Goal: Information Seeking & Learning: Learn about a topic

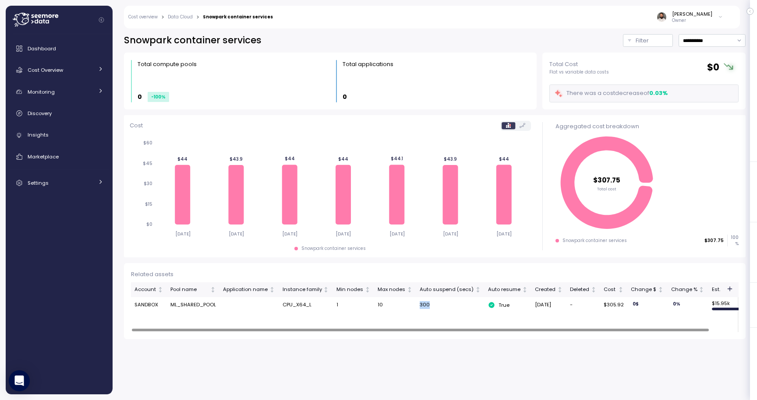
drag, startPoint x: 411, startPoint y: 304, endPoint x: 445, endPoint y: 304, distance: 33.3
click at [444, 304] on tr "SANDBOX ML_SHARED_POOL CPU_X64_L 1 10 300 True 25 Jul 2025 - $305.92 0 $ 0 % $ …" at bounding box center [456, 305] width 651 height 16
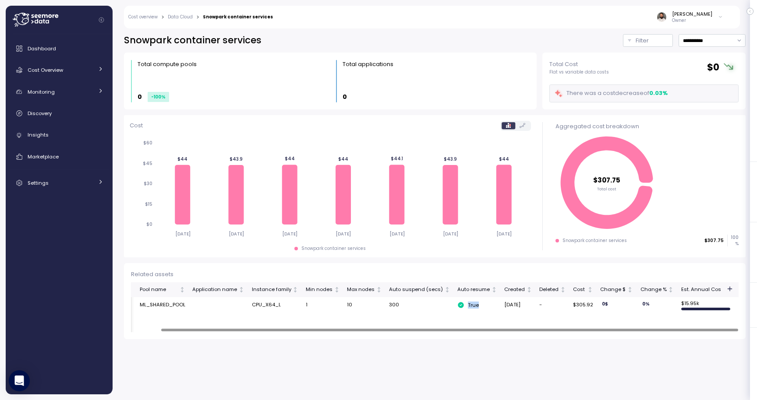
drag, startPoint x: 455, startPoint y: 307, endPoint x: 480, endPoint y: 307, distance: 25.0
click at [480, 307] on div "True" at bounding box center [477, 305] width 40 height 7
drag, startPoint x: 383, startPoint y: 307, endPoint x: 406, endPoint y: 306, distance: 22.8
click at [404, 306] on td "300" at bounding box center [419, 305] width 68 height 16
drag, startPoint x: 343, startPoint y: 309, endPoint x: 381, endPoint y: 309, distance: 38.1
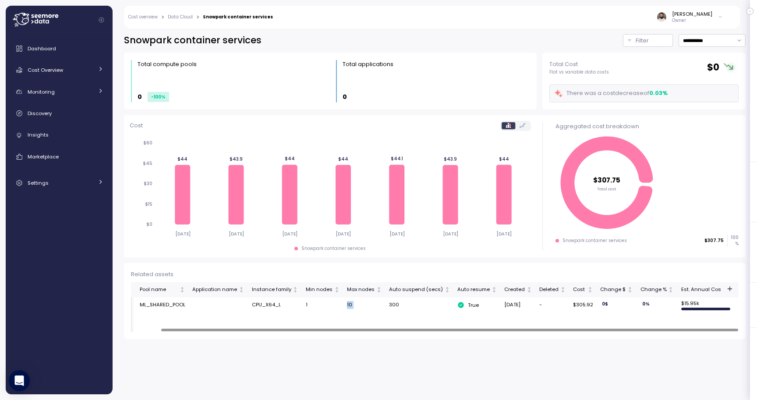
click at [381, 309] on tr "SANDBOX ML_SHARED_POOL CPU_X64_L 1 10 300 True 25 Jul 2025 - $305.92 0 $ 0 % $ …" at bounding box center [425, 305] width 651 height 16
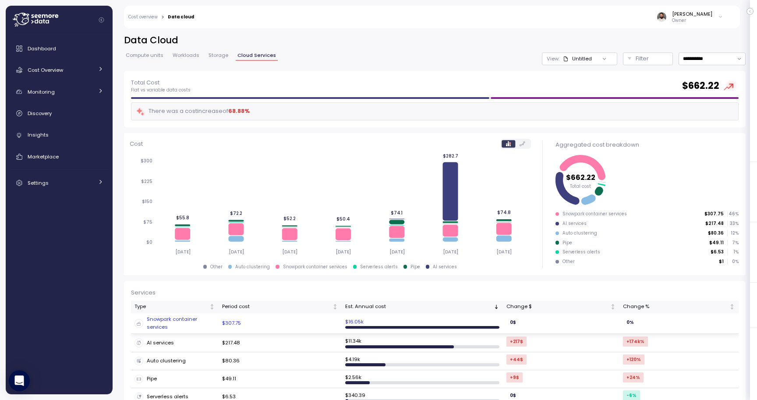
click at [280, 324] on td "$307.75" at bounding box center [280, 324] width 123 height 21
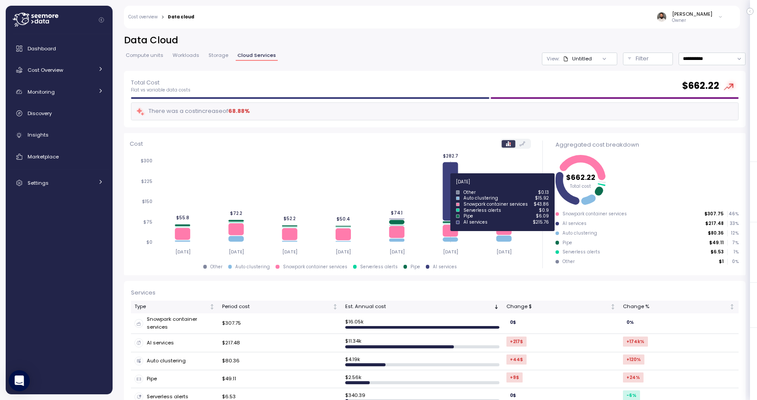
scroll to position [69, 0]
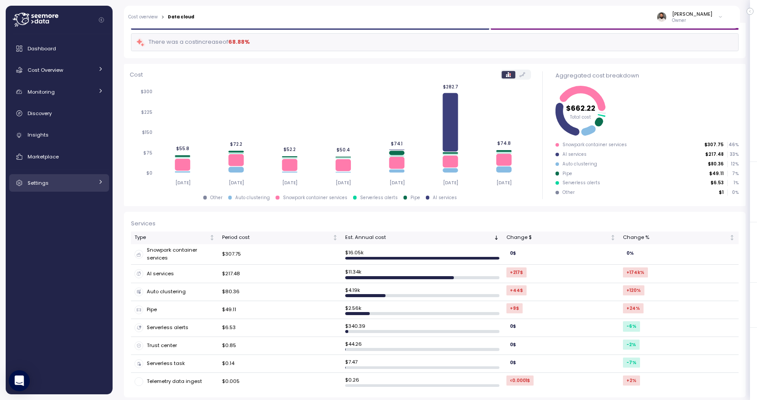
click at [79, 183] on div "Settings" at bounding box center [61, 183] width 66 height 9
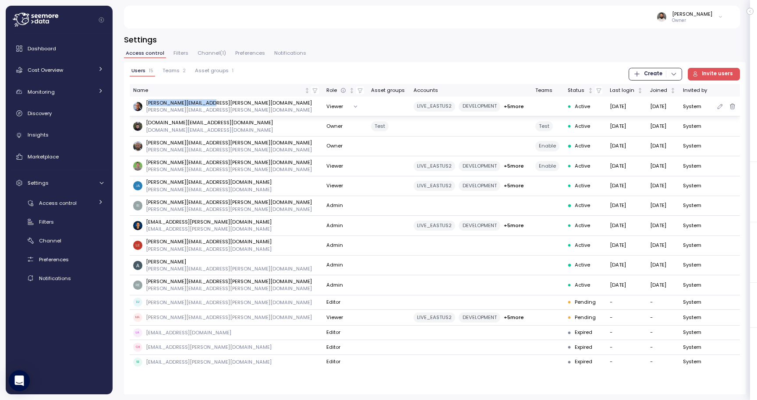
drag, startPoint x: 148, startPoint y: 106, endPoint x: 223, endPoint y: 106, distance: 75.3
click at [223, 106] on div "james.taylor@enable.com james.taylor@enable.com" at bounding box center [226, 106] width 186 height 14
click at [105, 74] on link "Cost Overview" at bounding box center [59, 70] width 100 height 18
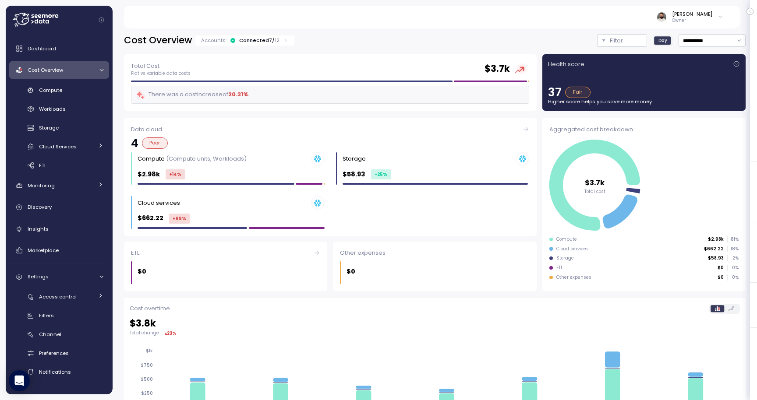
click at [81, 100] on div "Compute Workloads Storage Cloud Services Clustering columns Pipes AI Services S…" at bounding box center [59, 128] width 100 height 90
click at [82, 97] on link "Compute" at bounding box center [59, 90] width 100 height 14
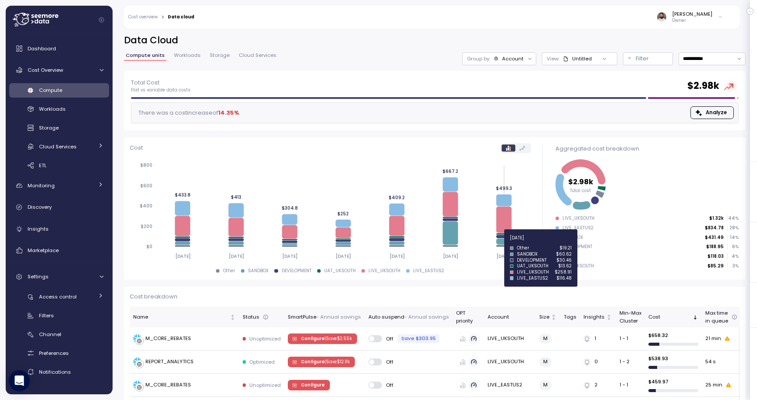
click at [507, 243] on icon at bounding box center [503, 242] width 15 height 6
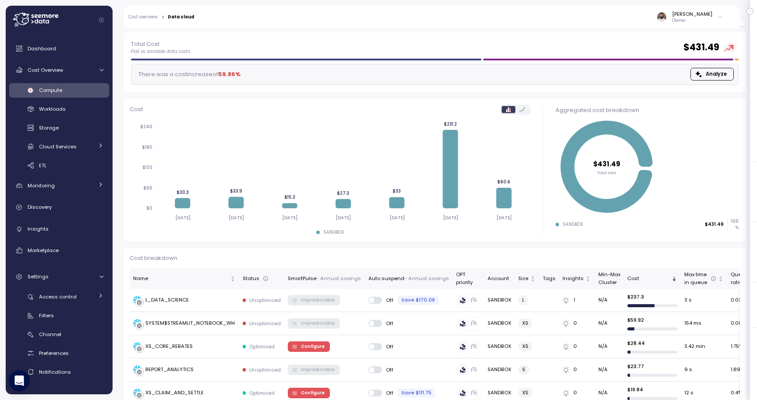
scroll to position [39, 0]
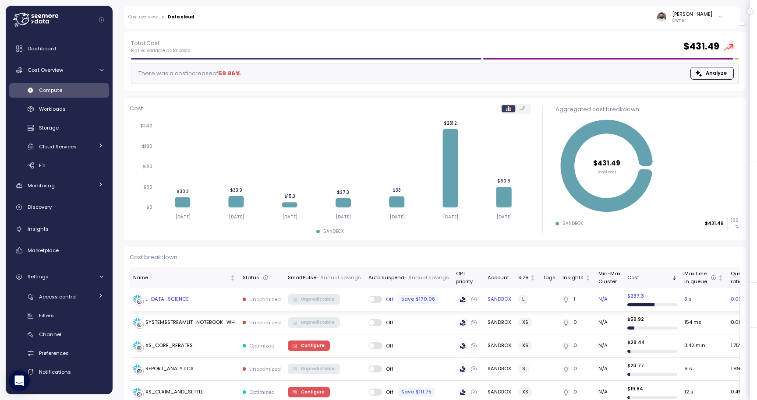
click at [226, 300] on div "L_DATA_SCIENCE" at bounding box center [184, 299] width 103 height 9
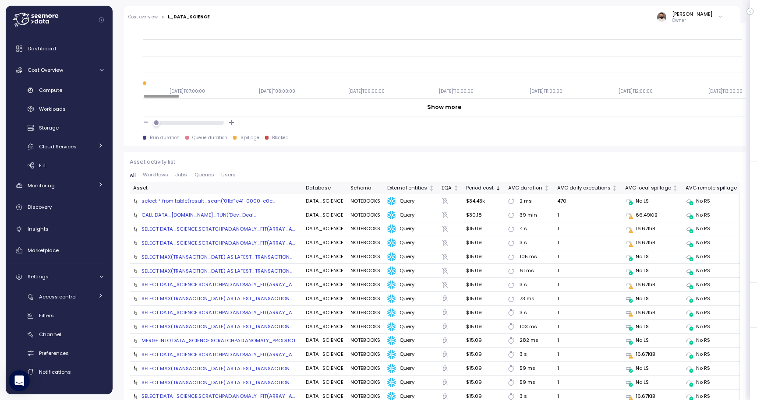
scroll to position [794, 0]
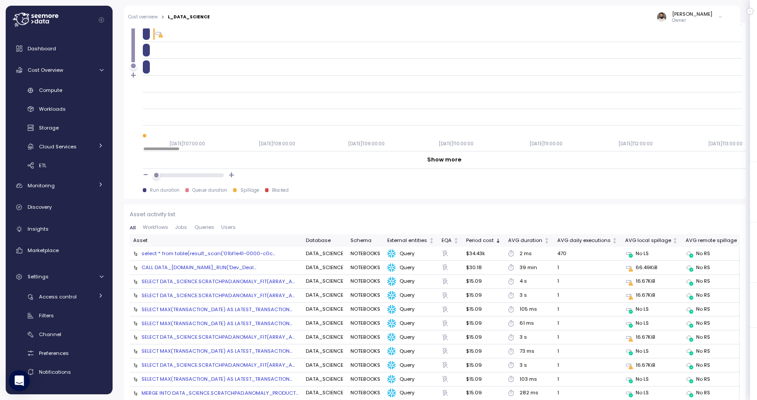
click at [229, 279] on div "SELECT DATA_SCIENCE.SCRATCHPAD.ANOMALY_FIT(ARRAY_A..." at bounding box center [217, 281] width 153 height 7
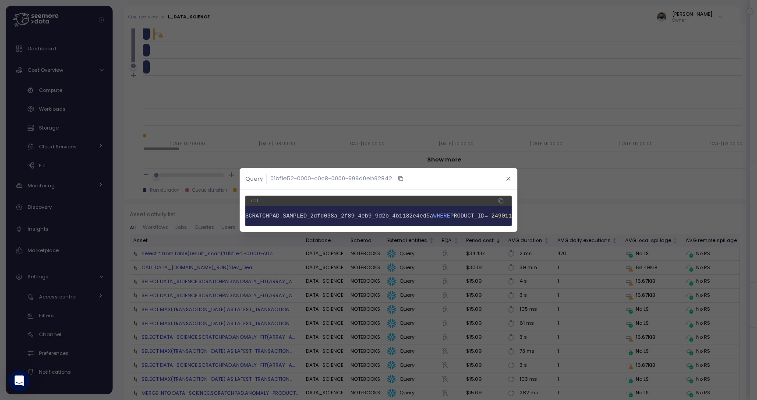
scroll to position [0, 0]
click at [506, 183] on button "button" at bounding box center [508, 179] width 10 height 10
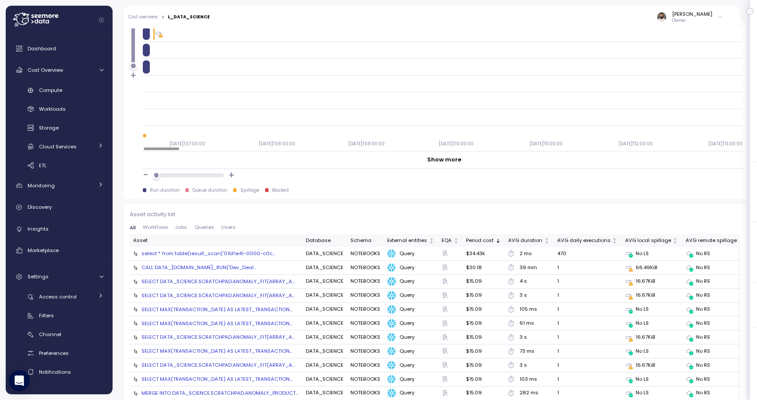
click at [241, 296] on div "SELECT DATA_SCIENCE.SCRATCHPAD.ANOMALY_FIT(ARRAY_A..." at bounding box center [217, 295] width 153 height 7
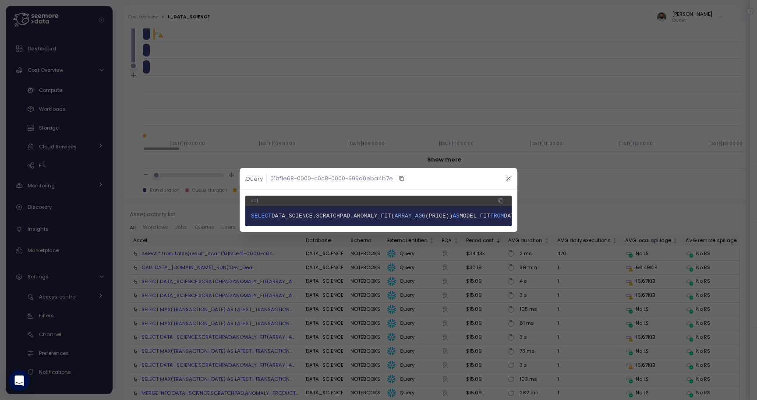
click at [371, 219] on span "DATA_SCIENCE.SCRATCHPAD.ANOMALY_FIT(" at bounding box center [333, 216] width 123 height 7
click at [338, 219] on span "DATA_SCIENCE.SCRATCHPAD.ANOMALY_FIT(" at bounding box center [333, 216] width 123 height 7
click at [507, 180] on icon "button" at bounding box center [509, 179] width 6 height 6
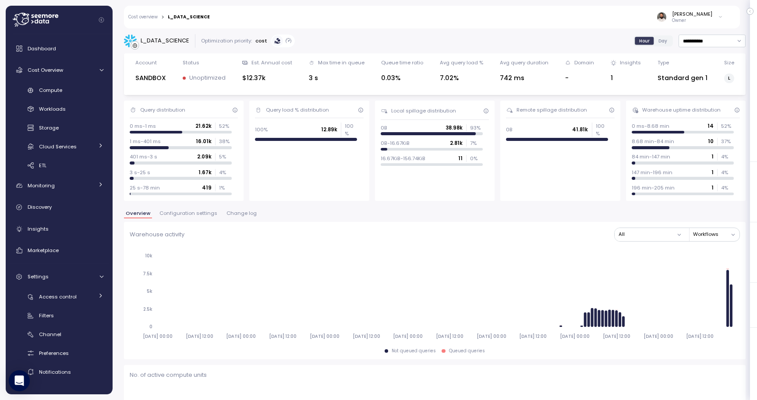
click at [202, 212] on span "Configuration settings" at bounding box center [188, 213] width 58 height 5
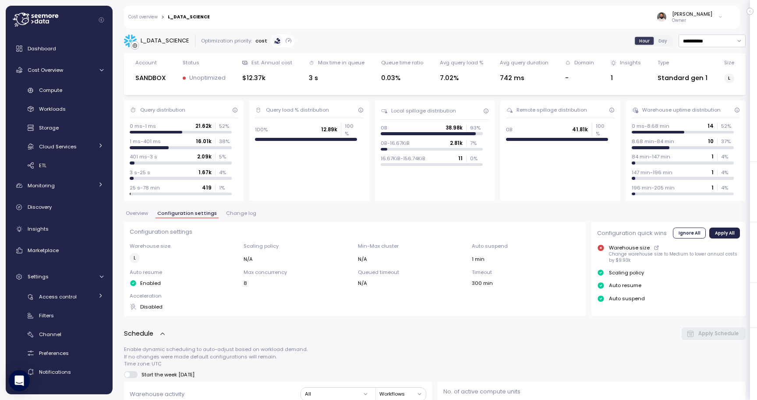
click at [226, 216] on span "Change log" at bounding box center [241, 213] width 30 height 5
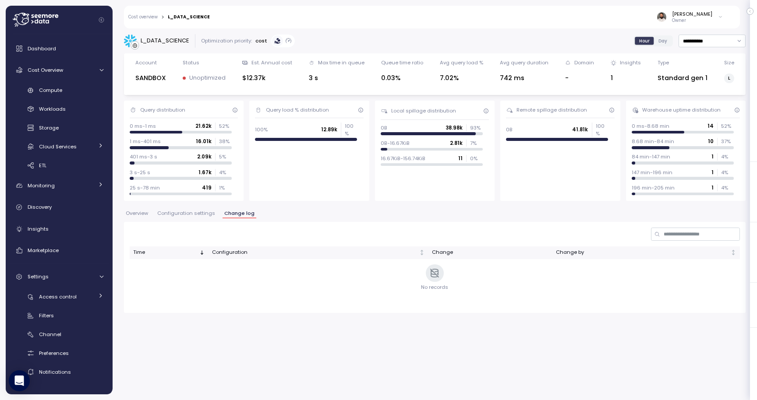
click at [209, 216] on span "Configuration settings" at bounding box center [186, 213] width 58 height 5
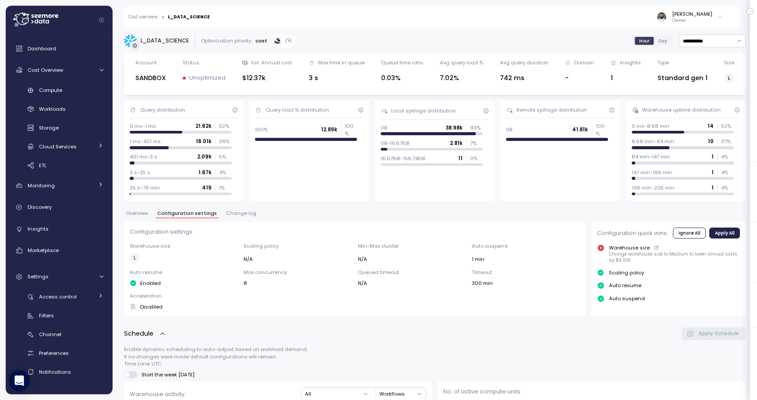
click at [233, 218] on button "Change log" at bounding box center [241, 214] width 34 height 7
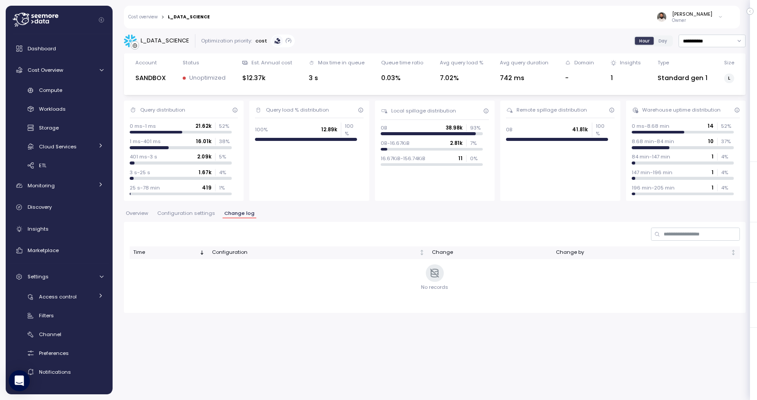
click at [204, 217] on button "Configuration settings" at bounding box center [186, 214] width 61 height 7
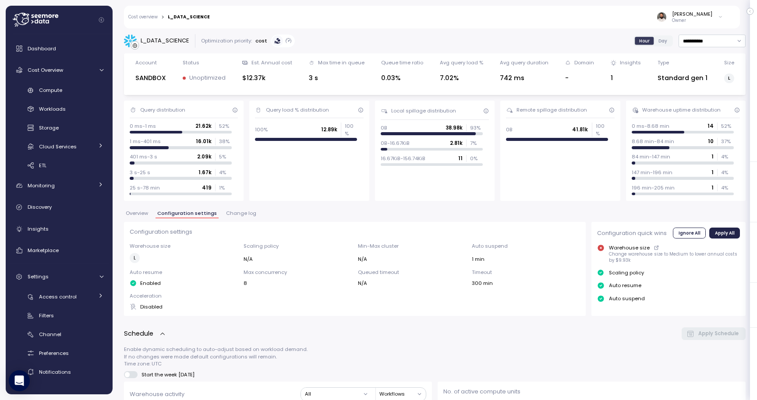
click at [238, 212] on span "Change log" at bounding box center [241, 213] width 30 height 5
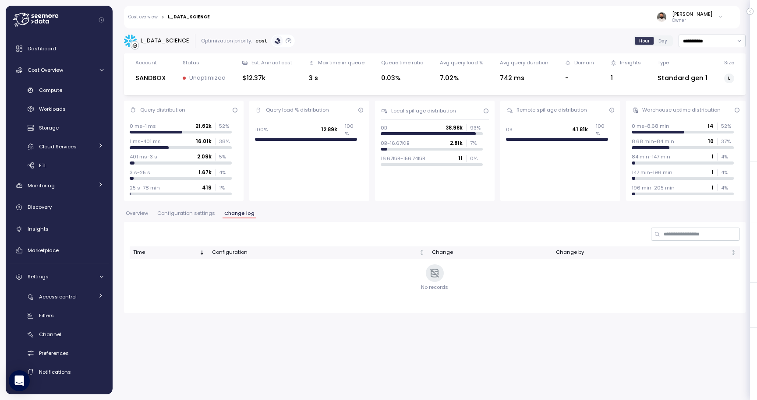
click at [174, 216] on span "Configuration settings" at bounding box center [186, 213] width 58 height 5
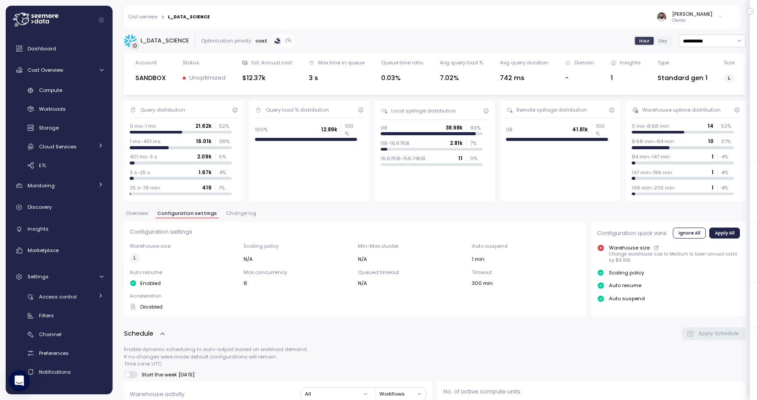
click at [143, 215] on span "Overview" at bounding box center [137, 213] width 22 height 5
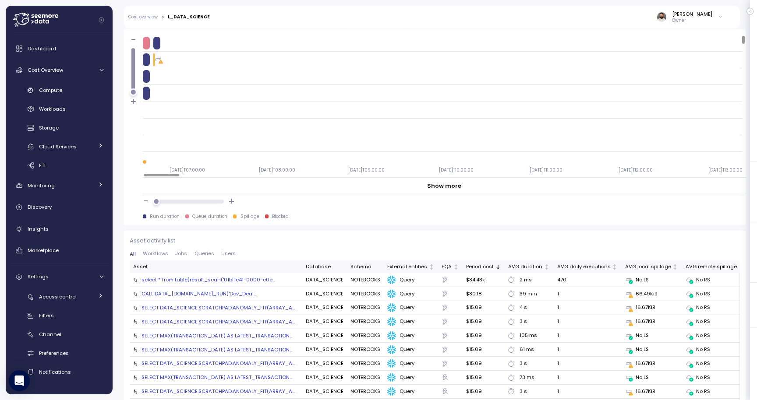
scroll to position [953, 0]
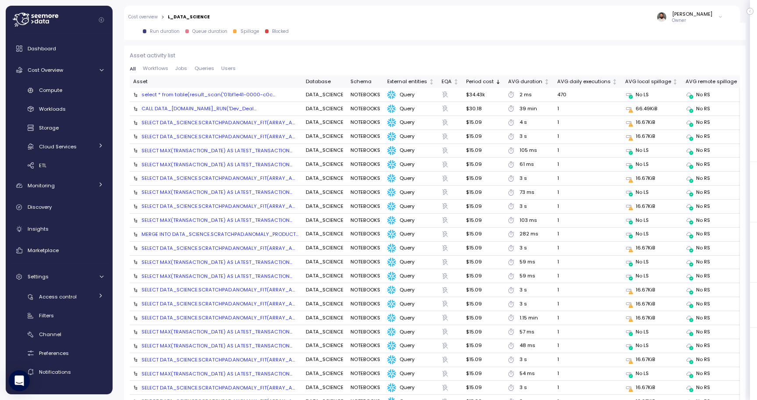
click at [172, 125] on div "SELECT DATA_SCIENCE.SCRATCHPAD.ANOMALY_FIT(ARRAY_A..." at bounding box center [217, 122] width 153 height 7
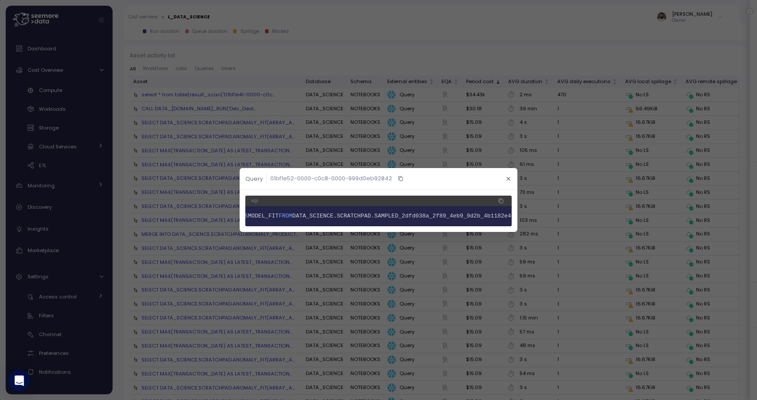
scroll to position [0, 0]
click at [509, 180] on icon "button" at bounding box center [509, 179] width 6 height 6
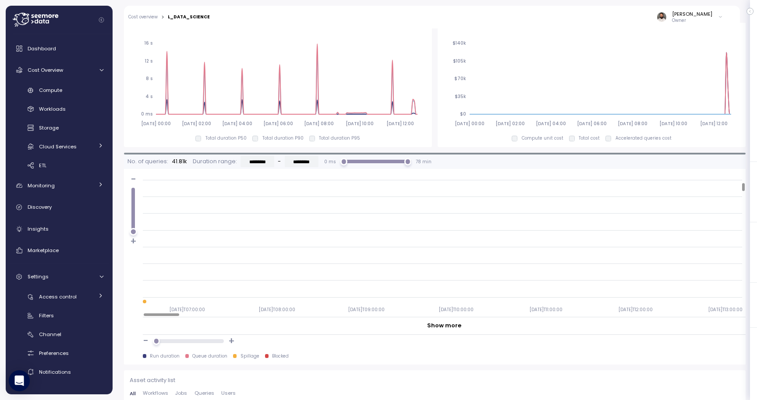
scroll to position [128, 0]
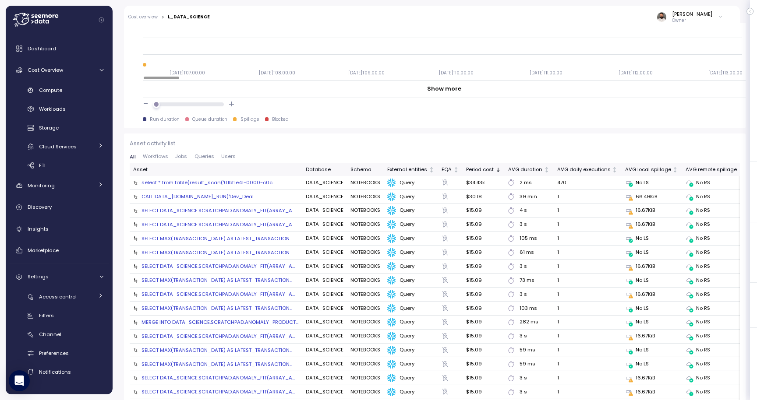
scroll to position [858, 0]
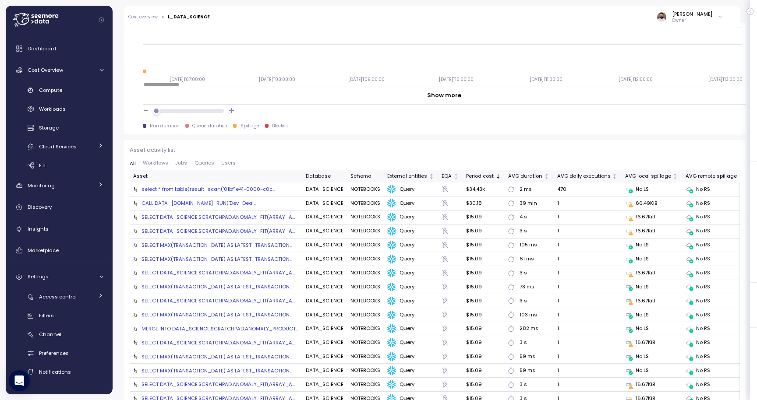
click at [247, 218] on div "SELECT DATA_SCIENCE.SCRATCHPAD.ANOMALY_FIT(ARRAY_A..." at bounding box center [217, 217] width 153 height 7
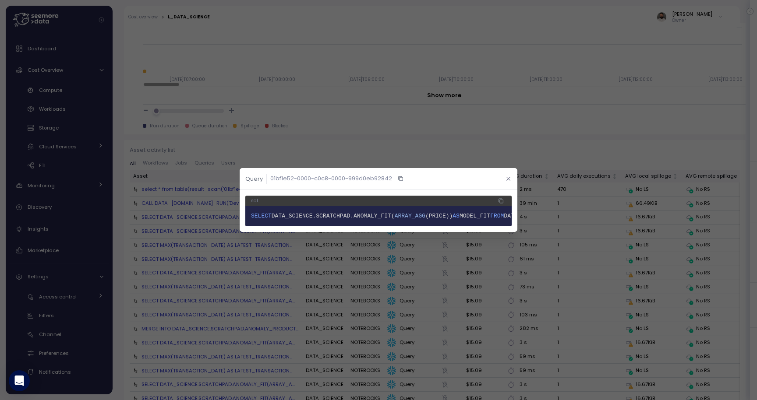
click at [509, 179] on icon "button" at bounding box center [508, 179] width 4 height 4
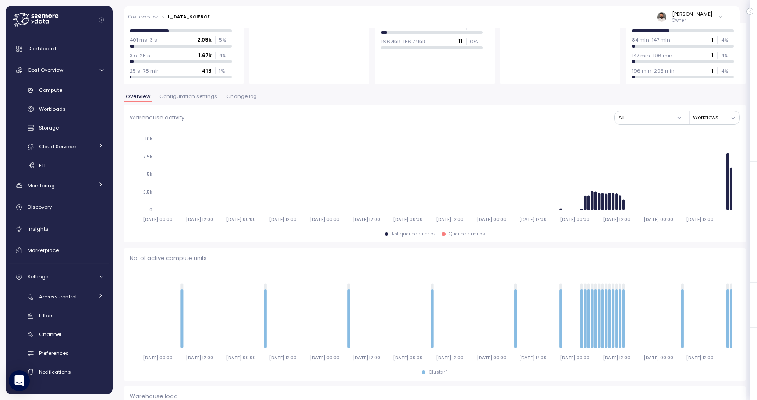
scroll to position [88, 0]
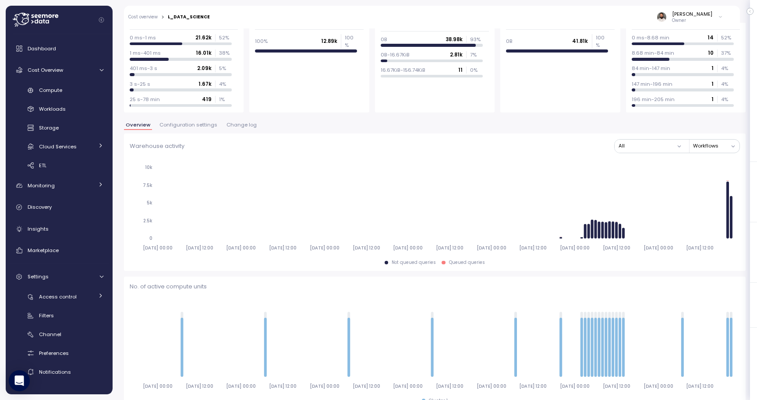
click at [248, 123] on span "Change log" at bounding box center [241, 125] width 30 height 5
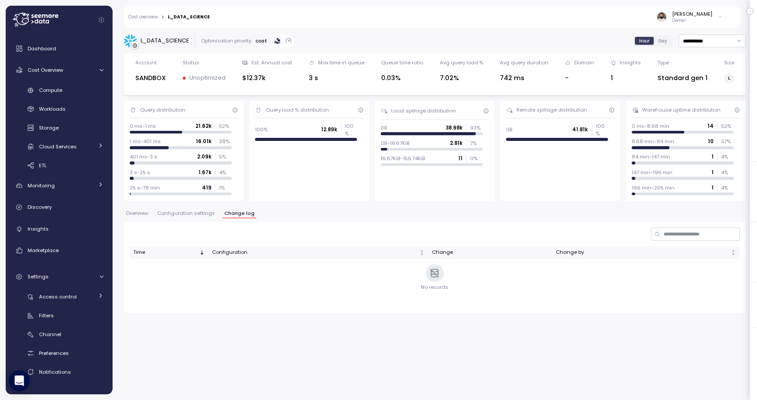
click at [193, 212] on span "Configuration settings" at bounding box center [186, 213] width 58 height 5
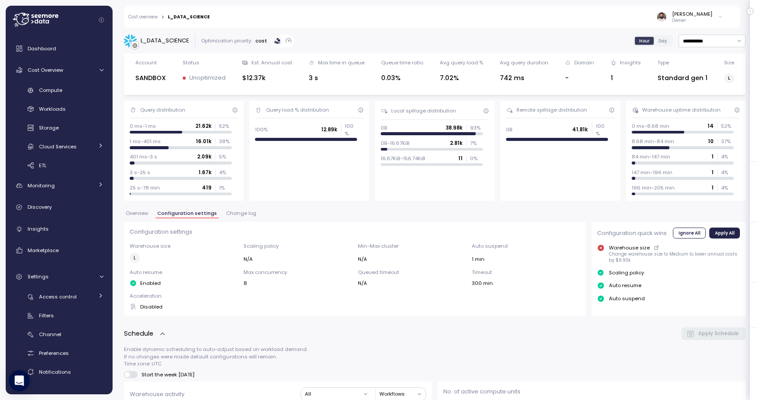
click at [232, 216] on span "Change log" at bounding box center [241, 213] width 30 height 5
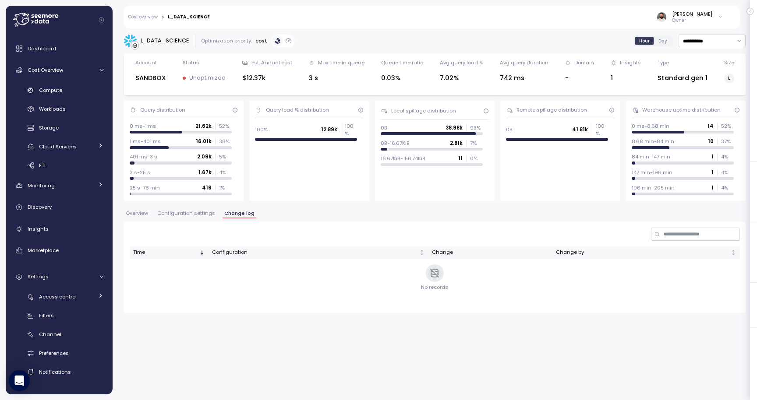
click at [200, 214] on span "Configuration settings" at bounding box center [186, 213] width 58 height 5
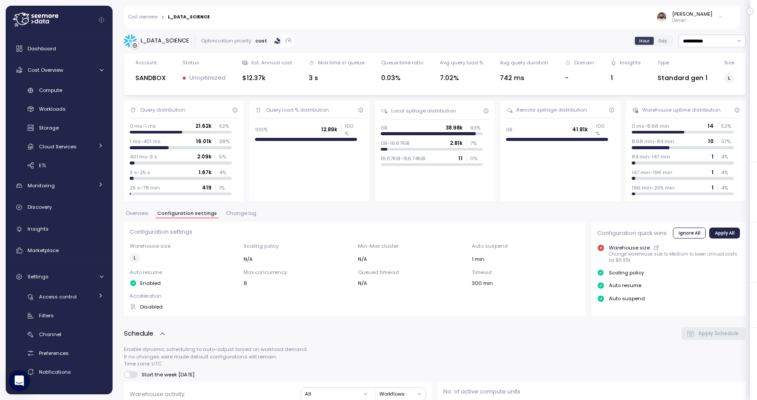
click at [233, 211] on span "Change log" at bounding box center [241, 213] width 30 height 5
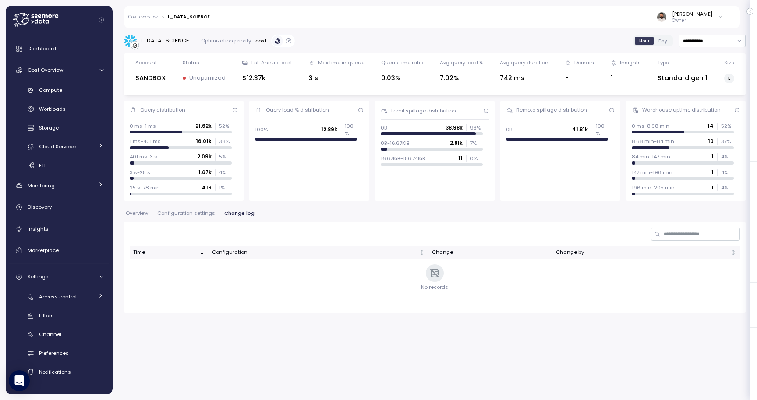
click at [177, 215] on span "Configuration settings" at bounding box center [186, 213] width 58 height 5
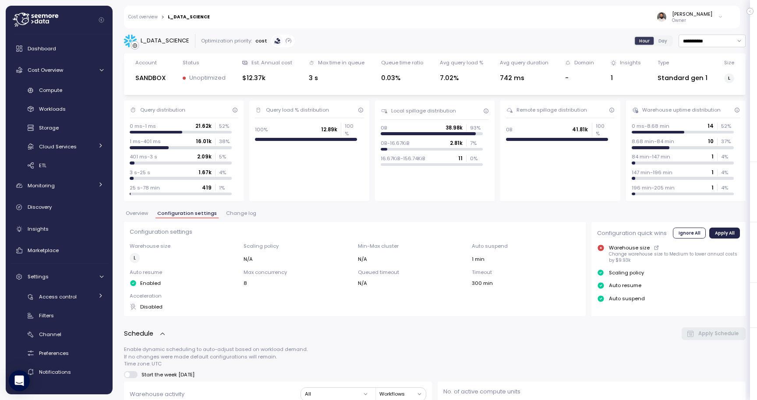
click at [229, 216] on span "Change log" at bounding box center [241, 213] width 30 height 5
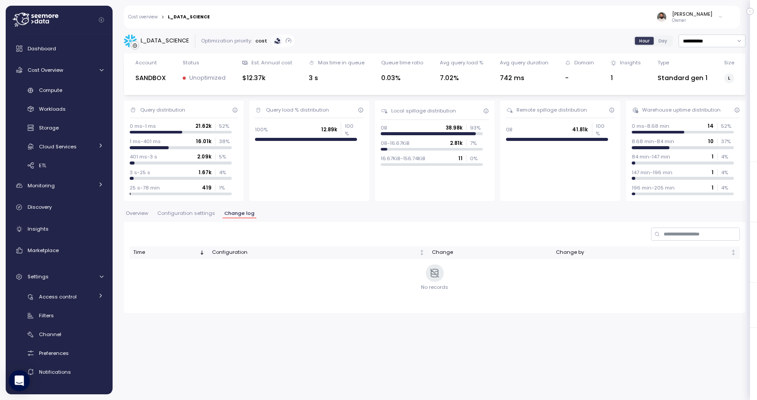
click at [208, 215] on span "Configuration settings" at bounding box center [186, 213] width 58 height 5
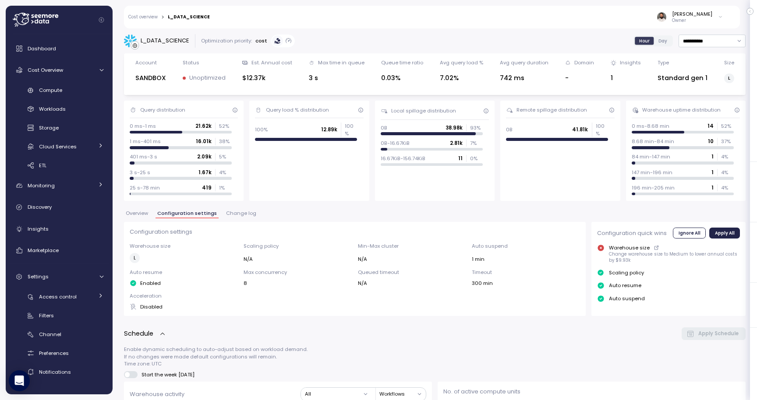
click at [226, 212] on span "Change log" at bounding box center [241, 213] width 30 height 5
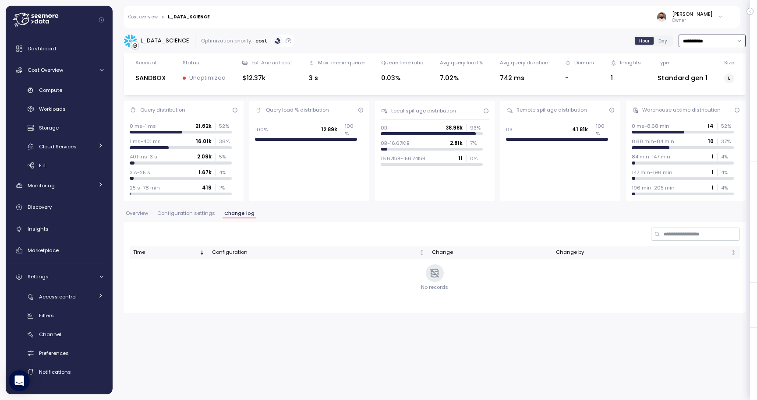
click at [704, 43] on input "**********" at bounding box center [712, 41] width 67 height 13
click at [707, 104] on div "Last 30 days" at bounding box center [709, 104] width 32 height 7
type input "**********"
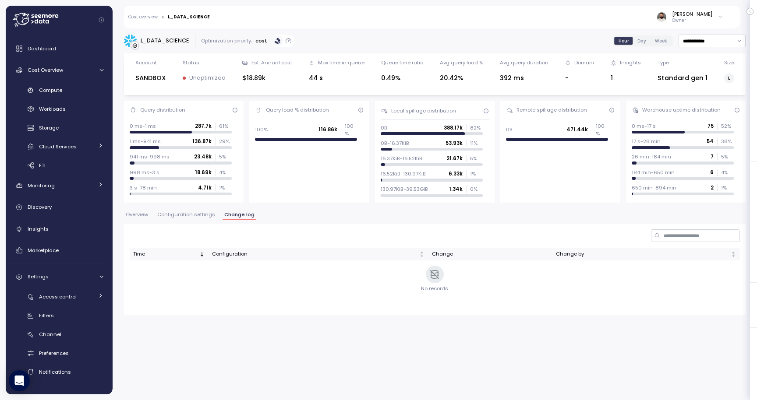
click at [206, 215] on span "Configuration settings" at bounding box center [186, 214] width 58 height 5
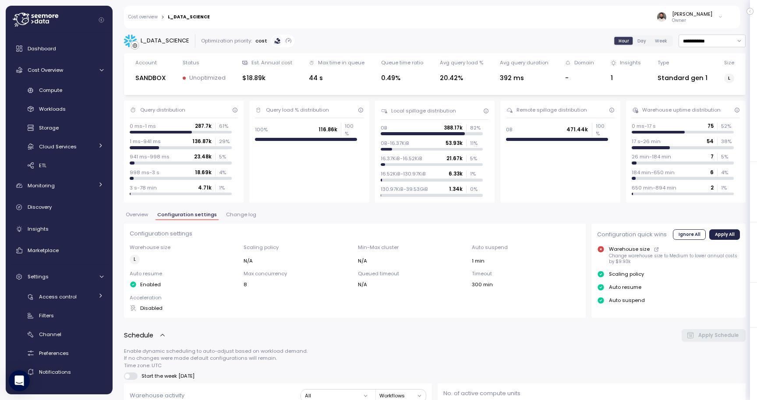
click at [238, 216] on span "Change log" at bounding box center [241, 214] width 30 height 5
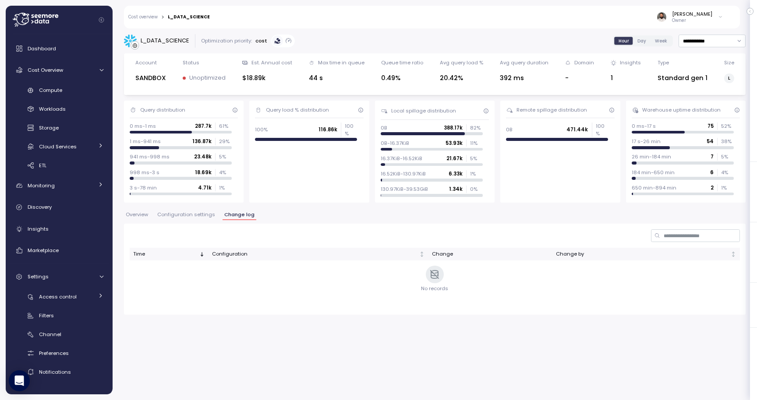
click at [203, 221] on div "Overview Configuration settings Change log" at bounding box center [435, 217] width 622 height 11
click at [203, 217] on span "Configuration settings" at bounding box center [186, 214] width 58 height 5
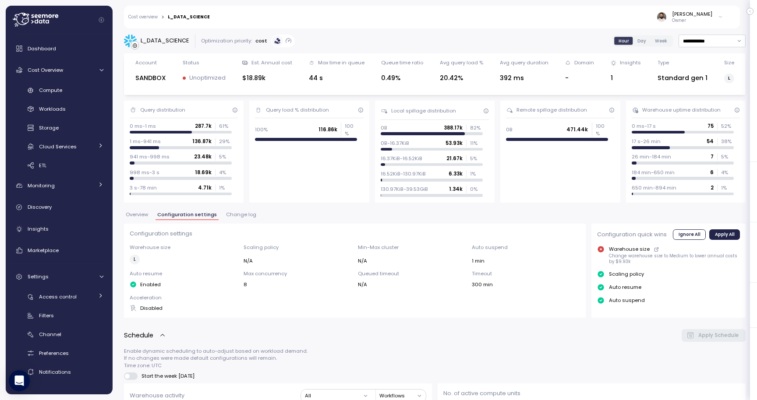
click at [247, 219] on button "Change log" at bounding box center [241, 215] width 34 height 7
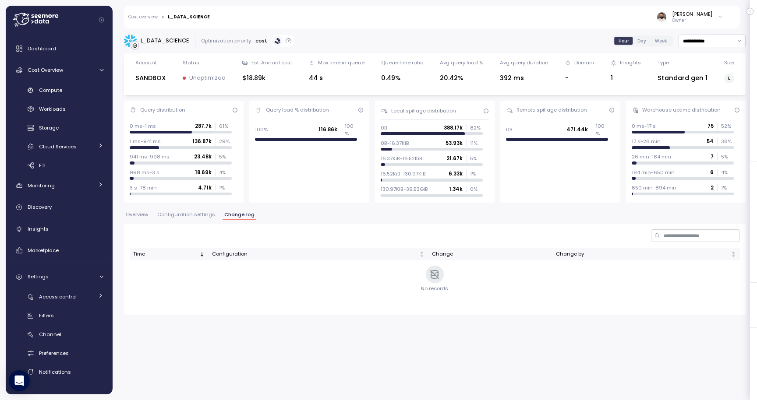
click at [179, 210] on div "**********" at bounding box center [435, 174] width 622 height 281
click at [179, 216] on span "Configuration settings" at bounding box center [186, 214] width 58 height 5
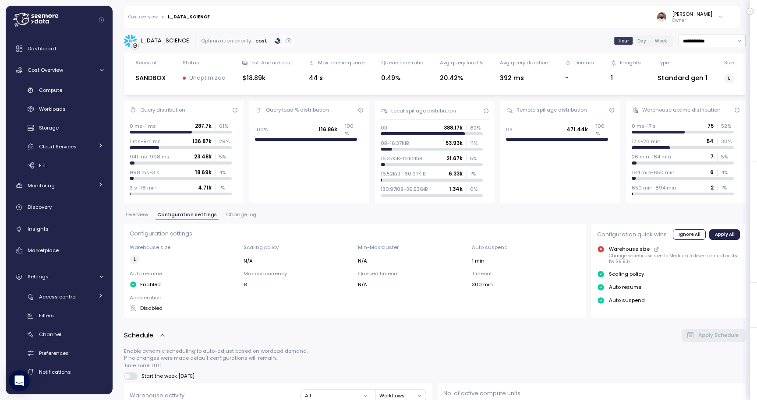
click at [236, 215] on span "Change log" at bounding box center [241, 214] width 30 height 5
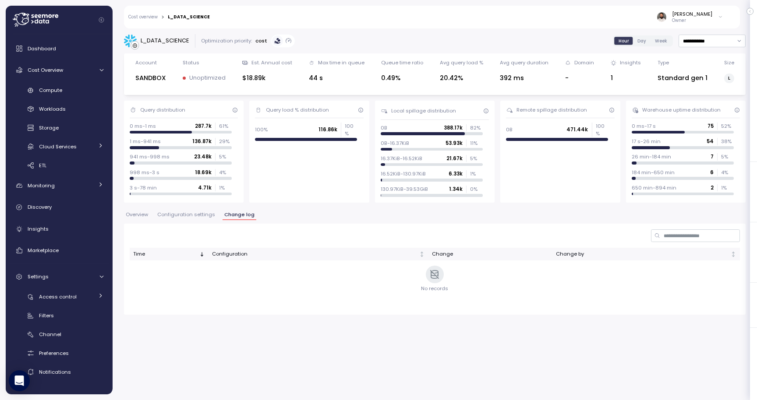
click at [199, 214] on span "Configuration settings" at bounding box center [186, 214] width 58 height 5
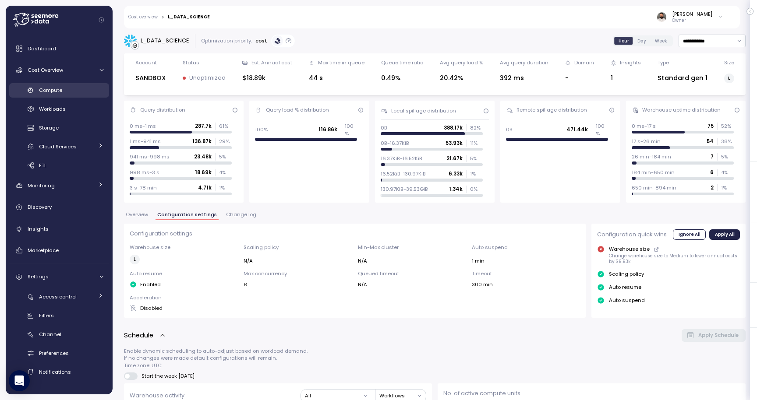
click at [83, 93] on div "Compute" at bounding box center [71, 90] width 64 height 9
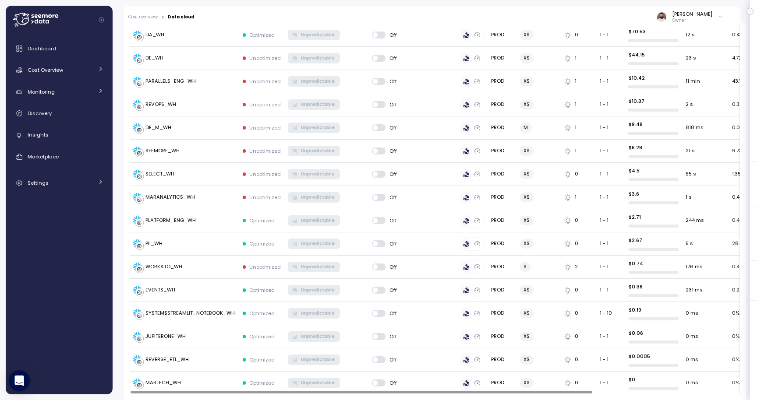
scroll to position [243, 0]
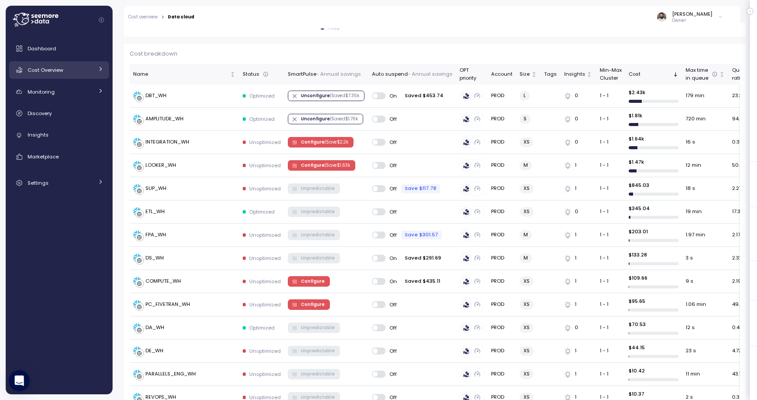
click at [81, 71] on div "Cost Overview" at bounding box center [61, 70] width 66 height 9
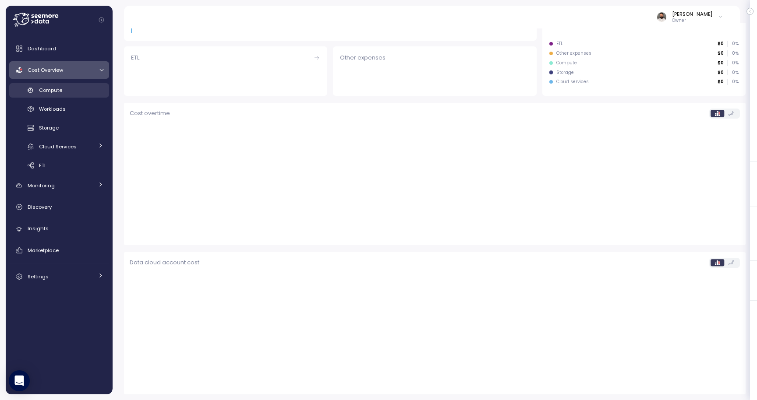
scroll to position [191, 0]
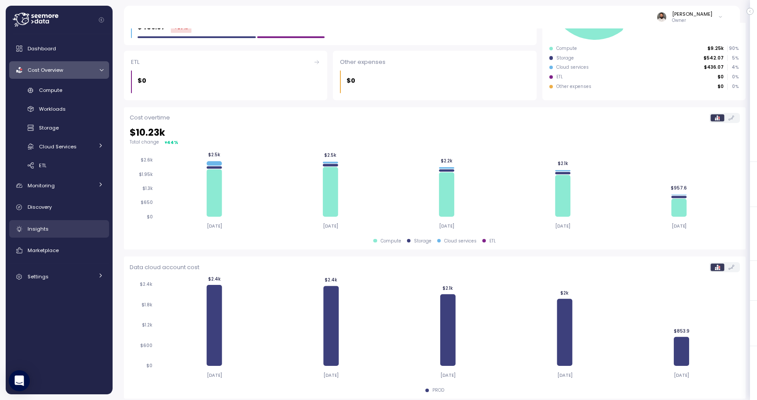
click at [58, 229] on div "Insights" at bounding box center [66, 229] width 76 height 9
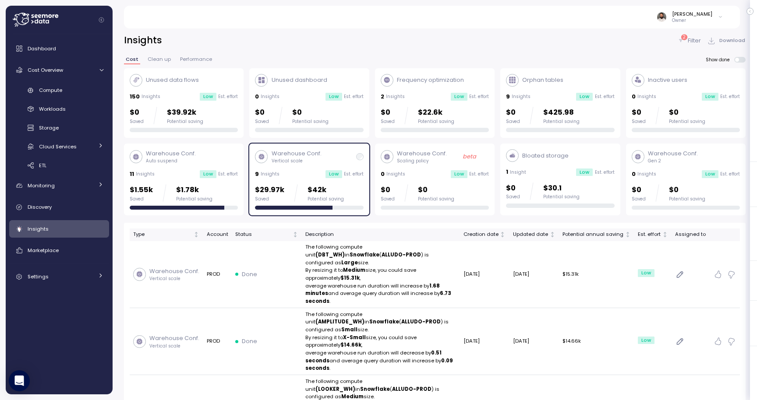
click at [304, 189] on div "$29.97k Saved $42k Potential saving" at bounding box center [299, 193] width 89 height 18
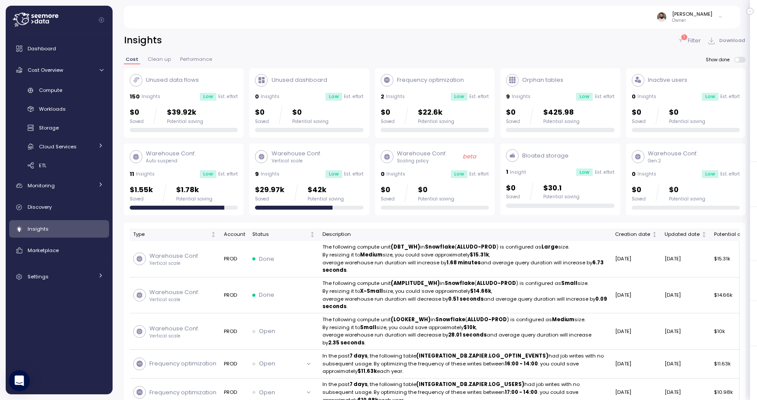
click at [686, 34] on div "1 Filter Download" at bounding box center [711, 40] width 68 height 13
click at [682, 41] on icon at bounding box center [680, 40] width 7 height 7
click at [485, 110] on div "$0 Saved $22.6k Potential saving" at bounding box center [435, 116] width 108 height 18
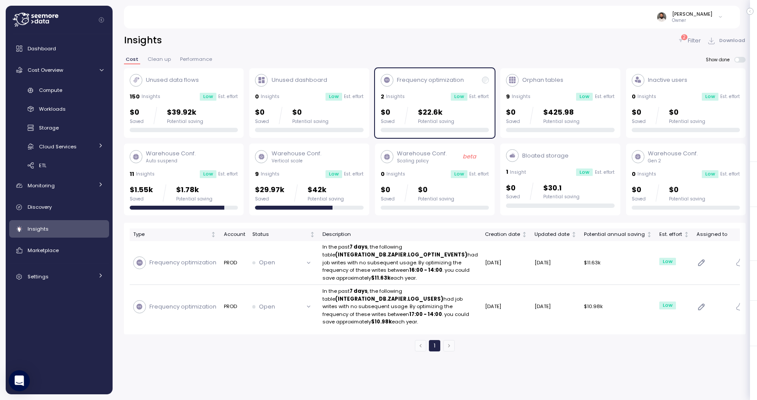
click at [467, 110] on div "$0 Saved $22.6k Potential saving" at bounding box center [435, 116] width 108 height 18
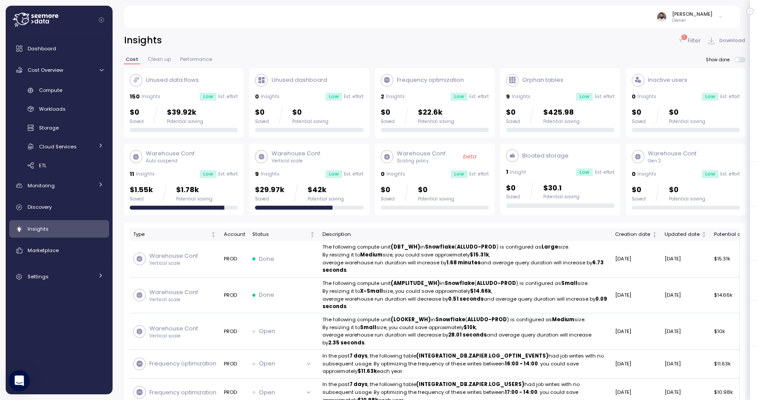
click at [523, 103] on div "Orphan tables 9 Insights Low Est. effort $0 Saved $425.98 Potential saving" at bounding box center [560, 103] width 108 height 59
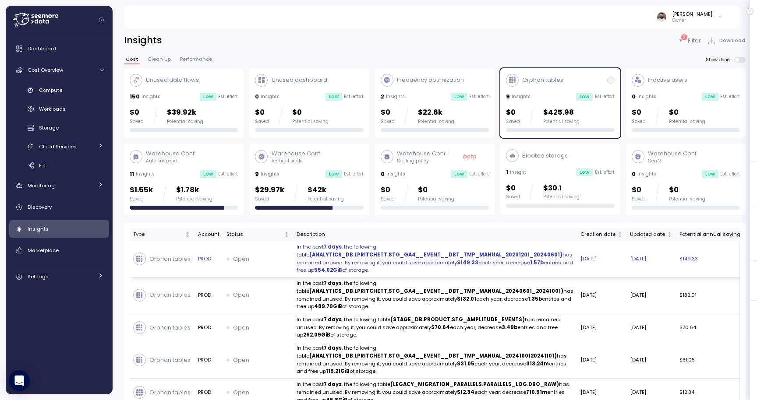
click at [445, 261] on p "In the past 7 days , the following table (ANALYTICS_DB.LPRITCHETT.STG_GA4__EVEN…" at bounding box center [435, 259] width 277 height 31
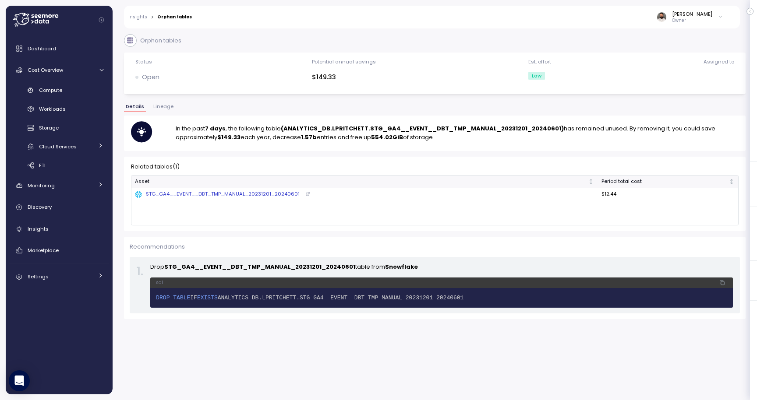
click at [142, 17] on link "Insights" at bounding box center [137, 17] width 19 height 4
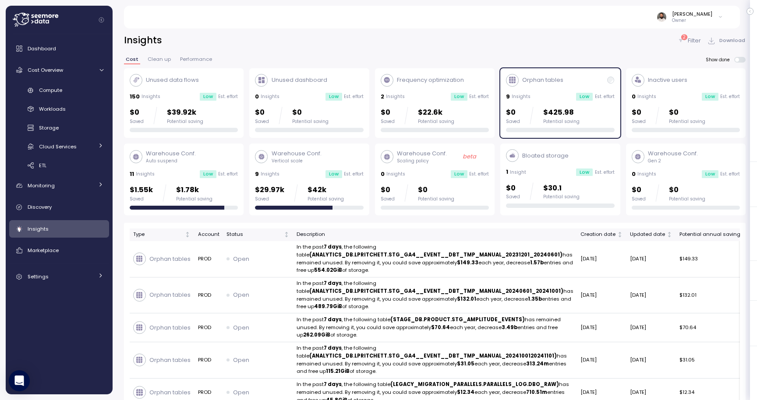
click at [199, 85] on div "Unused data flows" at bounding box center [184, 80] width 108 height 13
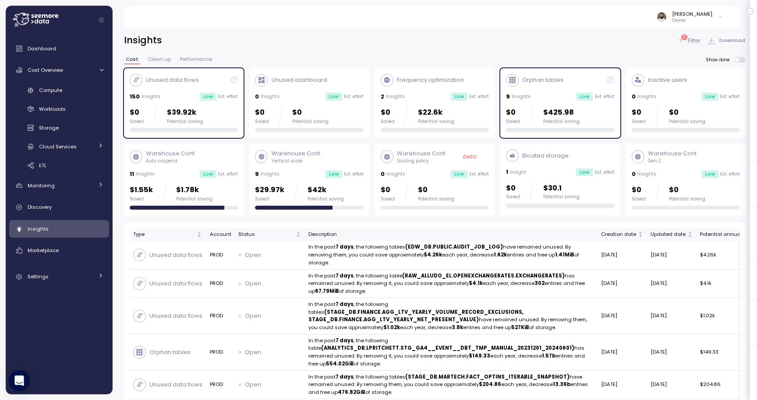
click at [568, 124] on div "Potential saving" at bounding box center [561, 122] width 36 height 6
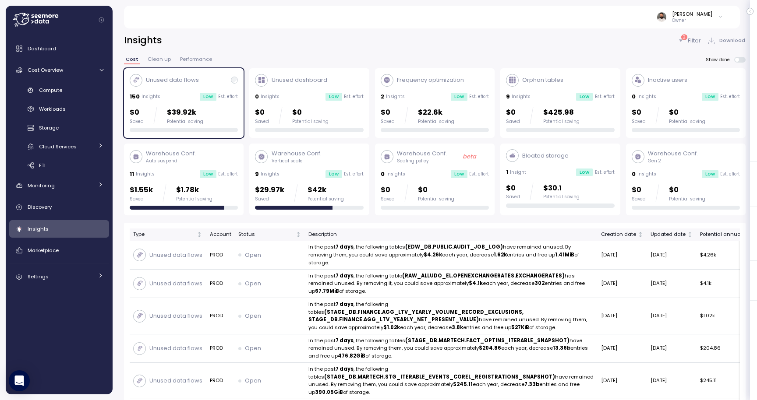
click at [325, 183] on div "Warehouse Conf. Vertical scale 9 Insights Low Est. effort $29.97k Saved $42k Po…" at bounding box center [309, 179] width 108 height 60
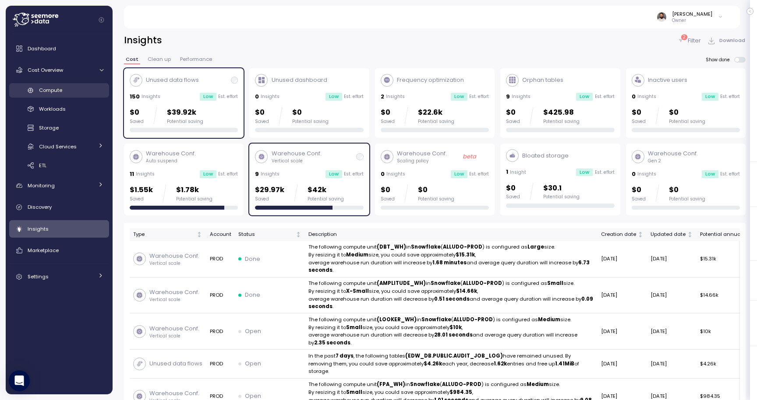
click at [87, 92] on div "Compute" at bounding box center [71, 90] width 64 height 9
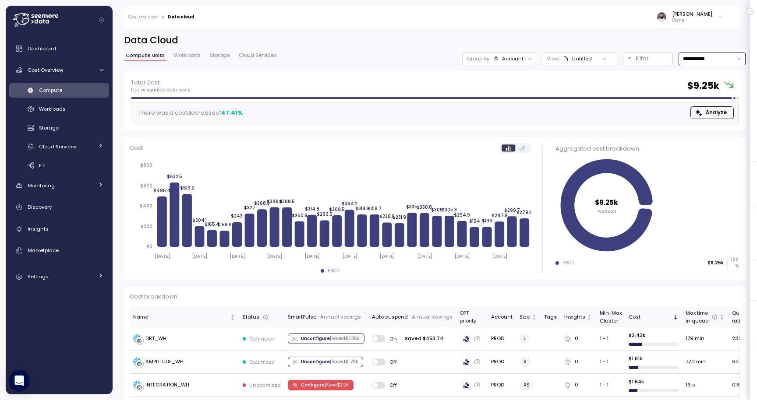
click at [711, 59] on input "**********" at bounding box center [712, 59] width 67 height 13
click at [704, 99] on div "Last 7 days" at bounding box center [707, 98] width 28 height 7
type input "**********"
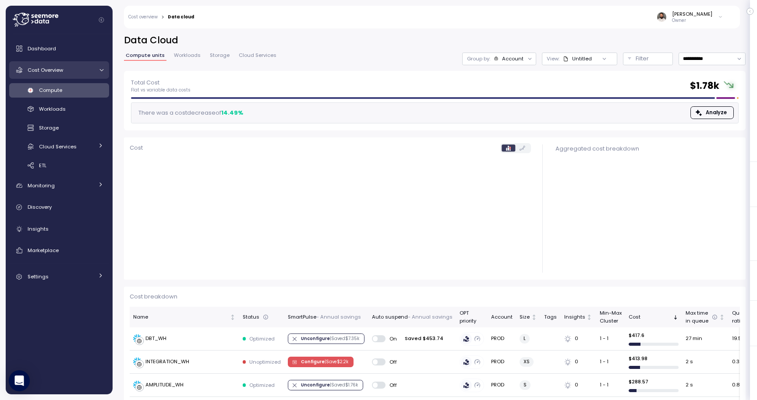
click at [64, 76] on link "Cost Overview" at bounding box center [59, 70] width 100 height 18
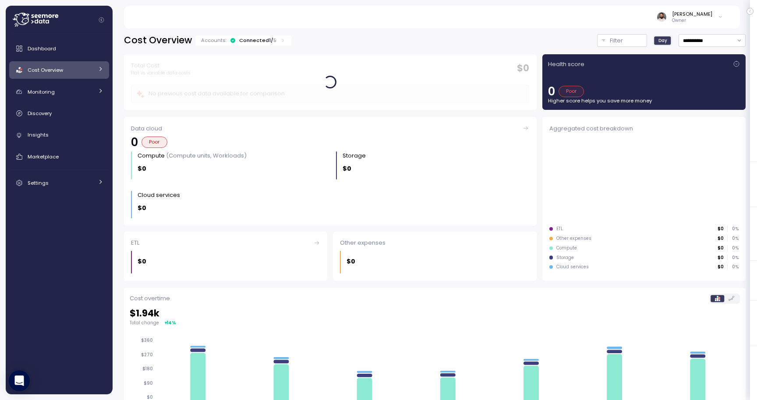
click at [264, 42] on div "Connected 1 / 5" at bounding box center [257, 40] width 37 height 7
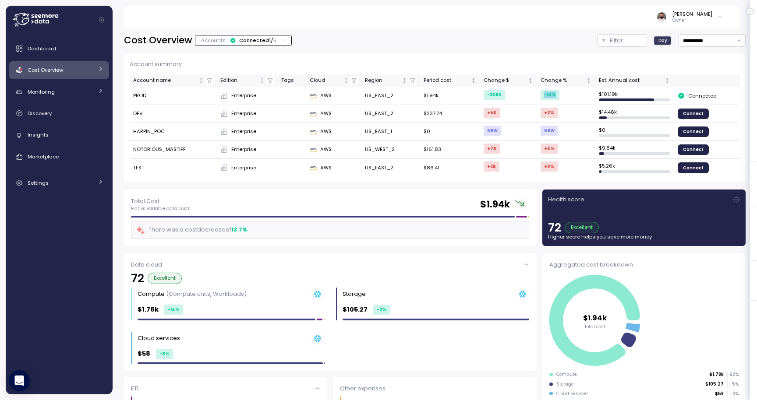
drag, startPoint x: 542, startPoint y: 93, endPoint x: 566, endPoint y: 93, distance: 24.1
click at [566, 93] on td "-14 %" at bounding box center [566, 96] width 58 height 18
click at [719, 36] on input "**********" at bounding box center [712, 40] width 67 height 13
click at [710, 92] on div "Last 14 days" at bounding box center [708, 92] width 31 height 7
type input "**********"
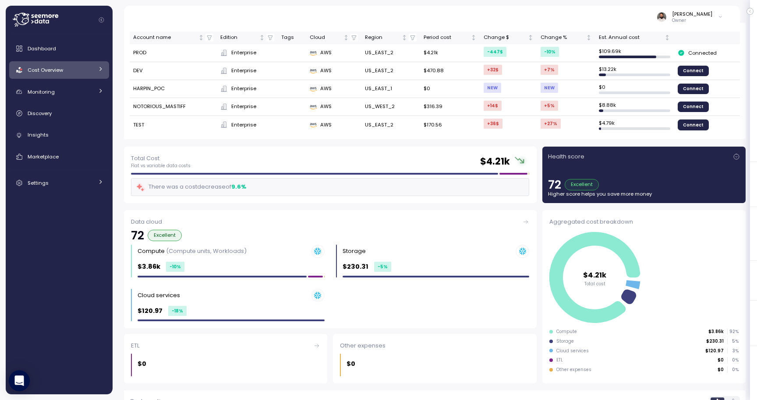
scroll to position [46, 0]
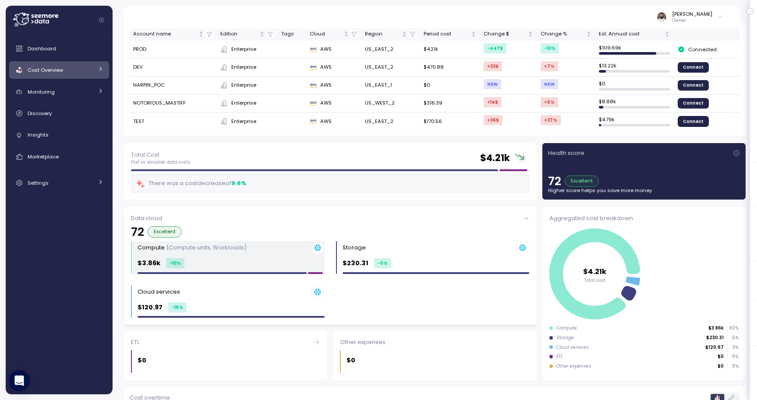
click at [276, 261] on div "$3.86k -10 %" at bounding box center [231, 263] width 187 height 10
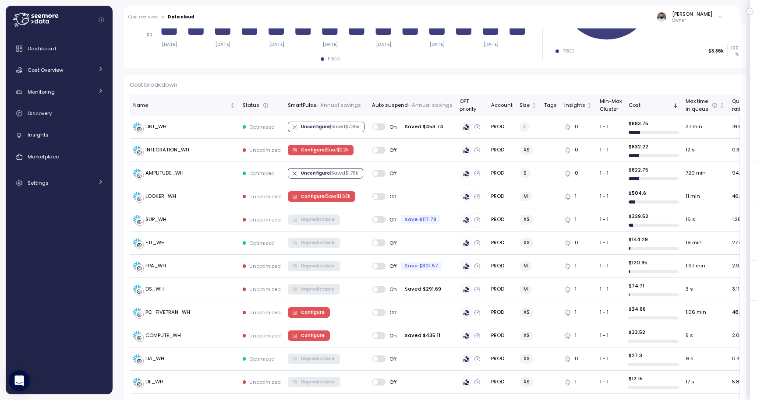
scroll to position [205, 0]
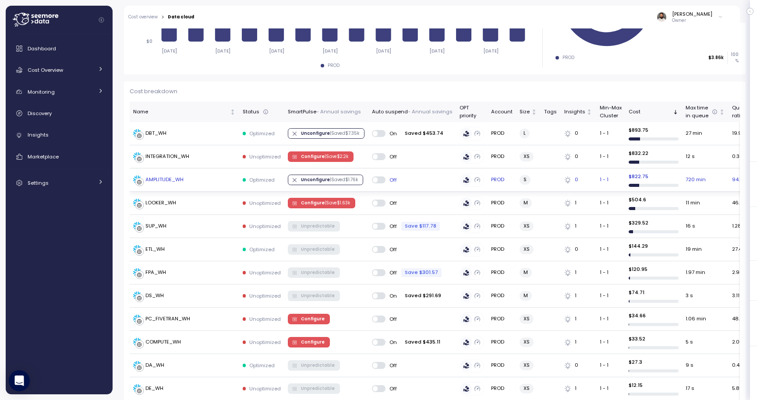
click at [216, 179] on div "AMPLITUDE_WH" at bounding box center [184, 180] width 103 height 9
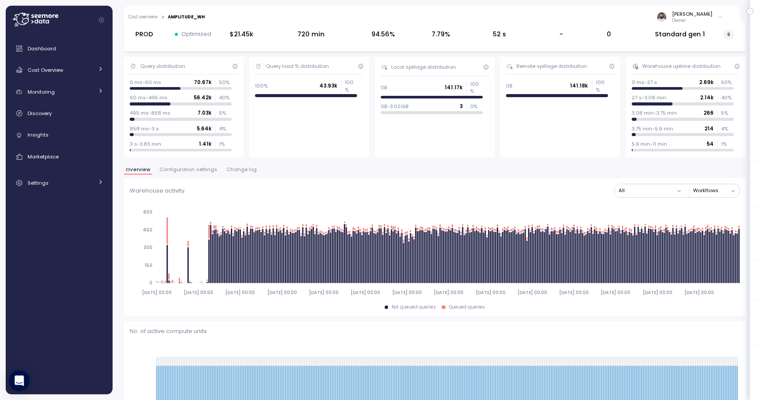
scroll to position [25, 0]
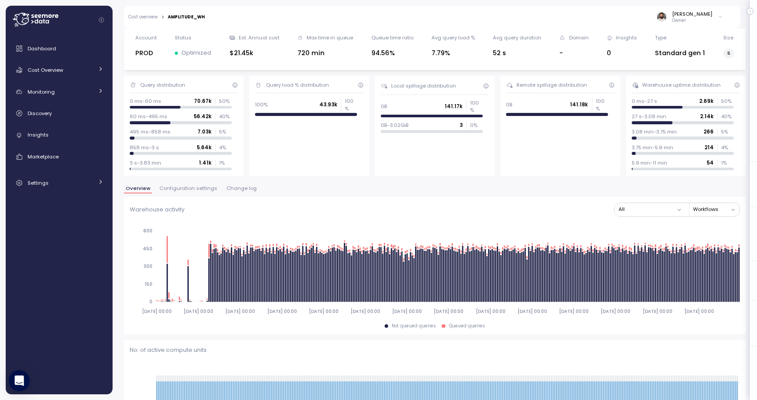
click at [233, 186] on span "Change log" at bounding box center [241, 188] width 30 height 5
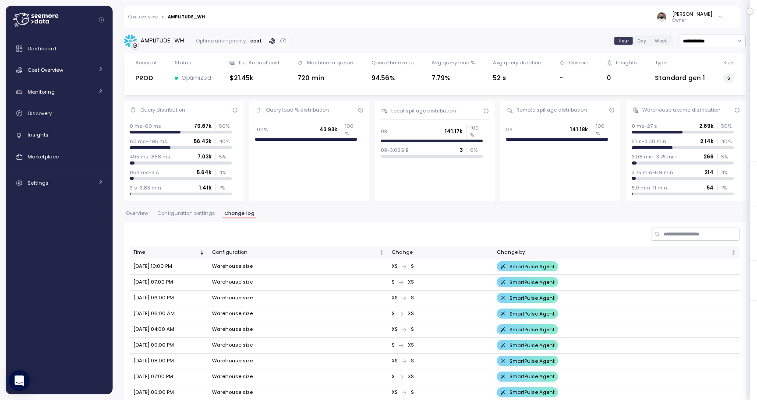
scroll to position [199, 0]
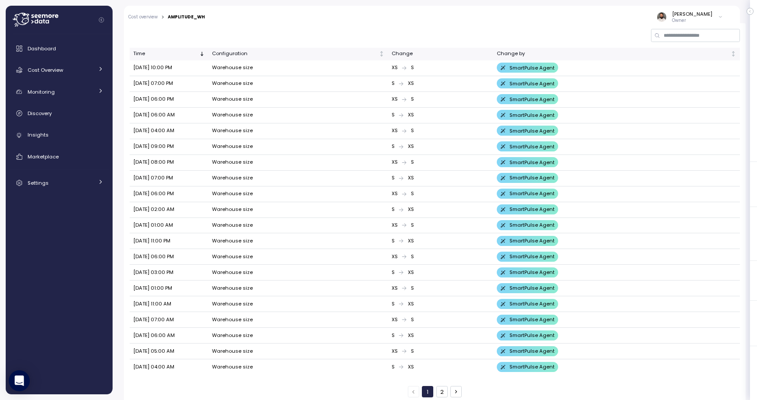
click at [445, 386] on button "2" at bounding box center [441, 391] width 11 height 11
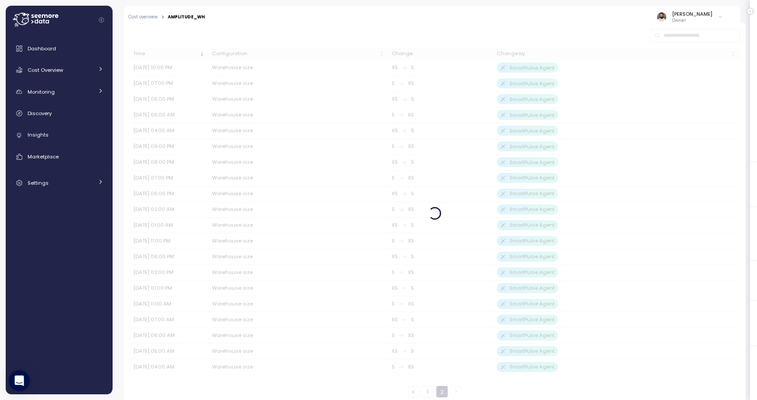
scroll to position [30, 0]
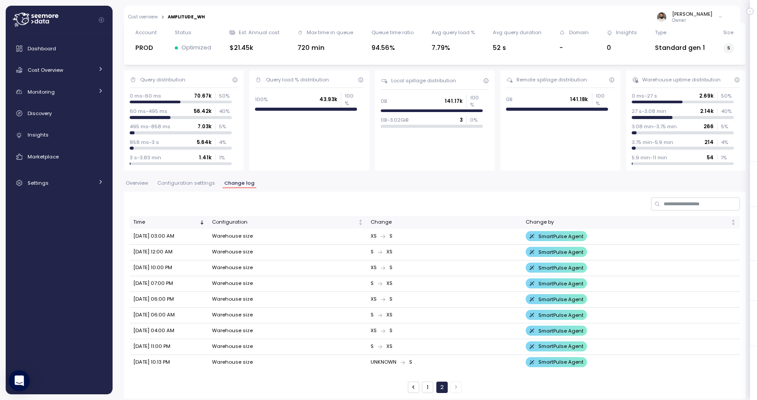
click at [427, 387] on button "1" at bounding box center [427, 387] width 11 height 11
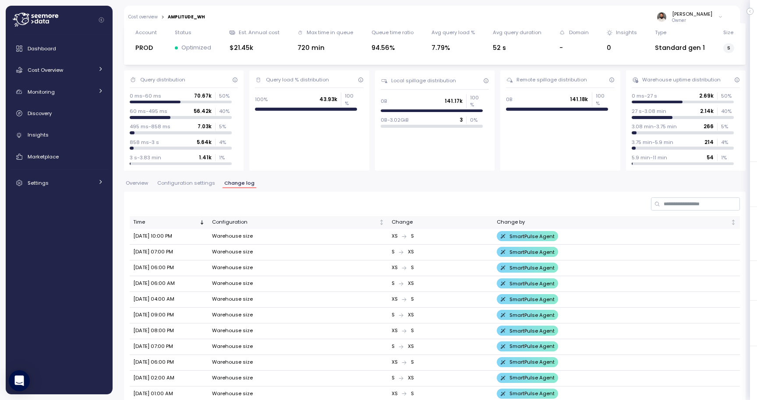
click at [190, 185] on span "Configuration settings" at bounding box center [186, 183] width 58 height 5
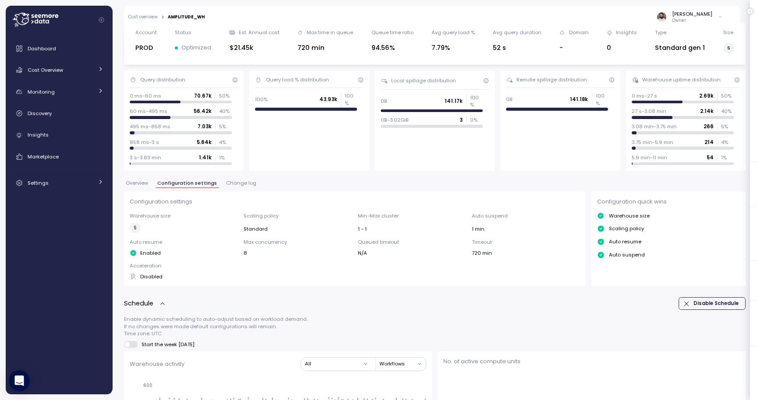
click at [137, 189] on div "Overview Configuration settings Change log" at bounding box center [435, 186] width 622 height 11
click at [142, 186] on span "Overview" at bounding box center [137, 183] width 22 height 5
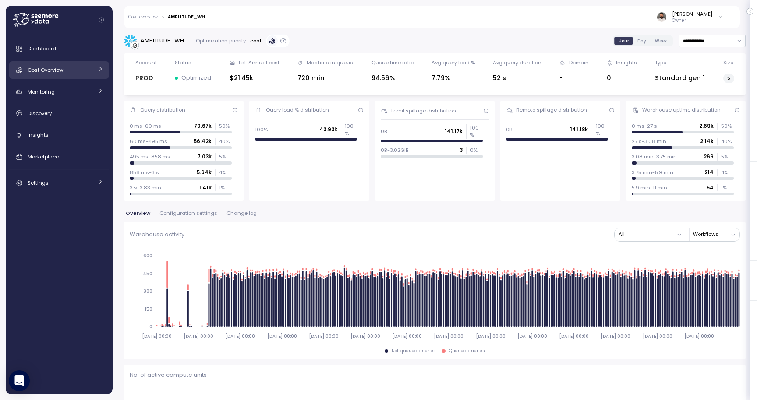
click at [78, 69] on div "Cost Overview" at bounding box center [61, 70] width 66 height 9
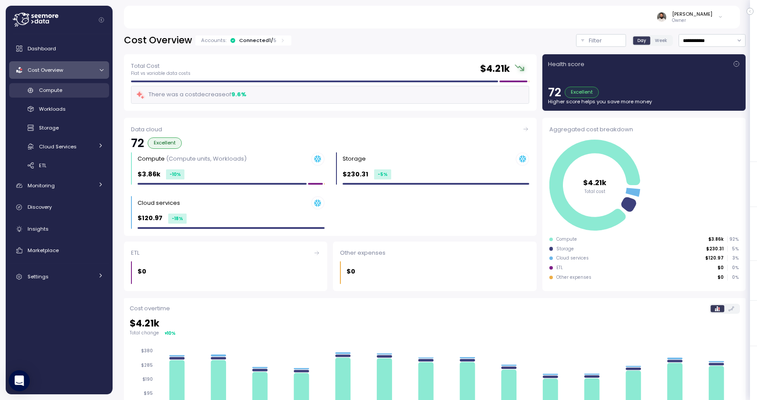
click at [81, 87] on div "Compute" at bounding box center [71, 90] width 64 height 9
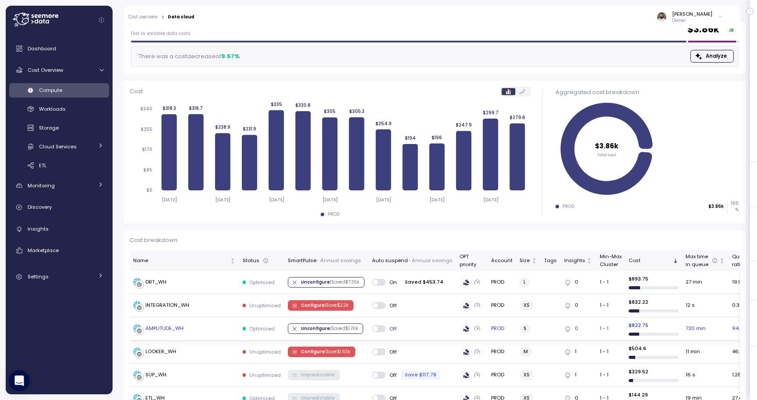
scroll to position [54, 0]
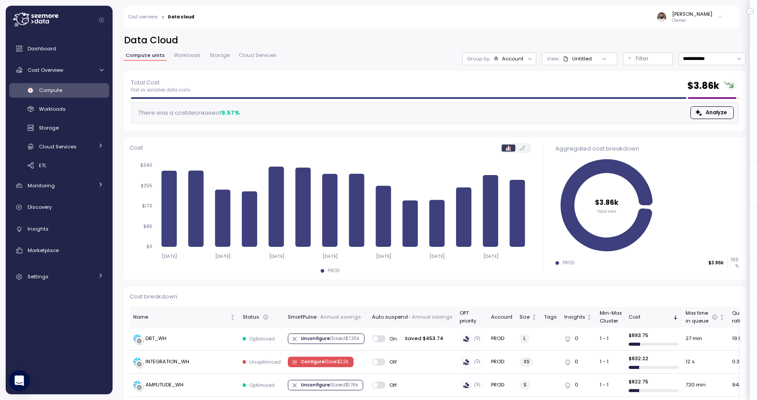
scroll to position [54, 0]
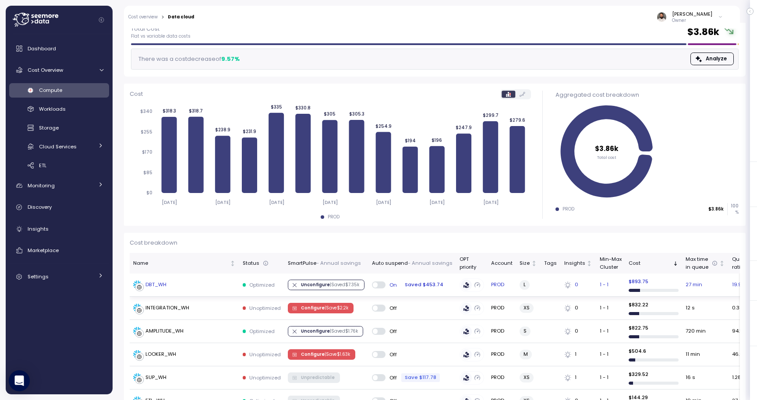
click at [214, 290] on td "DBT_WH" at bounding box center [185, 285] width 110 height 23
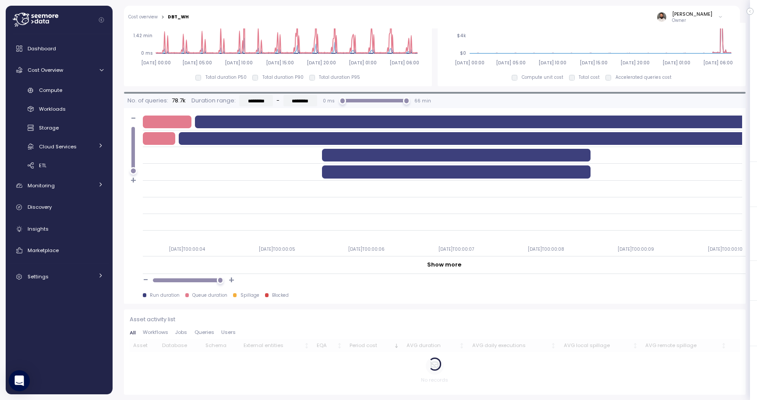
scroll to position [591, 0]
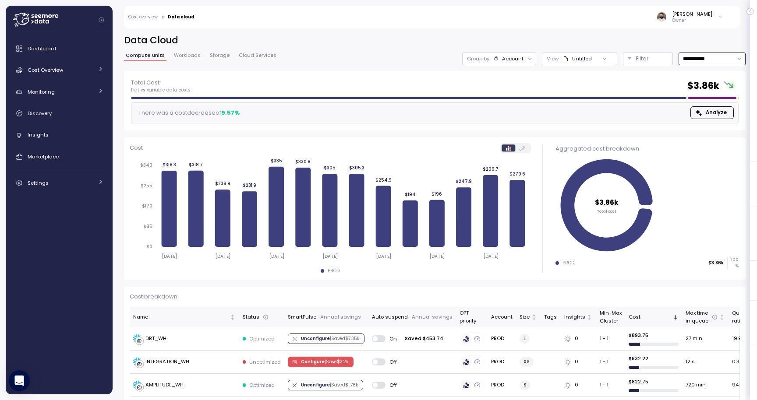
click at [711, 56] on input "**********" at bounding box center [712, 59] width 67 height 13
click at [701, 124] on div "Last 30 days" at bounding box center [709, 122] width 32 height 7
type input "**********"
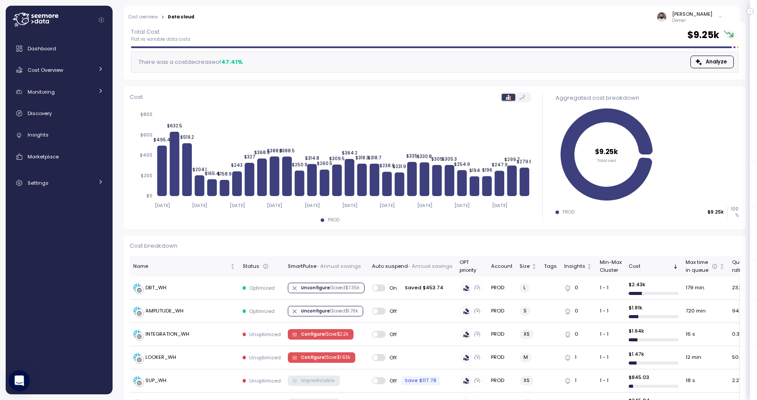
scroll to position [59, 0]
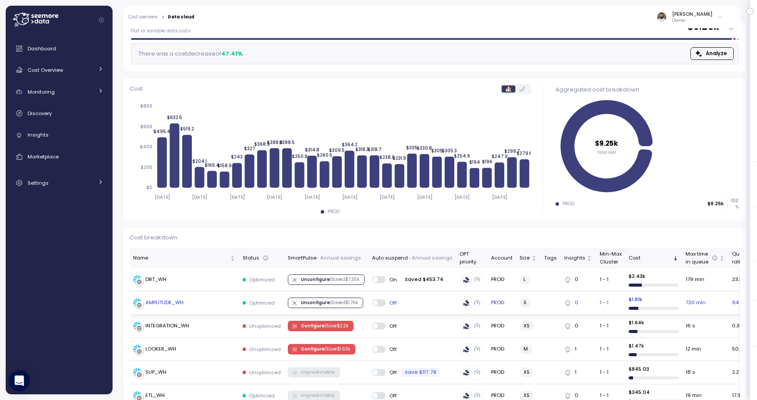
click at [217, 301] on div "AMPLITUDE_WH" at bounding box center [184, 303] width 103 height 9
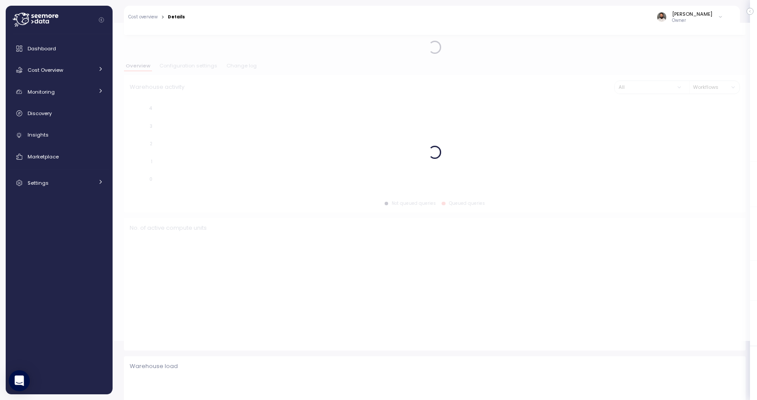
scroll to position [60, 0]
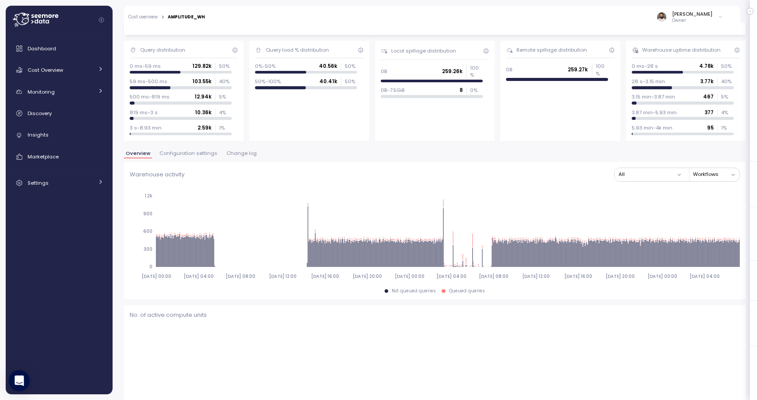
click at [237, 151] on span "Change log" at bounding box center [241, 153] width 30 height 5
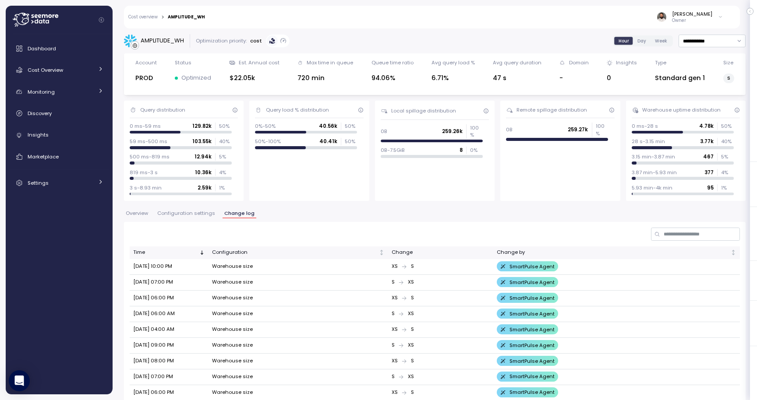
scroll to position [199, 0]
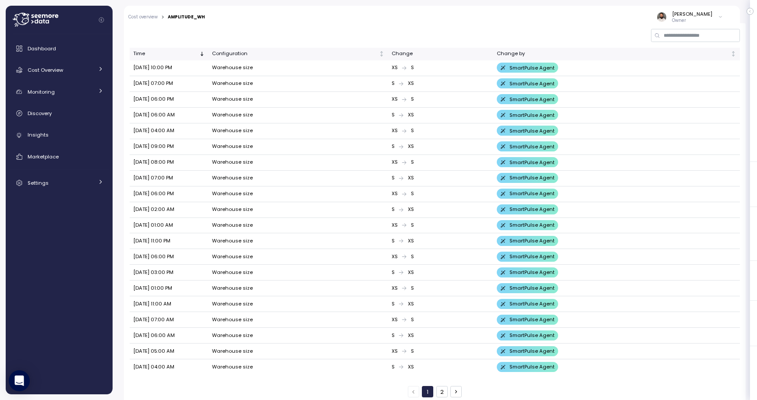
click at [447, 386] on button "2" at bounding box center [441, 391] width 11 height 11
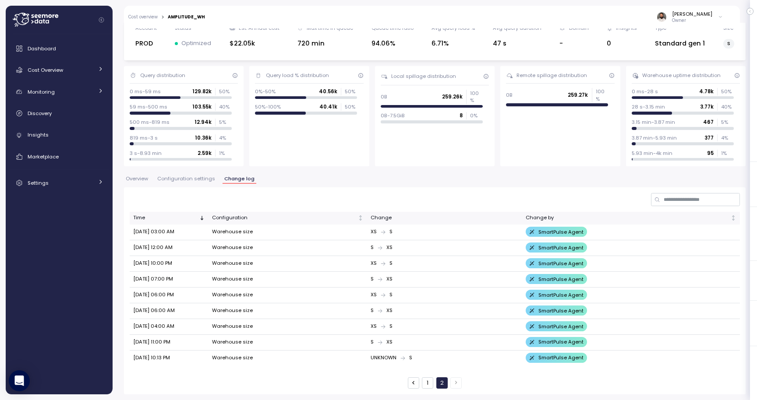
scroll to position [30, 0]
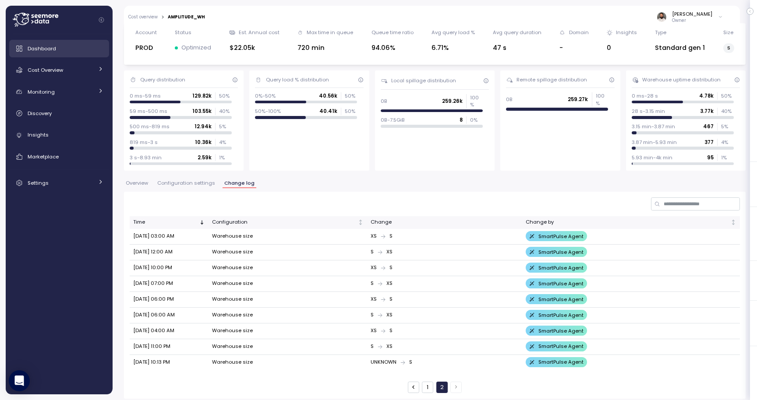
click at [60, 57] on link "Dashboard" at bounding box center [59, 49] width 100 height 18
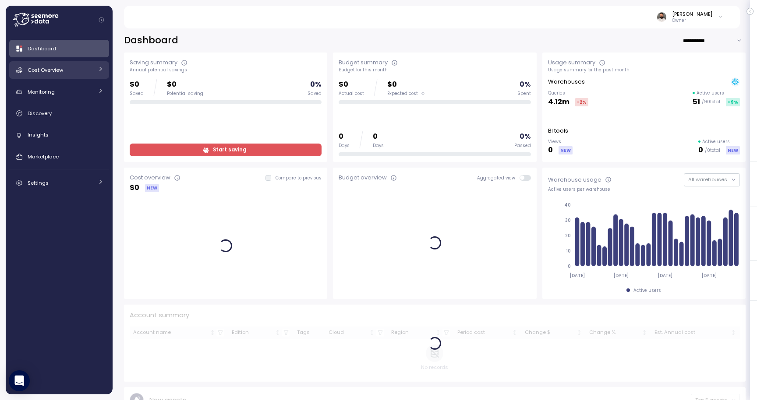
click at [87, 71] on div "Cost Overview" at bounding box center [61, 70] width 66 height 9
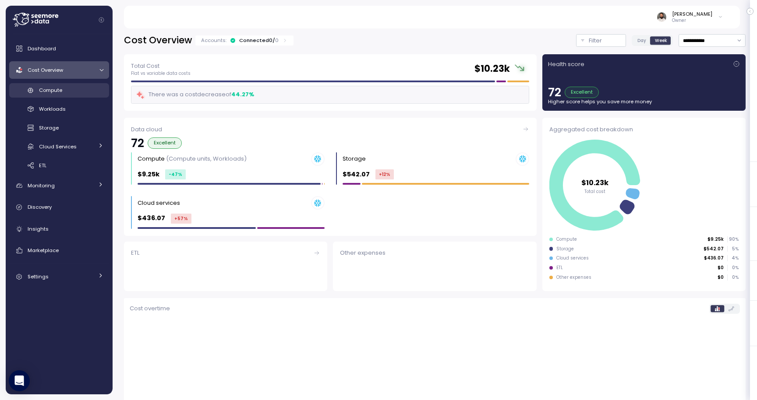
click at [85, 93] on div "Compute" at bounding box center [71, 90] width 64 height 9
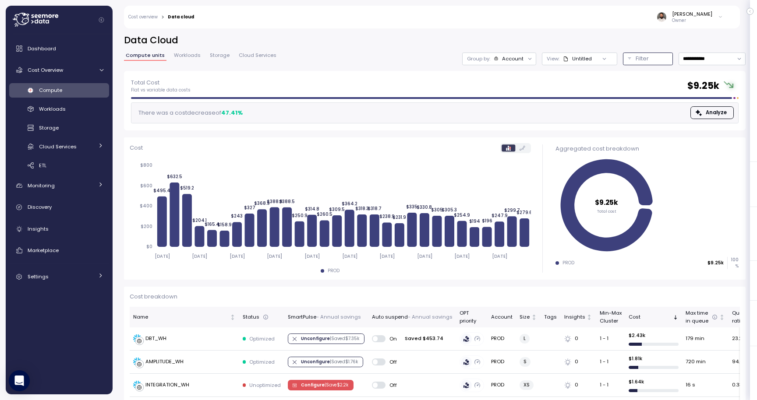
click at [636, 59] on p "Filter" at bounding box center [642, 58] width 13 height 9
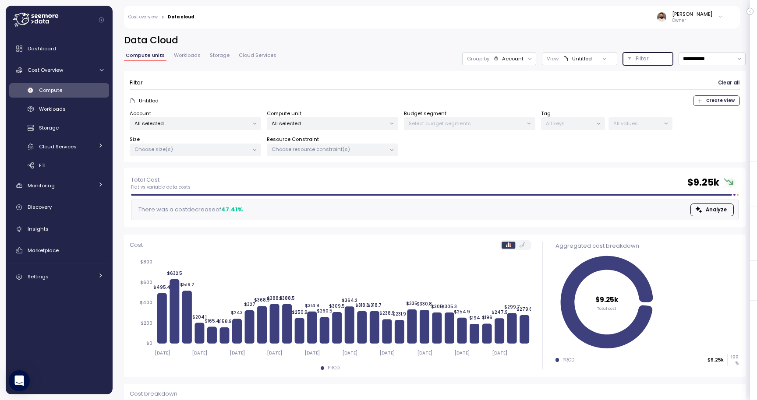
click at [311, 123] on p "All selected" at bounding box center [329, 123] width 114 height 7
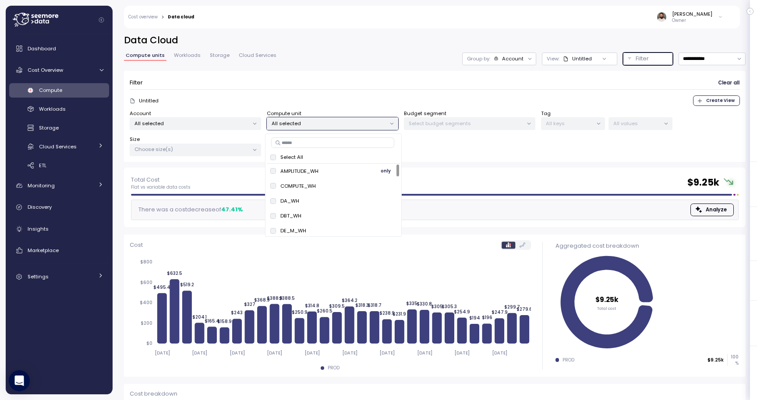
click at [381, 168] on span "only" at bounding box center [386, 171] width 10 height 10
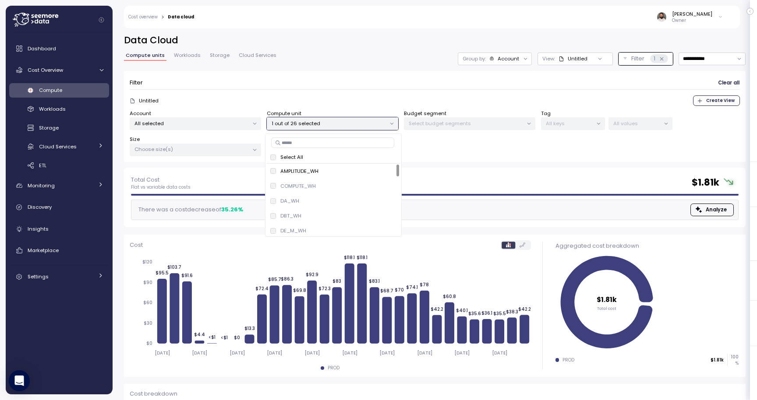
click at [386, 51] on div "**********" at bounding box center [435, 101] width 622 height 134
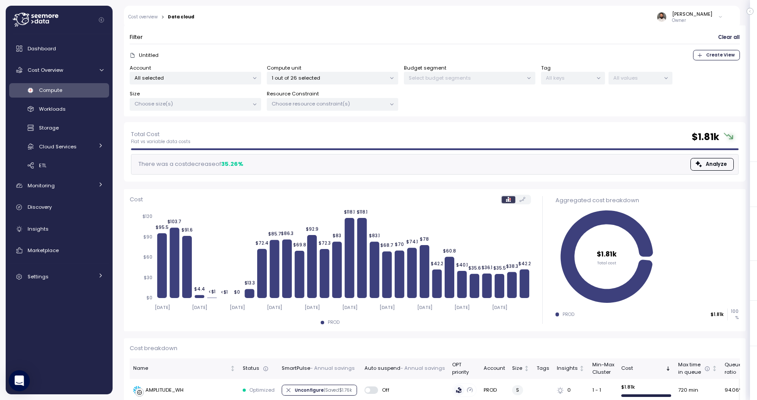
scroll to position [65, 0]
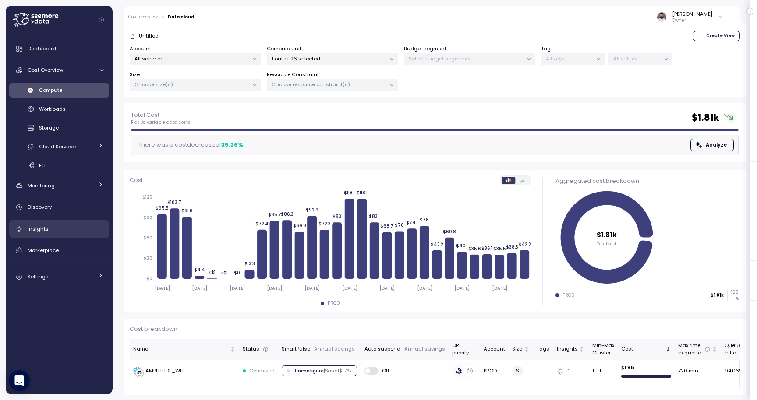
click at [64, 229] on div "Insights" at bounding box center [66, 229] width 76 height 9
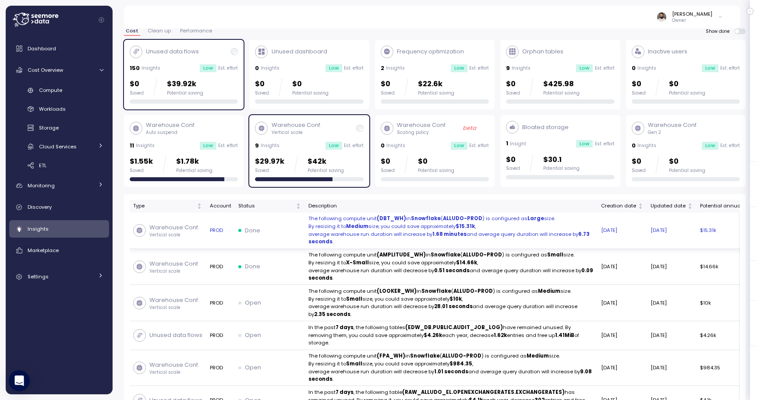
scroll to position [21, 0]
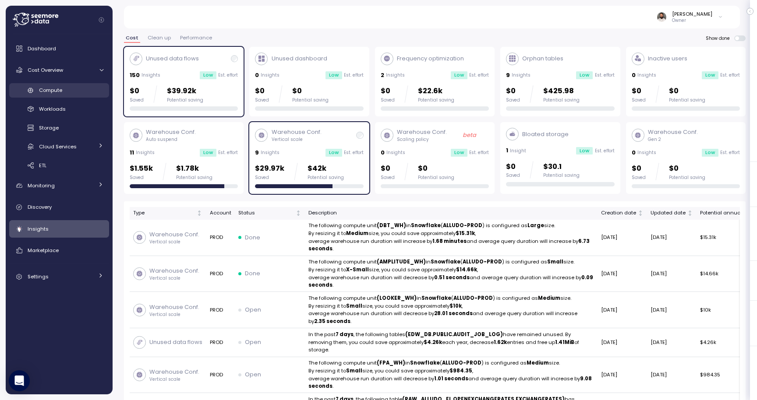
click at [77, 85] on link "Compute" at bounding box center [59, 90] width 100 height 14
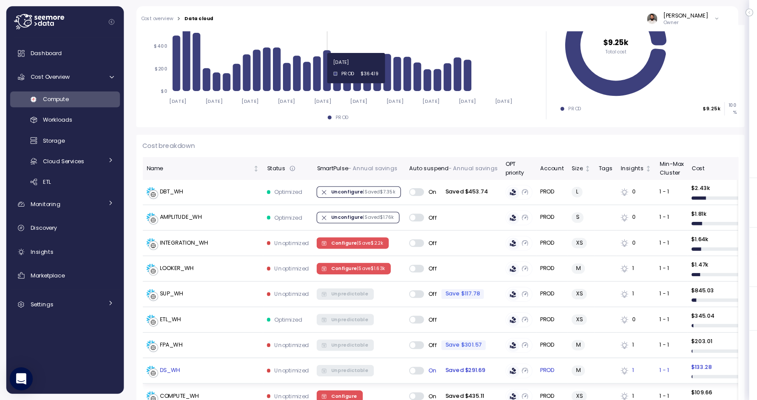
scroll to position [164, 0]
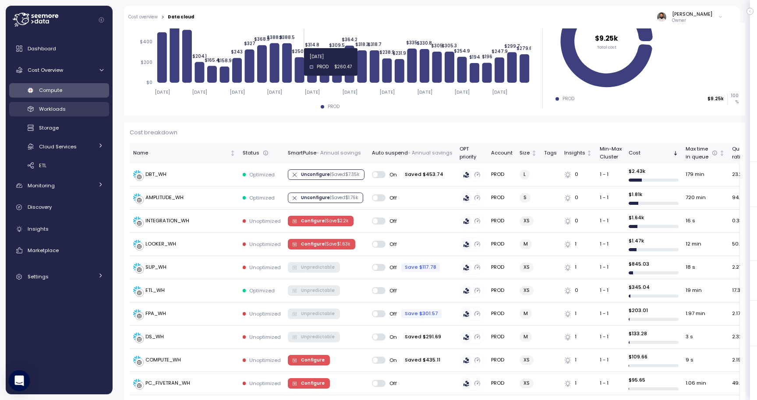
click at [85, 108] on div "Workloads" at bounding box center [71, 109] width 64 height 9
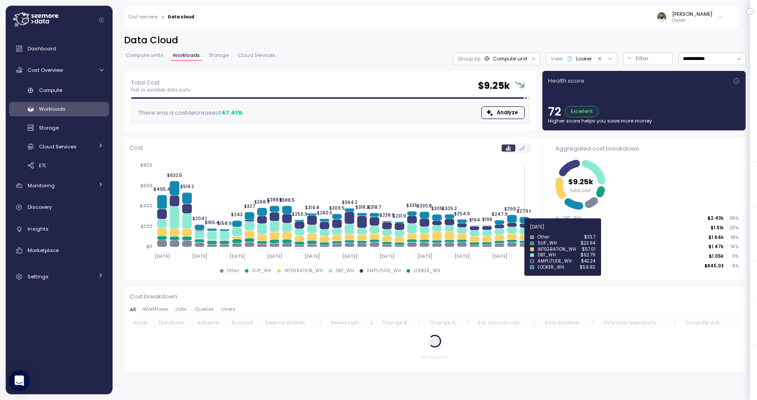
click at [523, 232] on icon at bounding box center [525, 231] width 10 height 7
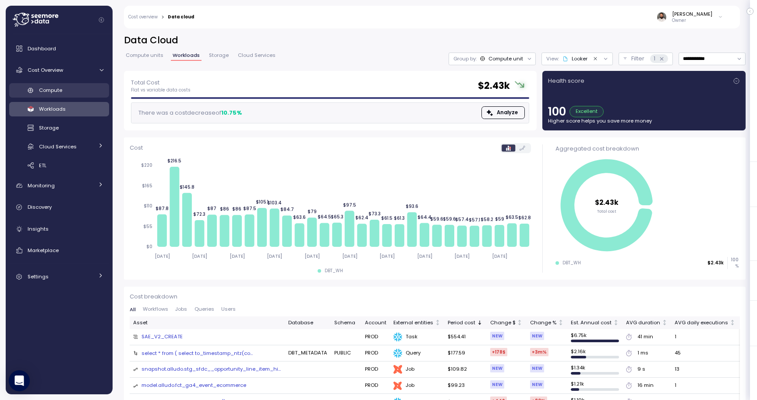
click at [56, 92] on span "Compute" at bounding box center [50, 90] width 23 height 7
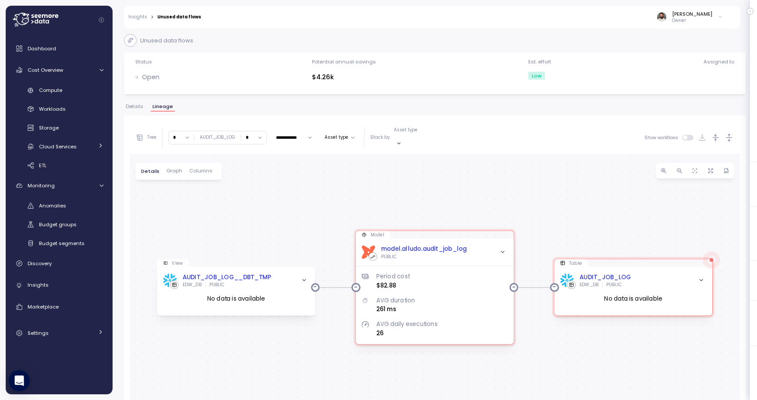
drag, startPoint x: 580, startPoint y: 269, endPoint x: 580, endPoint y: 192, distance: 76.2
click at [580, 192] on div "Model dbt model.alludo.audit_job_log PUBLIC Period cost $82.88 AVG duration 261…" at bounding box center [435, 320] width 610 height 333
click at [304, 132] on input "**********" at bounding box center [293, 137] width 43 height 11
click at [436, 254] on div "PUBLIC" at bounding box center [424, 257] width 86 height 6
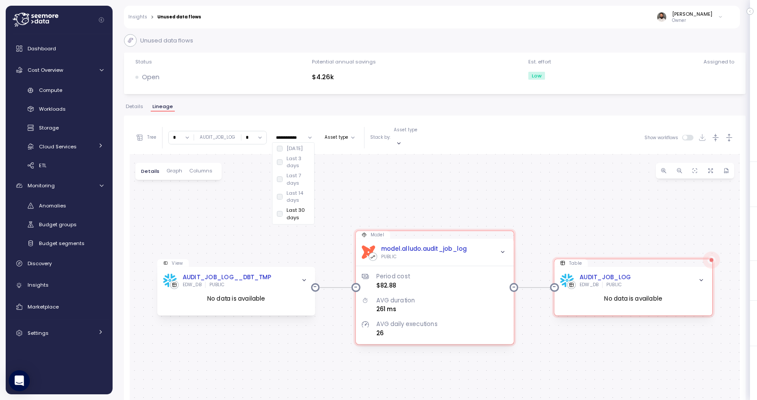
click at [294, 139] on div "**********" at bounding box center [283, 137] width 297 height 21
click at [183, 131] on input "*" at bounding box center [181, 137] width 25 height 13
click at [178, 214] on div "∞ 0 1 2 3 4 5 6 7 8 9 10 11 12 13 14 15 16 17 18 19 20" at bounding box center [182, 271] width 24 height 253
click at [180, 208] on div "4" at bounding box center [180, 208] width 13 height 7
type input "*"
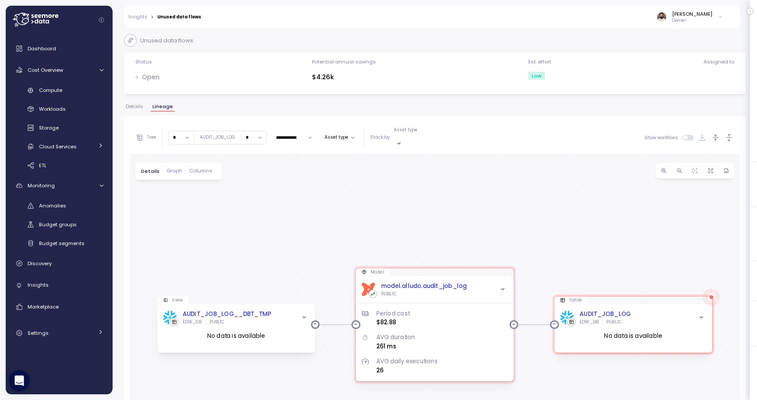
click at [256, 131] on input "*" at bounding box center [253, 137] width 25 height 13
click at [253, 194] on div "3" at bounding box center [252, 197] width 13 height 7
click at [248, 139] on input "*" at bounding box center [253, 137] width 25 height 13
click at [254, 175] on div "1" at bounding box center [252, 173] width 12 height 7
type input "*"
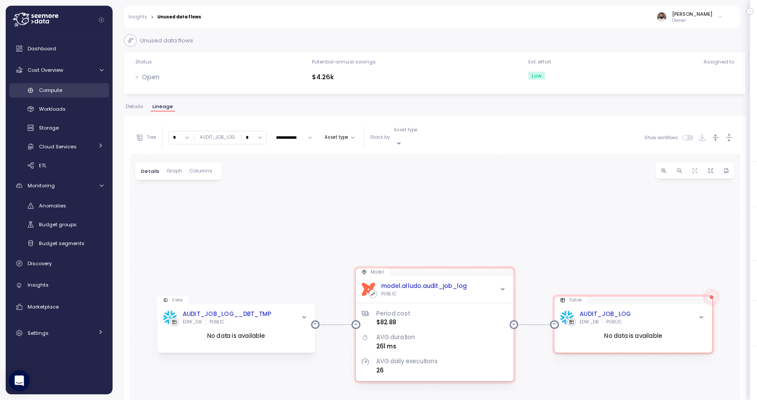
click at [85, 92] on div "Compute" at bounding box center [71, 90] width 64 height 9
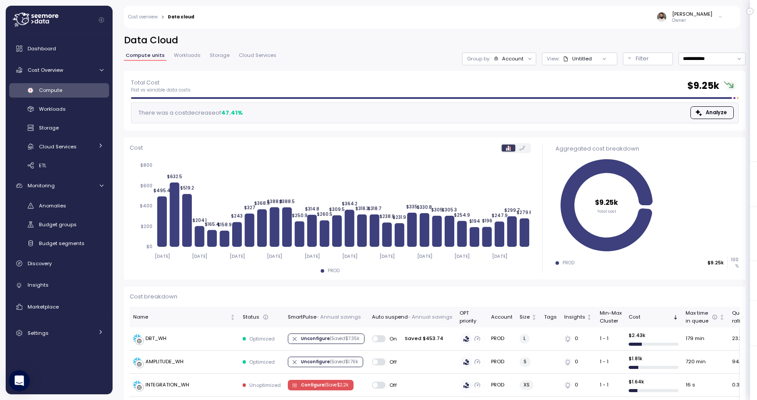
click at [190, 55] on span "Workloads" at bounding box center [187, 55] width 27 height 5
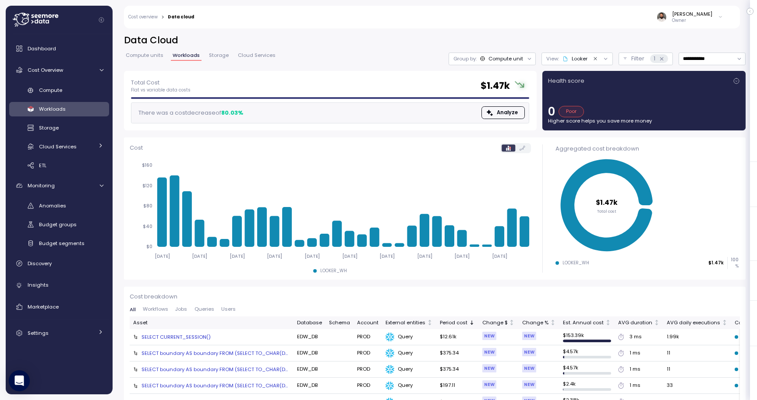
click at [223, 60] on link "Storage" at bounding box center [218, 56] width 23 height 7
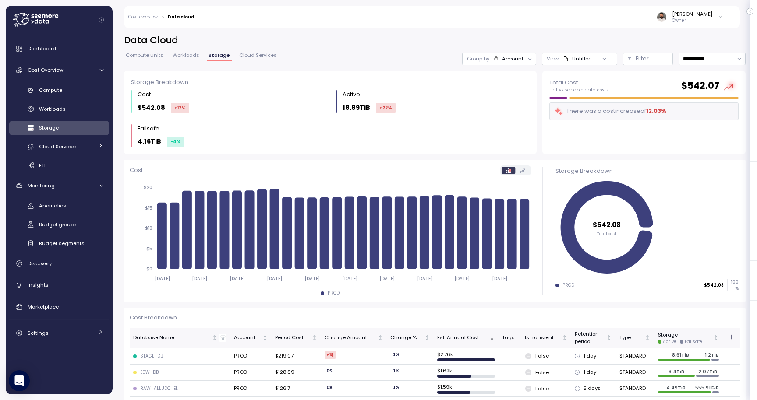
click at [257, 53] on span "Cloud Services" at bounding box center [258, 55] width 38 height 5
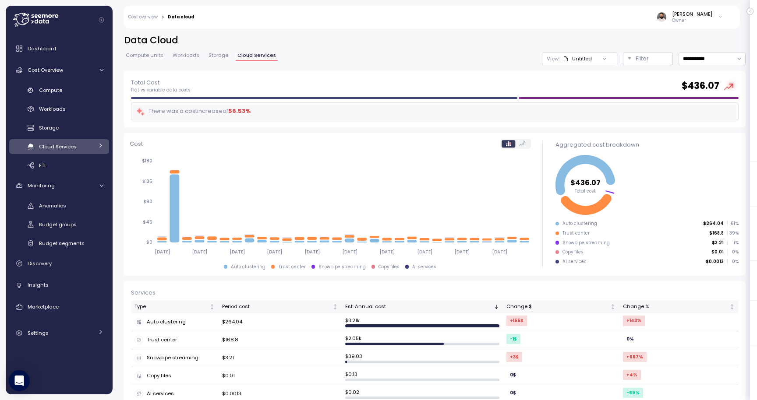
click at [212, 58] on span "Storage" at bounding box center [219, 55] width 20 height 5
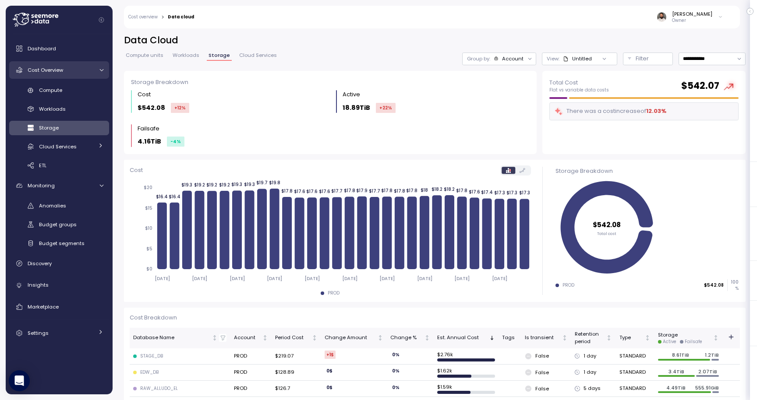
click at [88, 63] on link "Cost Overview" at bounding box center [59, 70] width 100 height 18
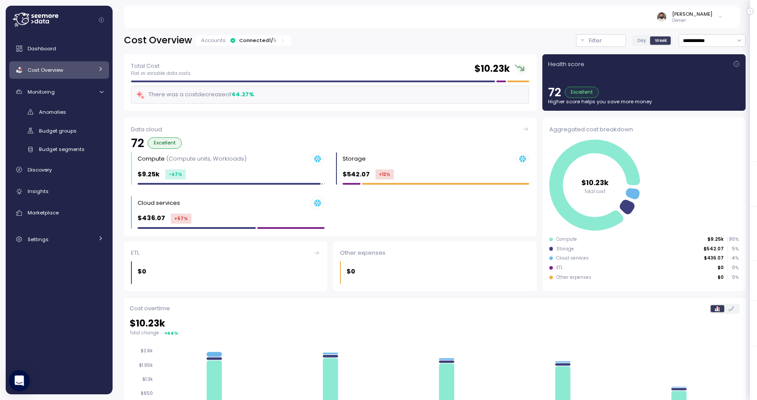
click at [239, 41] on div "Connected 1 / 5" at bounding box center [257, 40] width 37 height 7
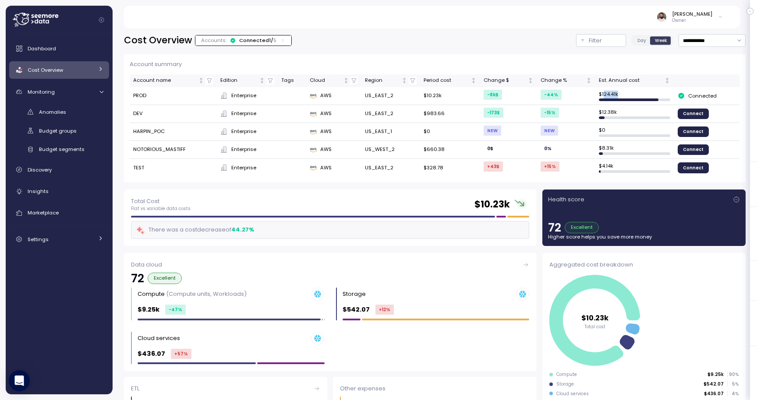
drag, startPoint x: 605, startPoint y: 92, endPoint x: 657, endPoint y: 93, distance: 51.7
click at [657, 93] on td "$ 124.41k" at bounding box center [634, 96] width 79 height 18
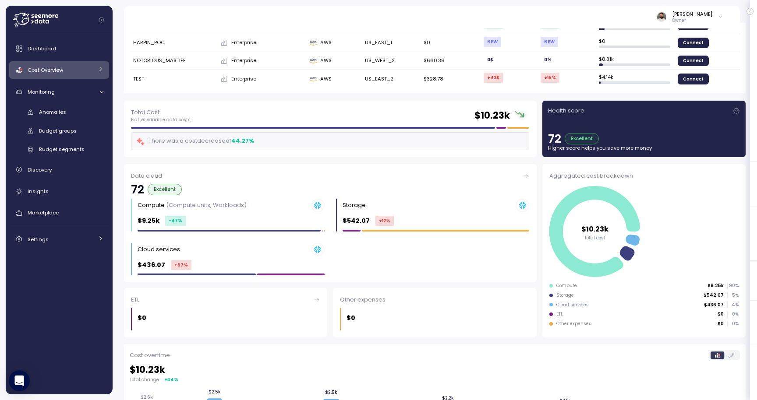
scroll to position [14, 0]
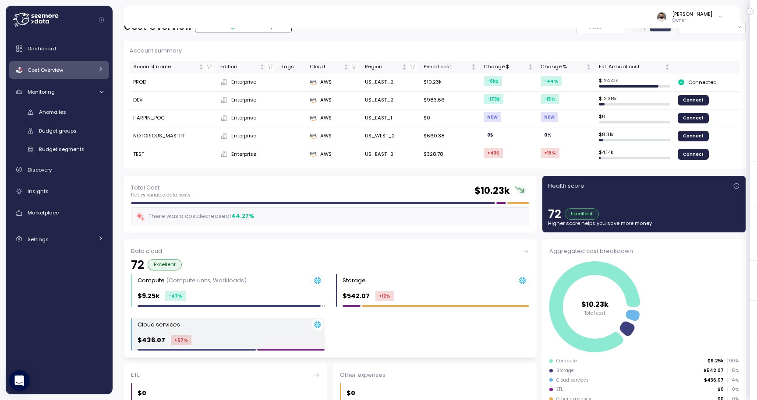
click at [232, 332] on div "Cloud services $436.07 +57 %" at bounding box center [231, 334] width 187 height 33
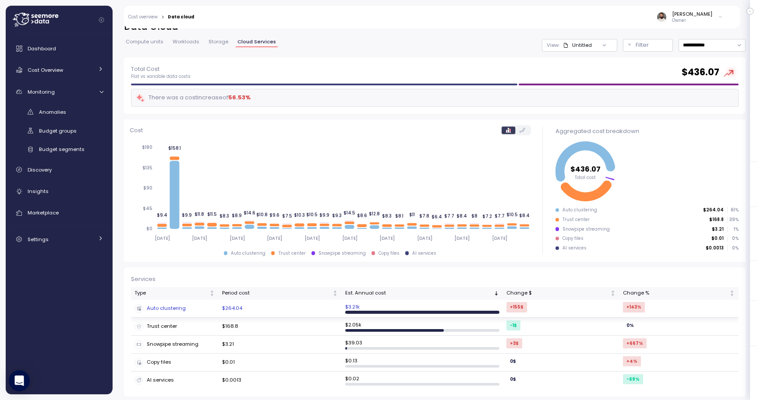
click at [220, 308] on td "$264.04" at bounding box center [280, 309] width 123 height 18
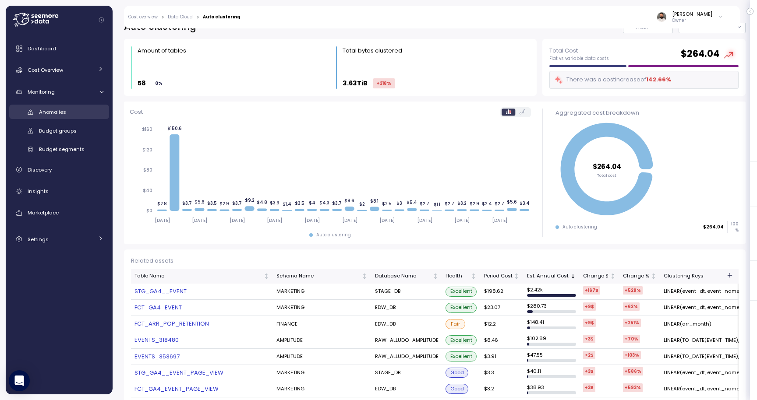
click at [72, 111] on div "Anomalies" at bounding box center [71, 112] width 64 height 9
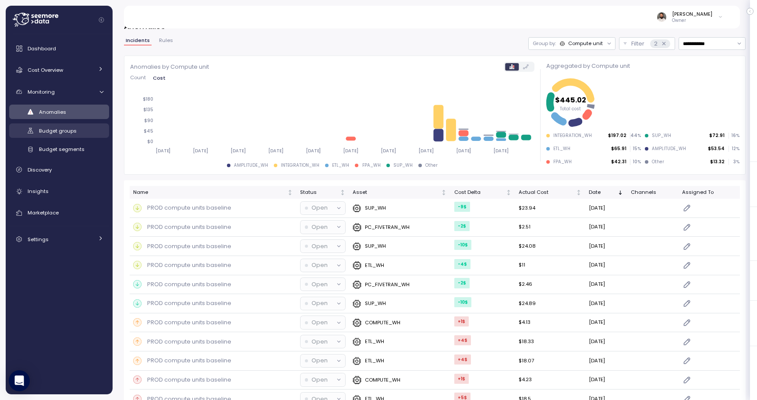
click at [67, 128] on span "Budget groups" at bounding box center [58, 130] width 38 height 7
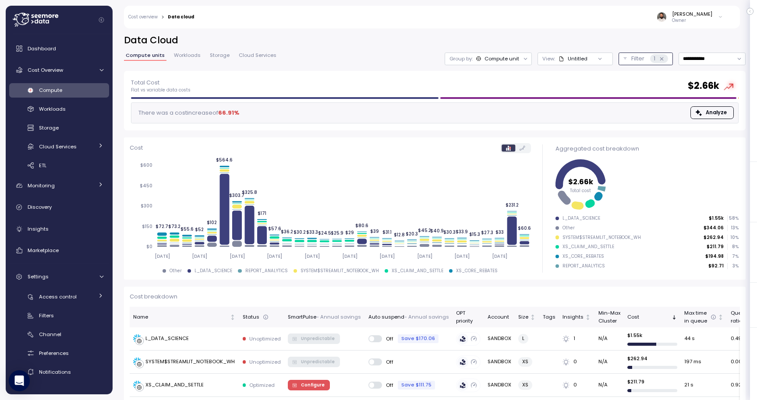
click at [626, 60] on button "Filter 1" at bounding box center [646, 59] width 54 height 13
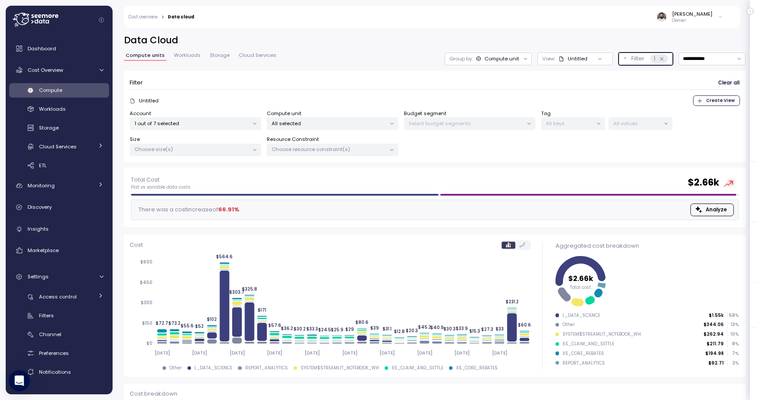
click at [626, 60] on button "Filter 1" at bounding box center [646, 59] width 54 height 13
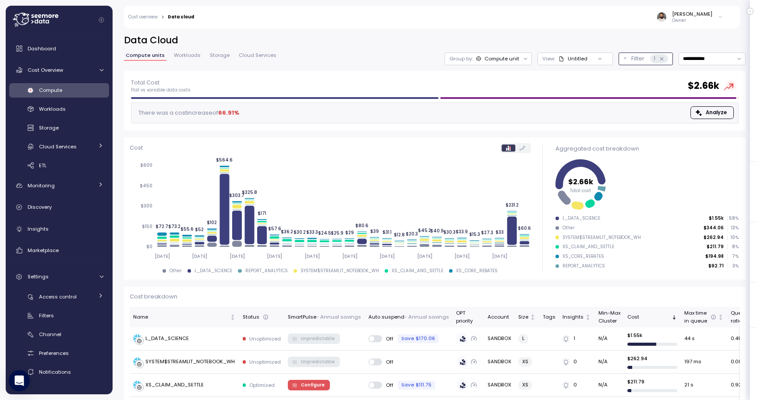
click at [626, 60] on button "Filter 1" at bounding box center [646, 59] width 54 height 13
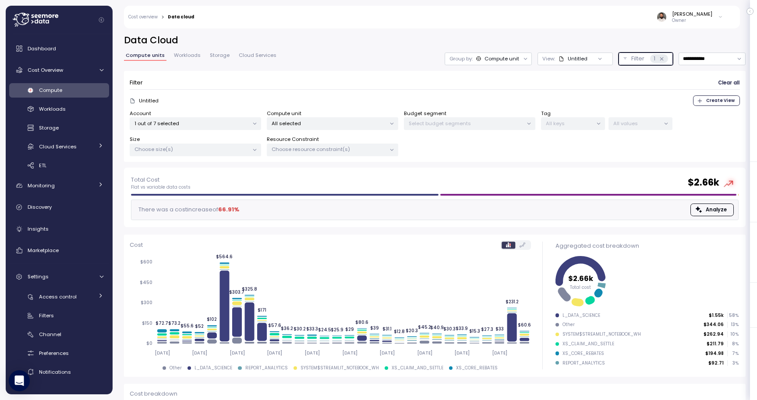
click at [472, 57] on p "Group by:" at bounding box center [460, 58] width 23 height 7
click at [560, 45] on h2 "Data Cloud" at bounding box center [435, 40] width 622 height 13
click at [560, 53] on div "View : Untitled" at bounding box center [574, 59] width 75 height 13
click at [583, 21] on div "Guy Biecher Owner" at bounding box center [464, 17] width 529 height 23
click at [65, 23] on div at bounding box center [63, 20] width 100 height 28
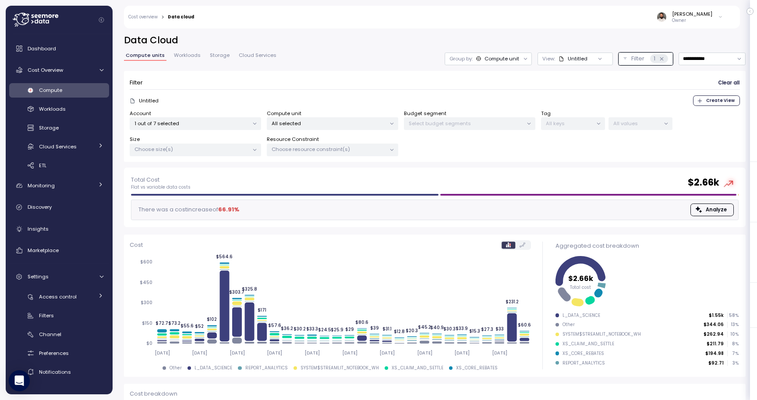
click at [59, 18] on div at bounding box center [63, 20] width 100 height 28
click at [55, 17] on icon at bounding box center [36, 20] width 46 height 14
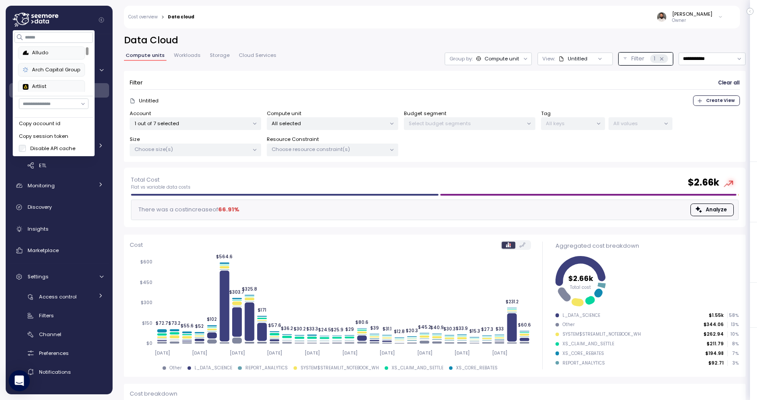
click at [66, 108] on input "button" at bounding box center [54, 104] width 70 height 11
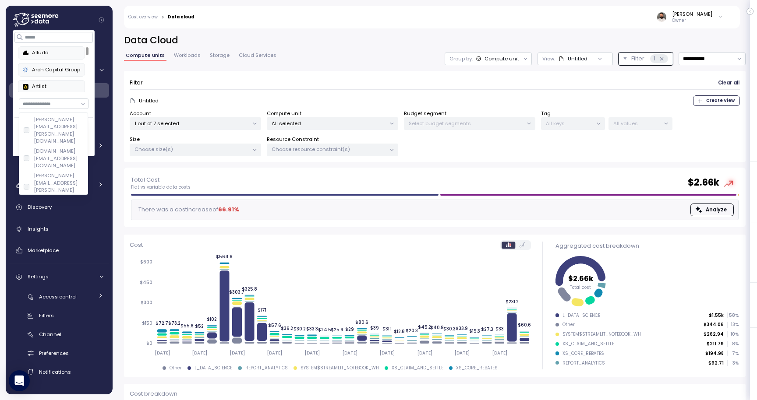
click at [39, 102] on input "button" at bounding box center [54, 104] width 70 height 11
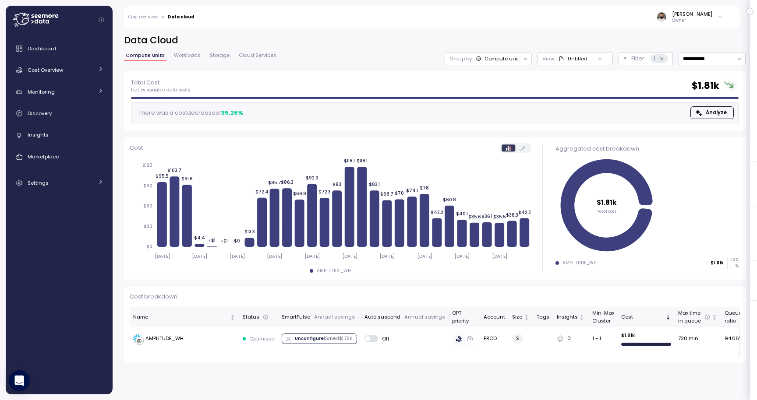
click at [191, 58] on span "Workloads" at bounding box center [187, 55] width 27 height 5
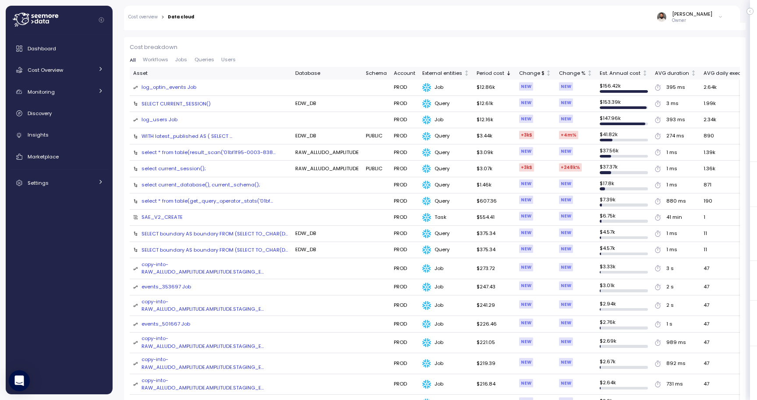
scroll to position [103, 0]
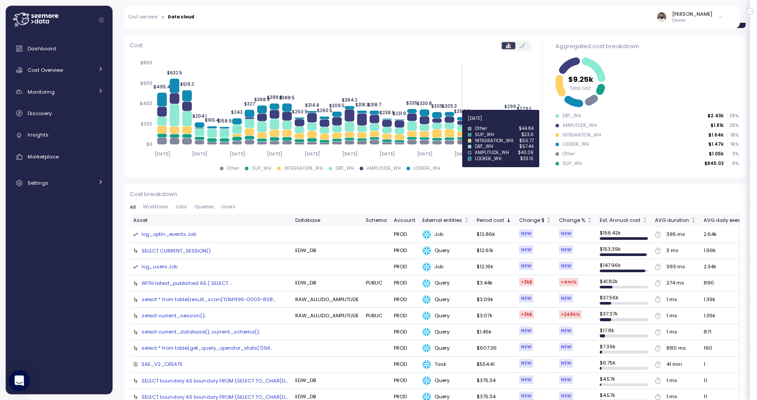
click at [461, 124] on icon at bounding box center [462, 123] width 10 height 4
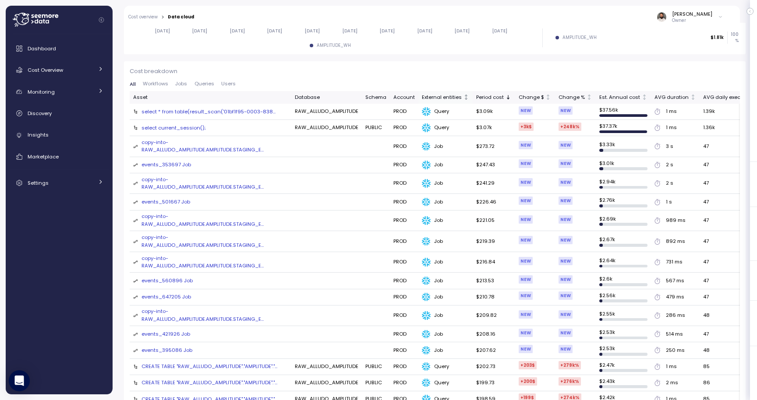
scroll to position [225, 0]
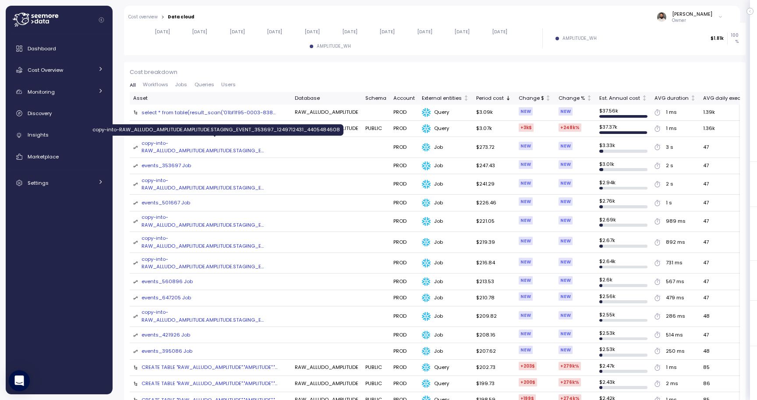
click at [205, 151] on div "copy-into-RAW_ALLUDO_AMPLITUDE.AMPLITUDE.STAGING_E ..." at bounding box center [214, 147] width 146 height 15
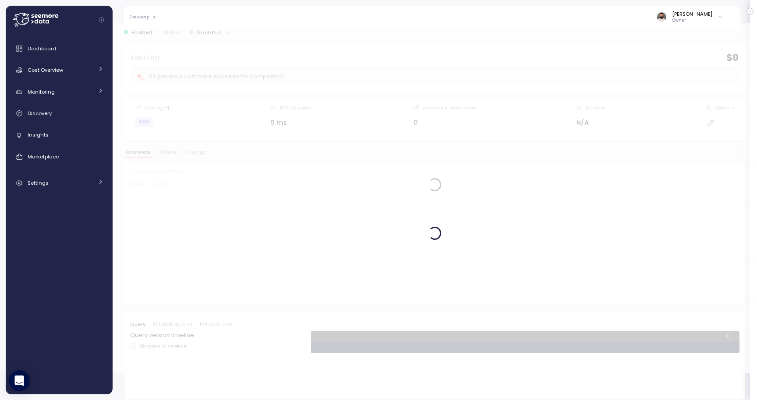
scroll to position [27, 0]
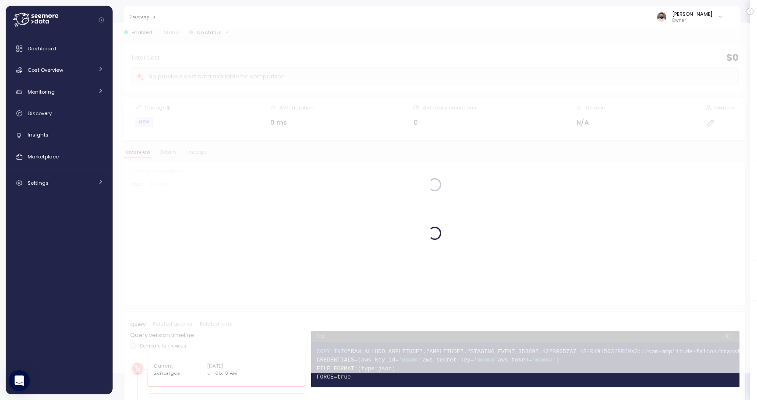
click at [194, 152] on div at bounding box center [435, 185] width 644 height 378
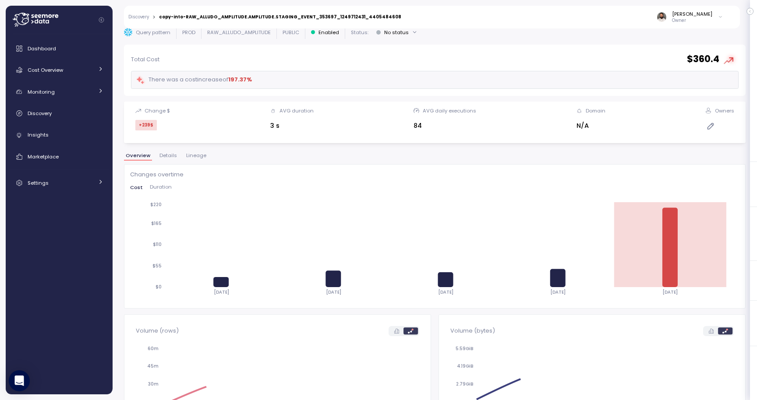
click at [194, 152] on div "**********" at bounding box center [435, 187] width 622 height 361
click at [194, 158] on span "Lineage" at bounding box center [196, 155] width 20 height 5
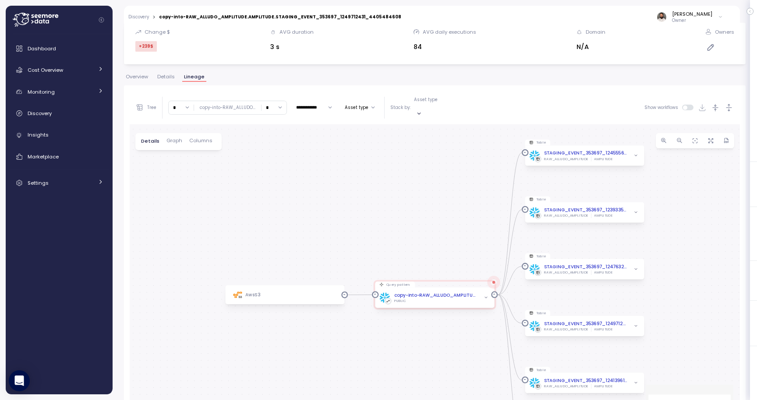
scroll to position [112, 0]
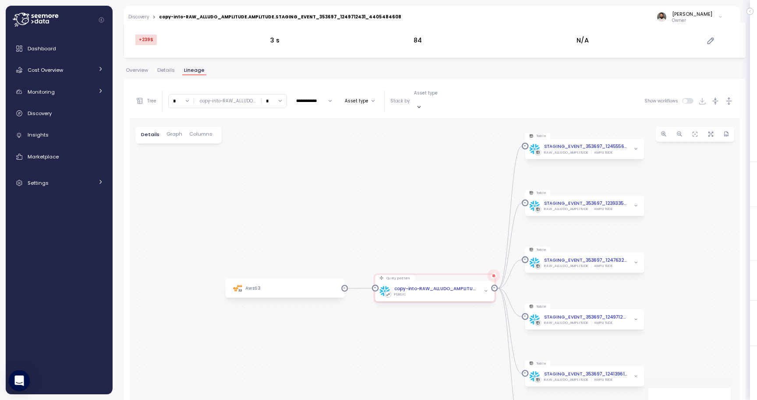
click at [273, 104] on div "**********" at bounding box center [435, 101] width 610 height 33
click at [272, 103] on div "* ∞ 0 1 2 3 4 5 6 7 8 9 10 11 12 13 14 15 16 17 18 19 20 copy-into-RAW_ALLUDO .…" at bounding box center [227, 101] width 119 height 14
click at [270, 98] on input "*" at bounding box center [274, 101] width 25 height 13
click at [269, 164] on div "3" at bounding box center [274, 160] width 24 height 11
type input "*"
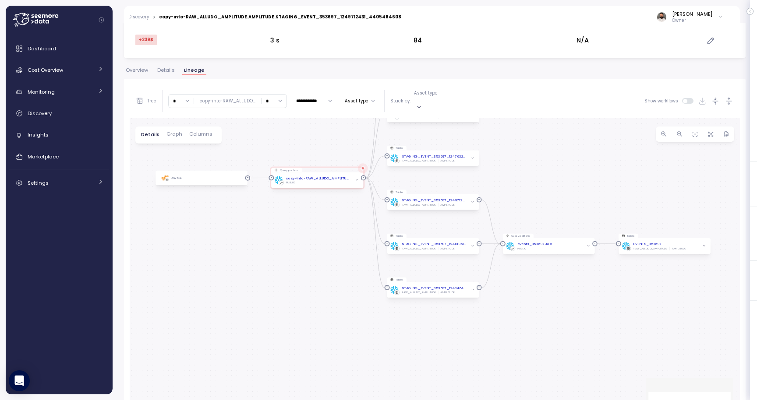
drag, startPoint x: 276, startPoint y: 197, endPoint x: 273, endPoint y: 68, distance: 129.3
click at [273, 68] on div "**********" at bounding box center [435, 262] width 622 height 389
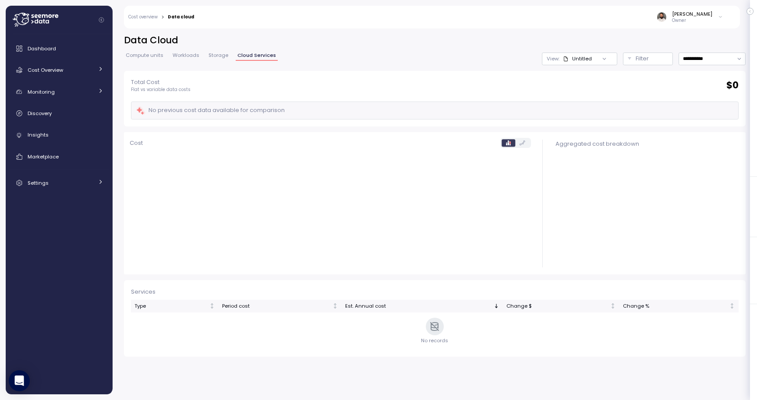
click at [224, 56] on span "Storage" at bounding box center [219, 55] width 20 height 5
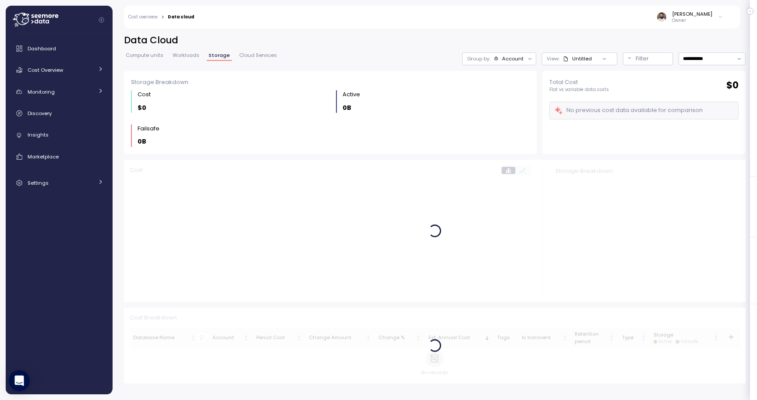
click at [181, 53] on span "Workloads" at bounding box center [186, 55] width 27 height 5
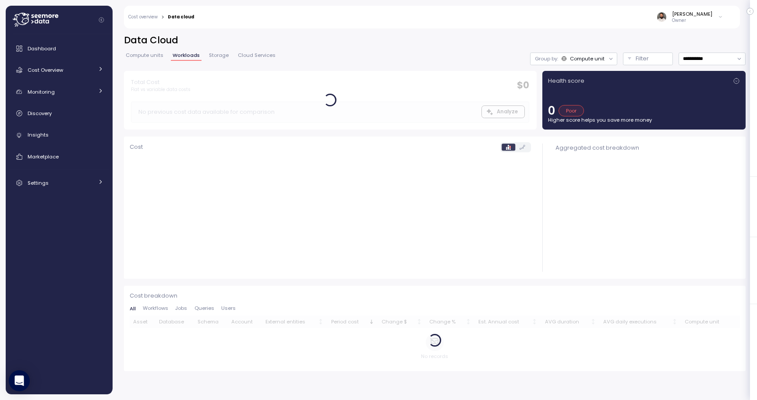
click at [139, 55] on span "Compute units" at bounding box center [145, 55] width 38 height 5
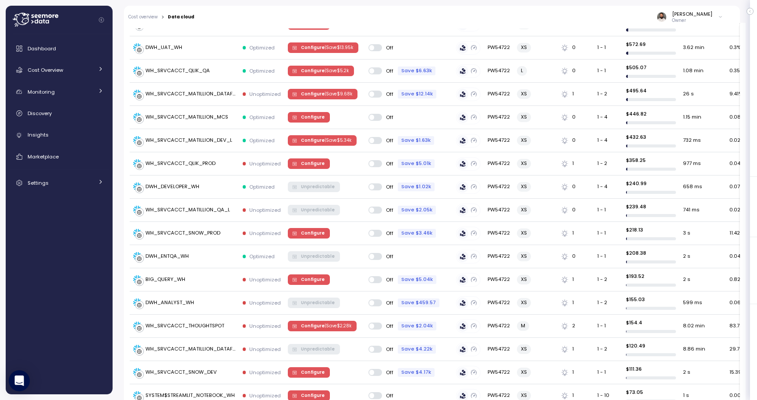
scroll to position [231, 0]
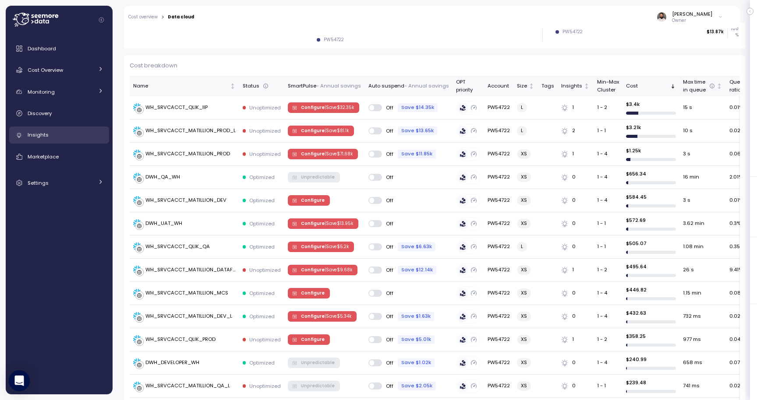
click at [64, 136] on div "Insights" at bounding box center [66, 135] width 76 height 9
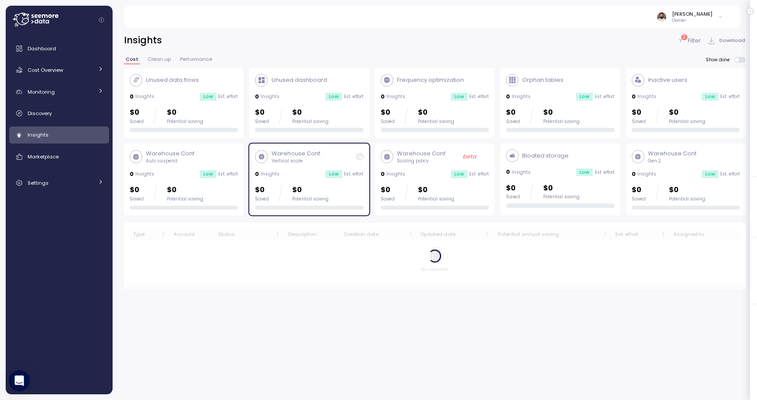
click at [329, 177] on div "Low" at bounding box center [333, 174] width 17 height 8
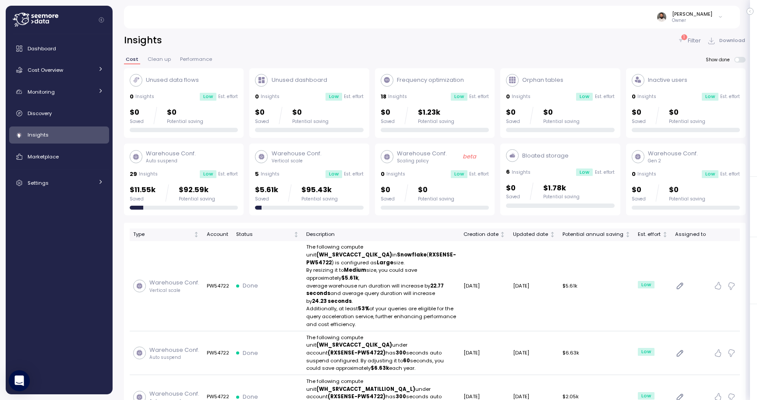
click at [156, 177] on div "29 Insights Low Est. effort" at bounding box center [184, 174] width 108 height 9
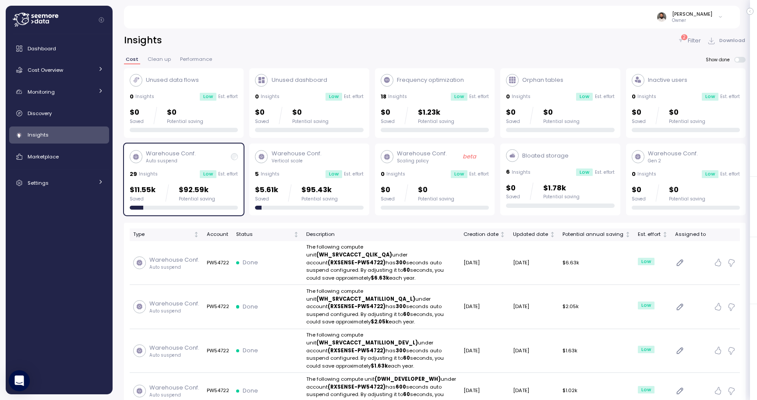
click at [210, 188] on p "$92.59k" at bounding box center [197, 190] width 36 height 12
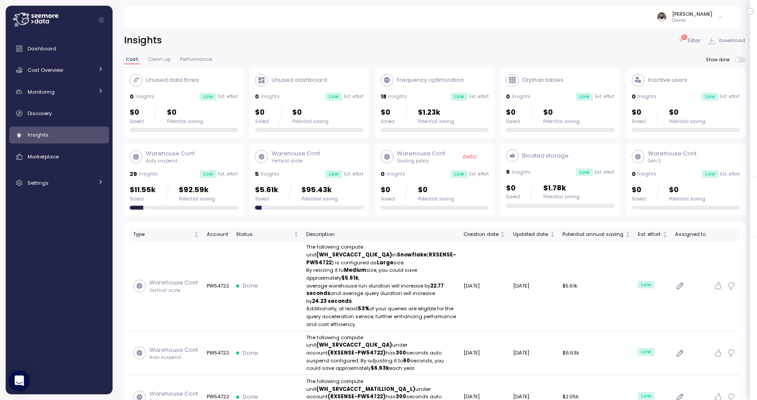
click at [169, 160] on p "Auto suspend" at bounding box center [171, 161] width 50 height 6
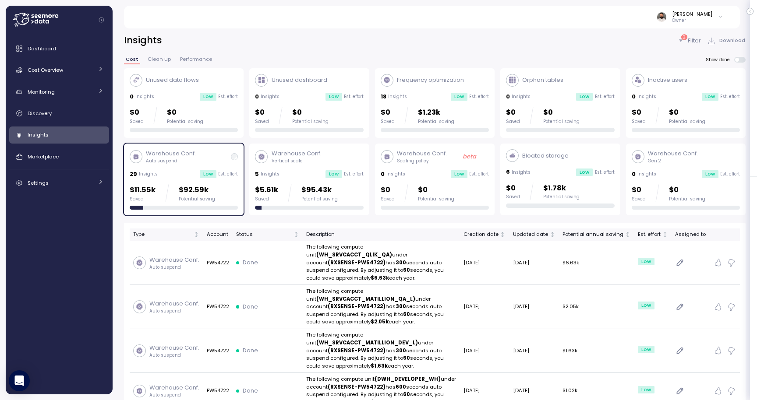
click at [739, 61] on span at bounding box center [737, 60] width 4 height 4
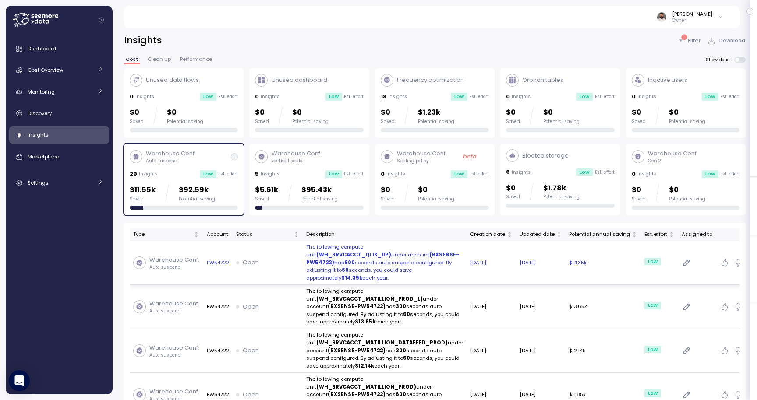
click at [285, 258] on div "Open" at bounding box center [267, 262] width 63 height 9
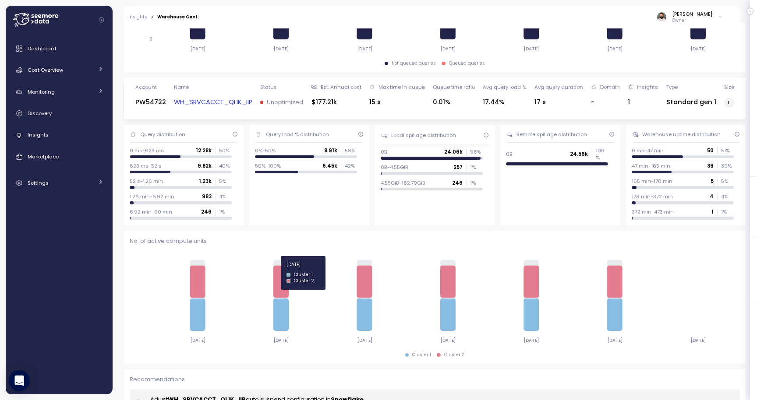
scroll to position [220, 0]
click at [227, 98] on link "WH_SRVCACCT_QLIK_IIP" at bounding box center [213, 102] width 78 height 10
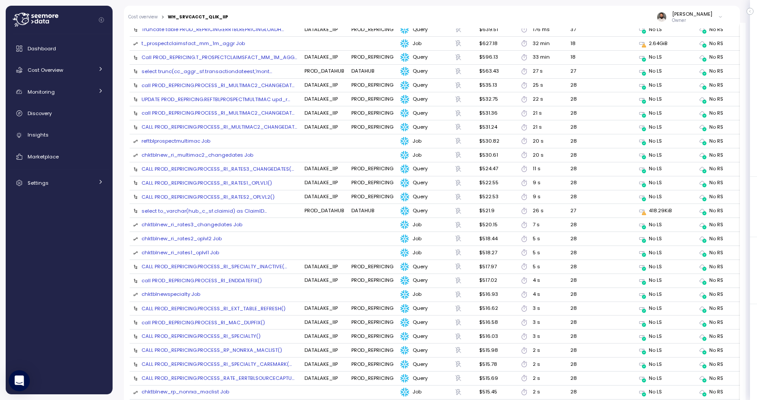
scroll to position [1128, 0]
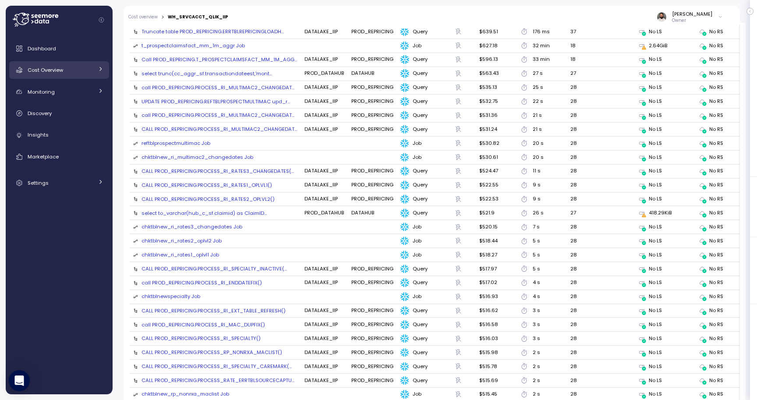
click at [76, 66] on div "Cost Overview" at bounding box center [61, 70] width 66 height 9
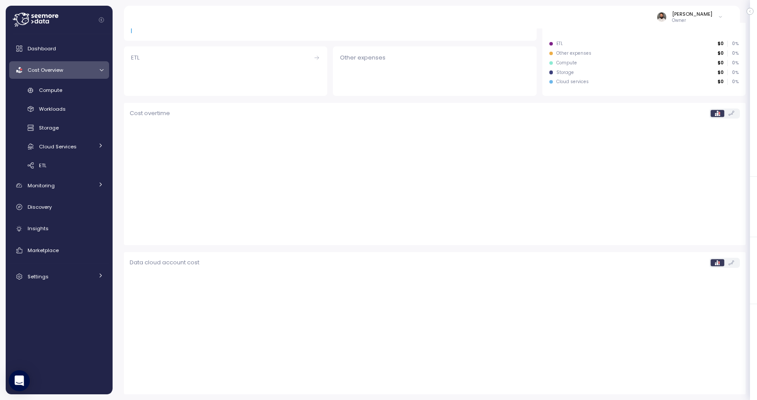
scroll to position [185, 0]
click at [75, 84] on link "Compute" at bounding box center [59, 90] width 100 height 14
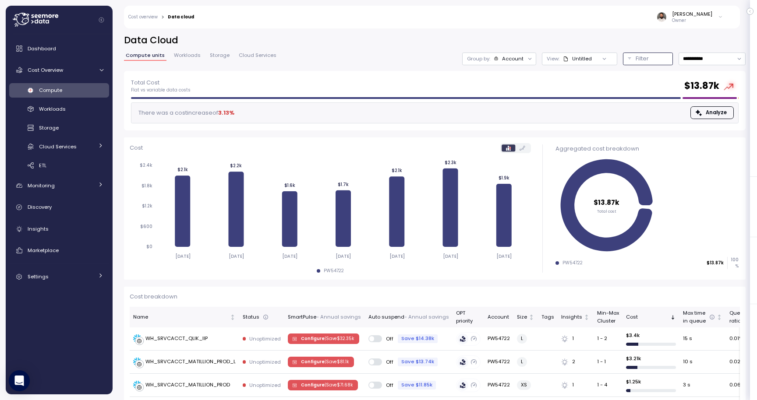
click at [628, 59] on button "Filter" at bounding box center [648, 59] width 50 height 13
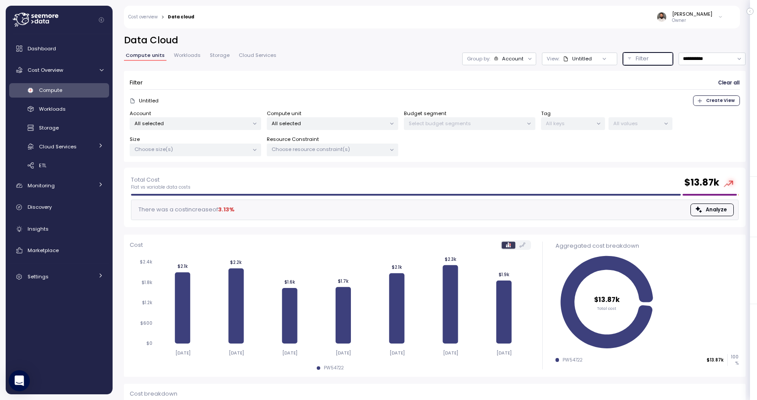
click at [222, 130] on div "All selected" at bounding box center [195, 123] width 131 height 13
click at [311, 120] on p "All selected" at bounding box center [329, 123] width 114 height 7
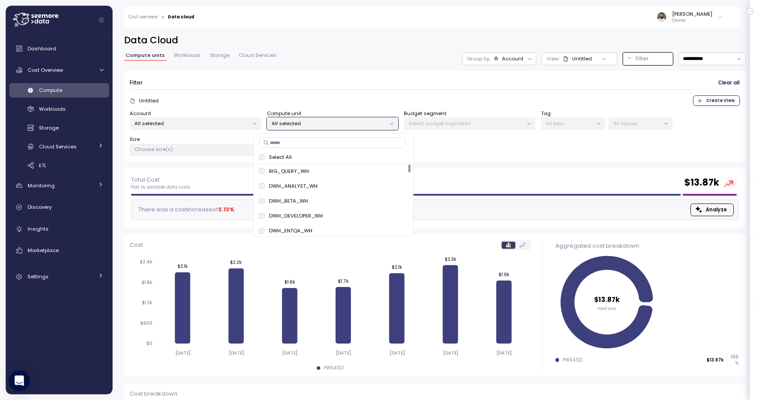
click at [308, 146] on input at bounding box center [332, 143] width 146 height 11
type input "*****"
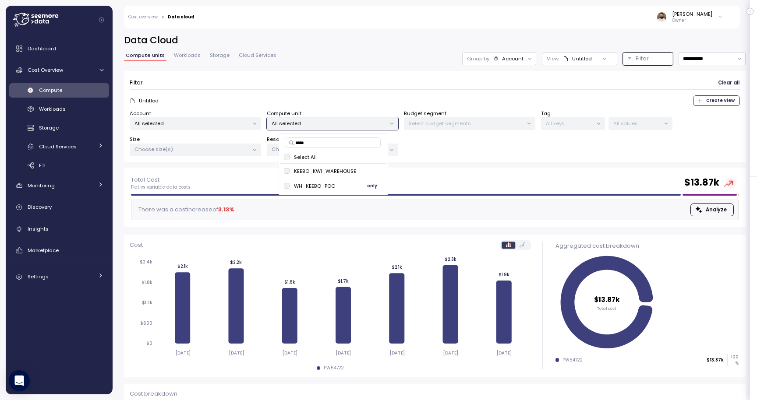
click at [371, 185] on span "only" at bounding box center [372, 186] width 10 height 10
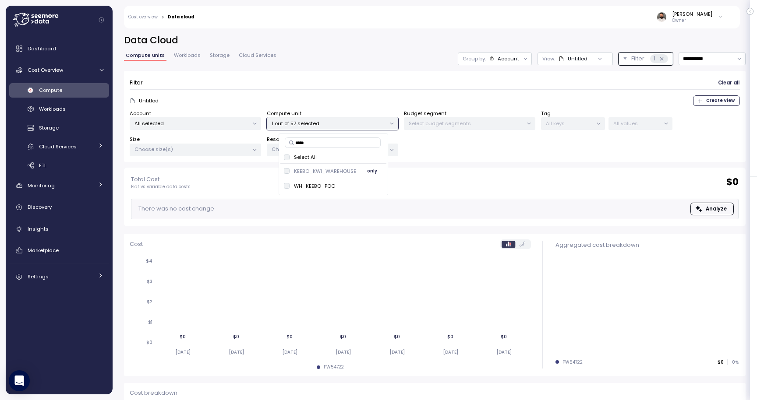
click at [372, 170] on span "only" at bounding box center [372, 171] width 10 height 10
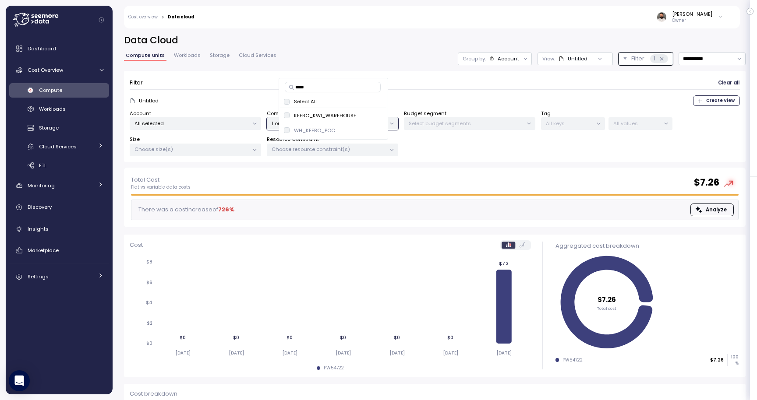
scroll to position [65, 0]
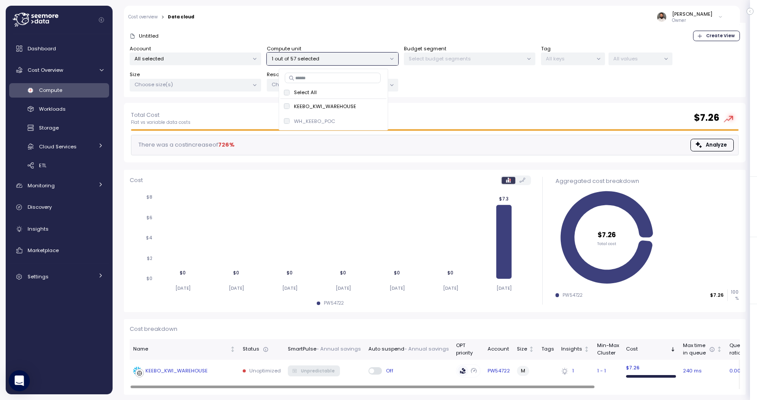
click at [213, 368] on div "KEEBO_KWI_WAREHOUSE" at bounding box center [184, 371] width 103 height 9
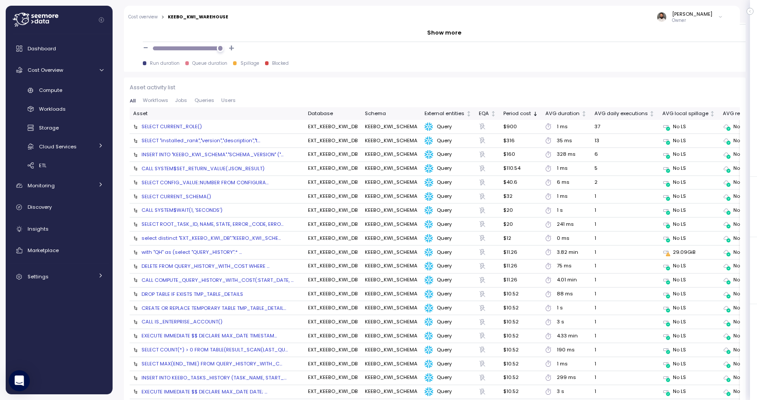
scroll to position [920, 0]
click at [219, 142] on div "SELECT "installed_rank","version","description","t..." at bounding box center [200, 141] width 119 height 7
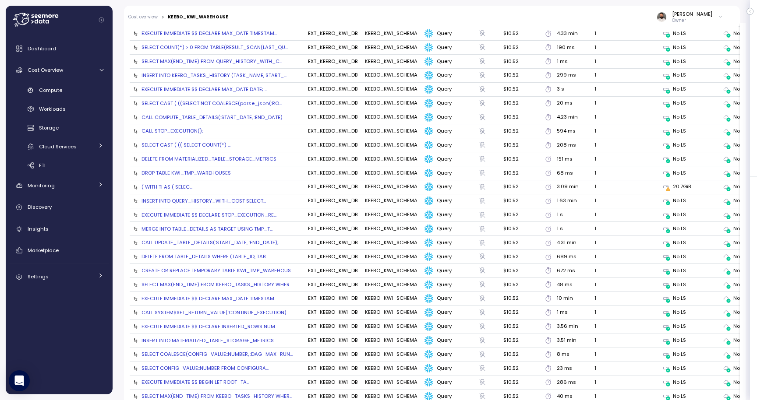
scroll to position [1339, 0]
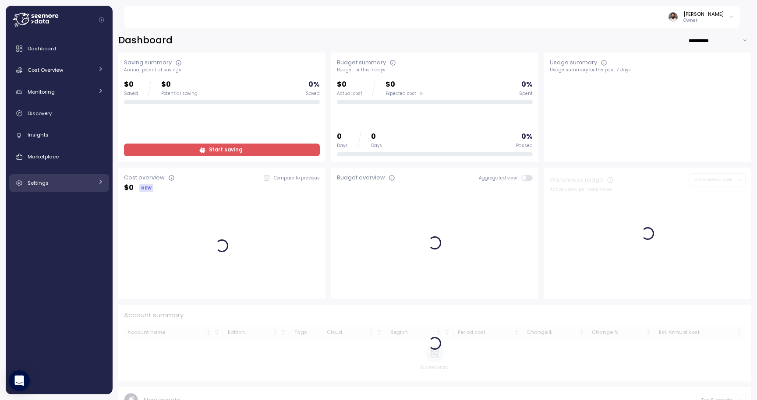
click at [96, 179] on link "Settings" at bounding box center [59, 183] width 100 height 18
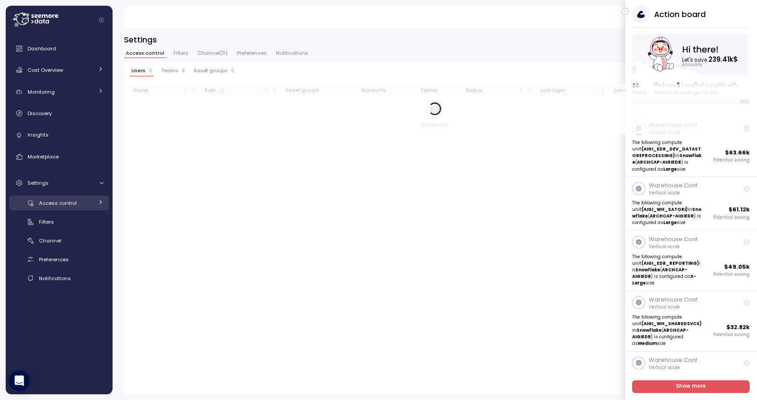
click at [87, 202] on div "Access control" at bounding box center [66, 203] width 54 height 9
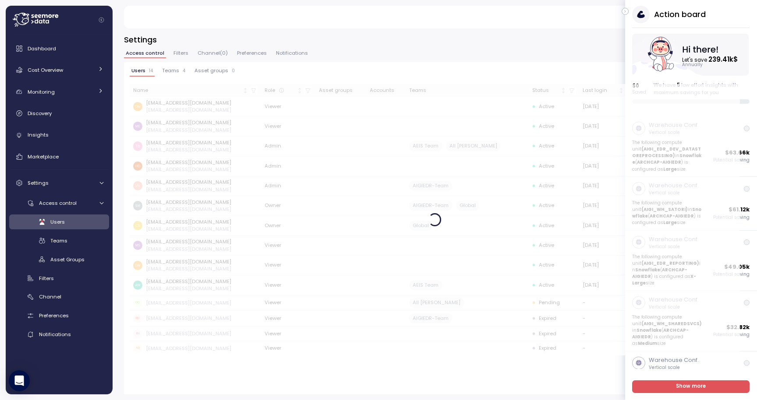
click at [625, 8] on icon "button" at bounding box center [625, 11] width 4 height 11
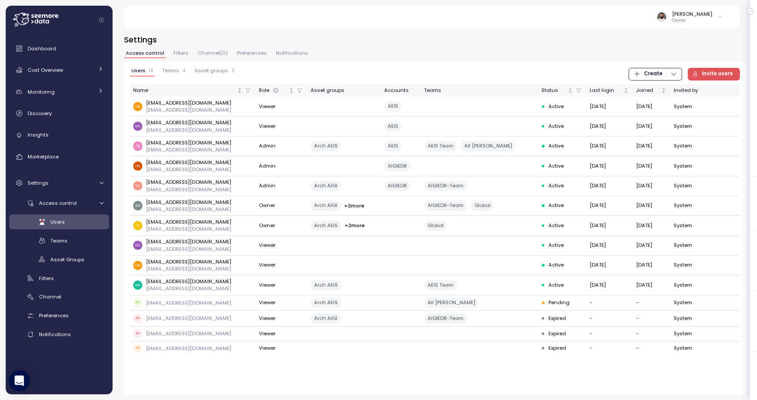
click at [662, 71] on span "Create" at bounding box center [653, 74] width 18 height 12
click at [634, 56] on div "Access control Filters Channel ( 0 ) Preferences Notifications" at bounding box center [435, 56] width 622 height 11
drag, startPoint x: 171, startPoint y: 57, endPoint x: 197, endPoint y: 65, distance: 27.6
click at [197, 65] on div "Access control Filters Channel ( 0 ) Preferences Notifications Users 14 Teams 4…" at bounding box center [435, 223] width 622 height 344
click at [181, 72] on div "Teams 4" at bounding box center [173, 71] width 23 height 6
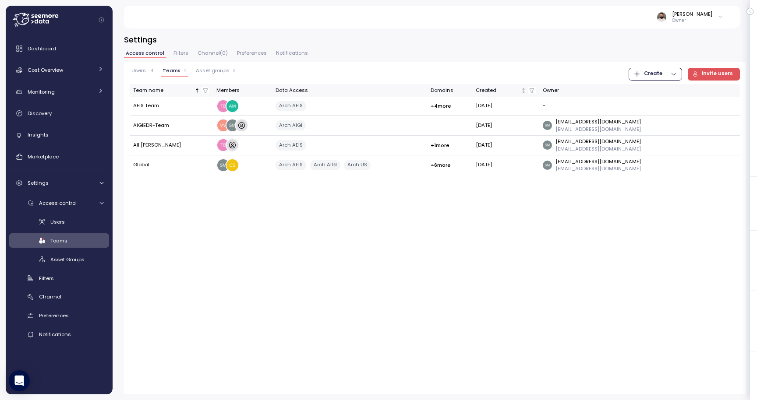
click at [210, 66] on div "Users 14 Teams 4 Asset groups 3 Create Invite users Team name Members Data Acce…" at bounding box center [435, 228] width 622 height 332
click at [201, 59] on div "Access control Filters Channel ( 0 ) Preferences Notifications" at bounding box center [435, 56] width 622 height 11
click at [180, 55] on span "Filters" at bounding box center [180, 53] width 15 height 5
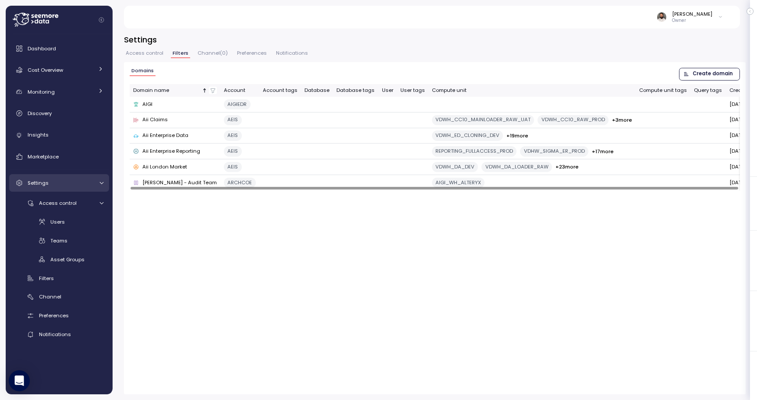
click at [61, 184] on div "Settings" at bounding box center [61, 183] width 66 height 9
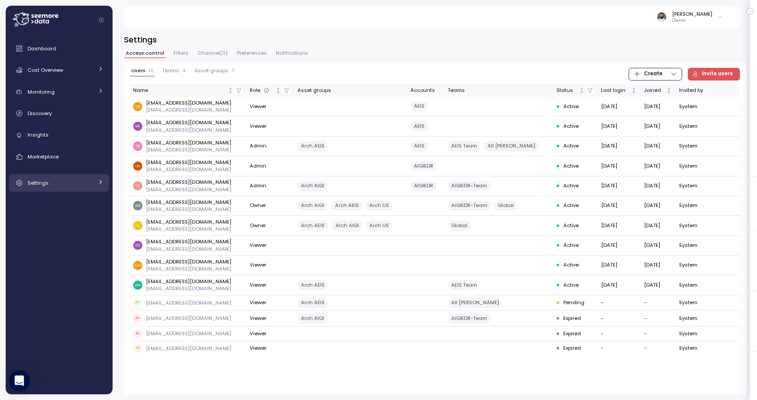
click at [71, 189] on link "Settings" at bounding box center [59, 183] width 100 height 18
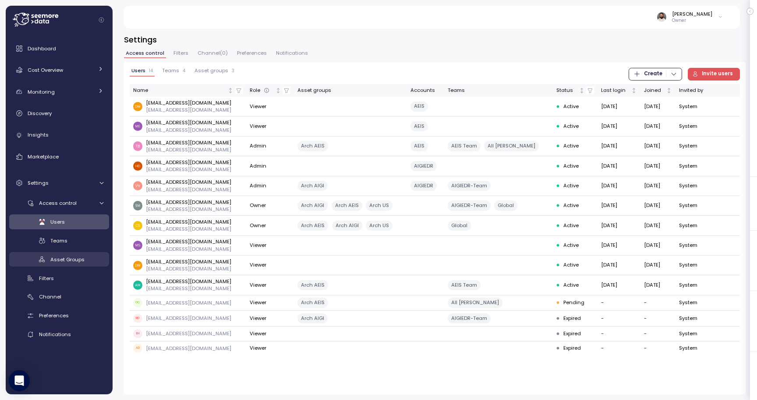
click at [78, 256] on span "Asset Groups" at bounding box center [67, 259] width 34 height 7
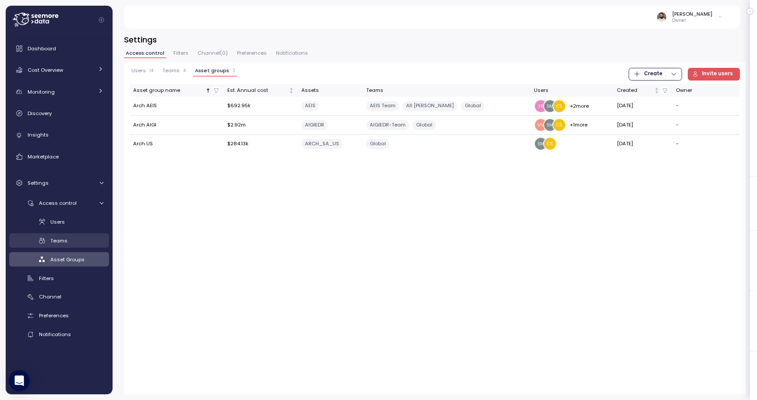
click at [81, 243] on div "Teams" at bounding box center [76, 241] width 53 height 9
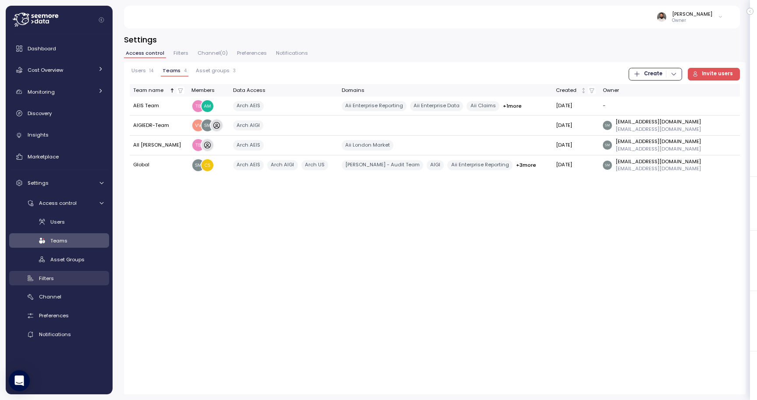
click at [77, 283] on link "Filters" at bounding box center [59, 278] width 100 height 14
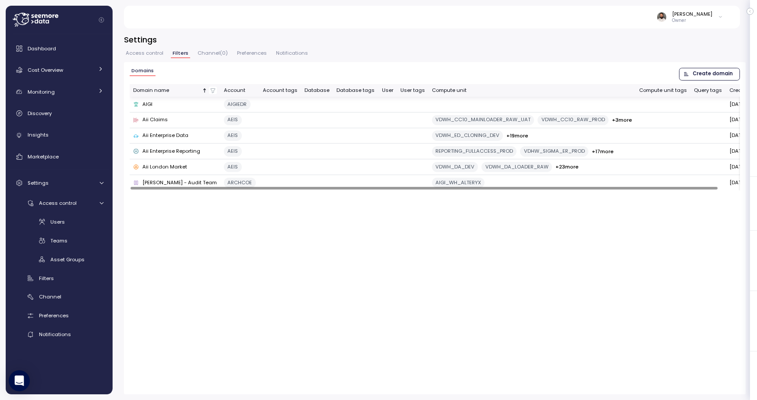
scroll to position [0, 0]
click at [227, 51] on button "Channel ( 0 )" at bounding box center [213, 54] width 34 height 7
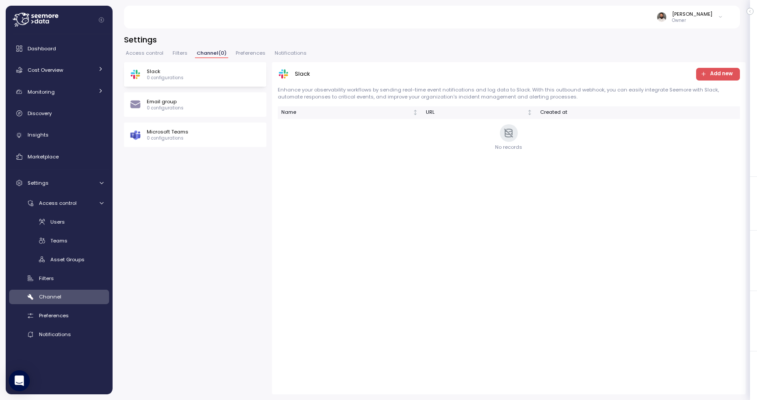
click at [179, 51] on span "Filters" at bounding box center [180, 53] width 15 height 5
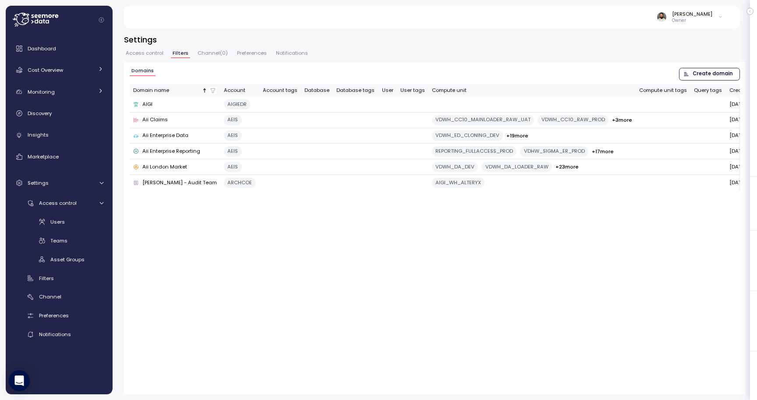
click at [151, 60] on div "Access control Filters Channel ( 0 ) Preferences Notifications" at bounding box center [435, 56] width 622 height 11
click at [151, 55] on span "Access control" at bounding box center [145, 53] width 38 height 5
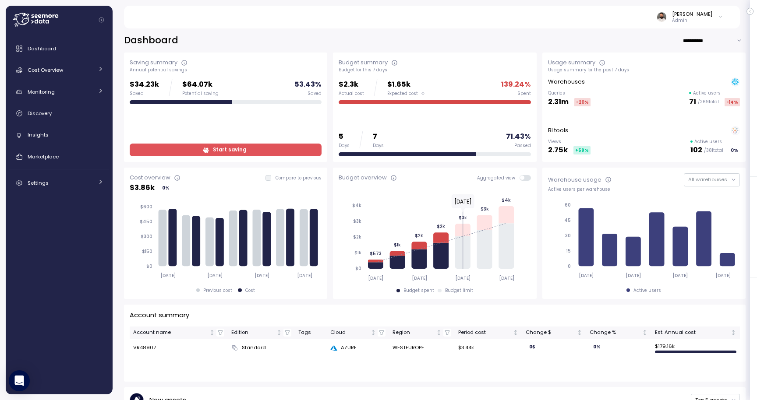
click at [262, 152] on span "Start saving" at bounding box center [224, 150] width 180 height 12
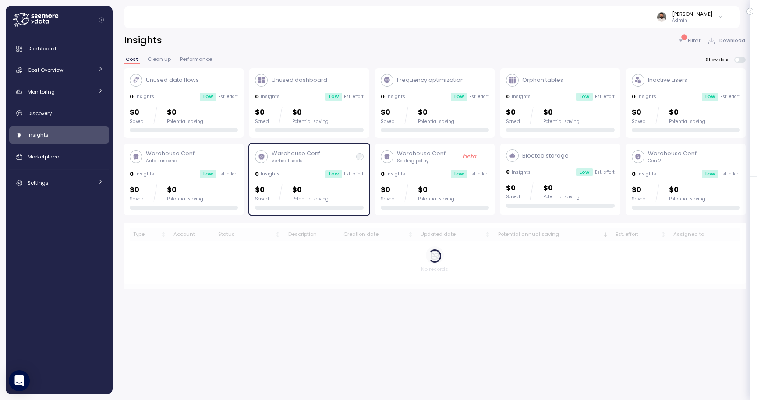
click at [278, 163] on p "Vertical scale" at bounding box center [297, 161] width 50 height 6
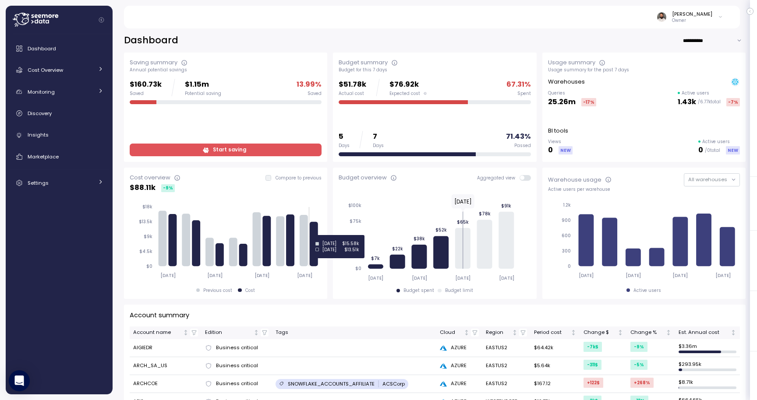
click at [315, 235] on icon at bounding box center [314, 244] width 8 height 45
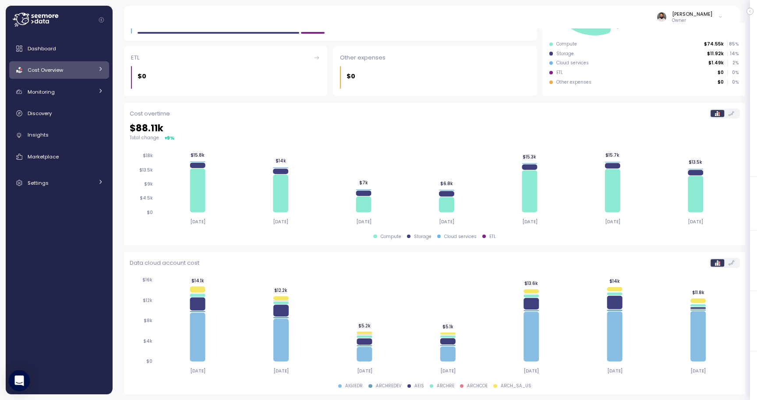
scroll to position [195, 0]
click at [58, 135] on div "Insights" at bounding box center [66, 135] width 76 height 9
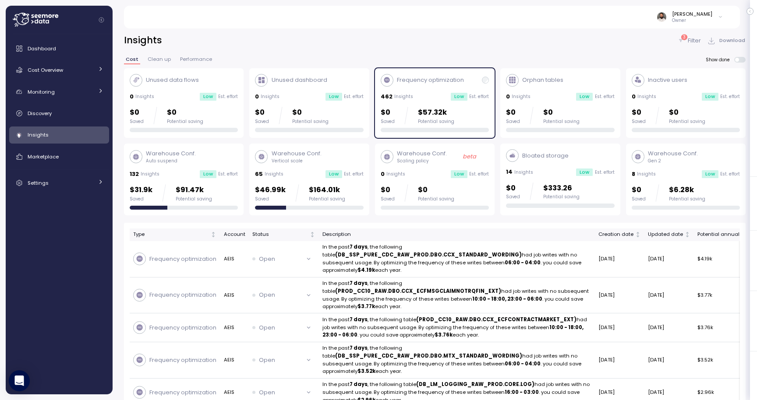
click at [432, 112] on p "$57.32k" at bounding box center [436, 113] width 36 height 12
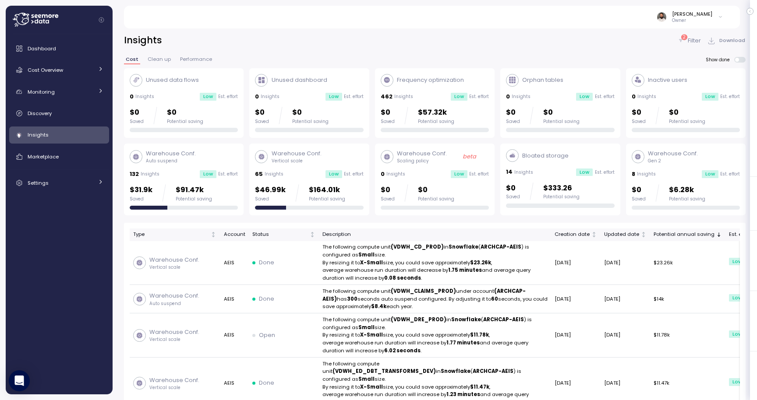
click at [330, 174] on div "Low" at bounding box center [333, 174] width 17 height 8
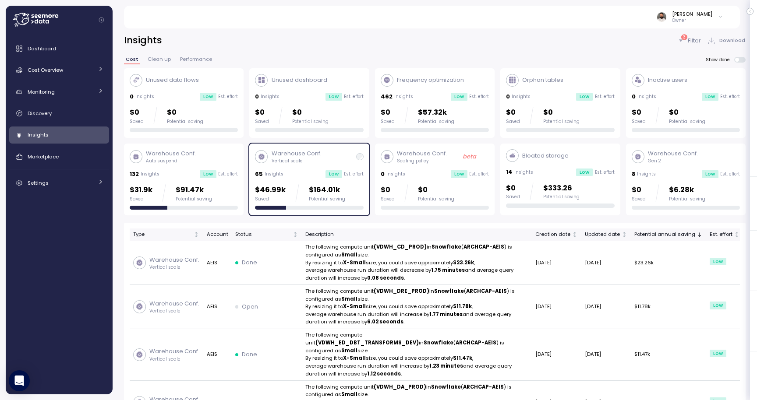
click at [695, 42] on p "Filter" at bounding box center [694, 40] width 13 height 9
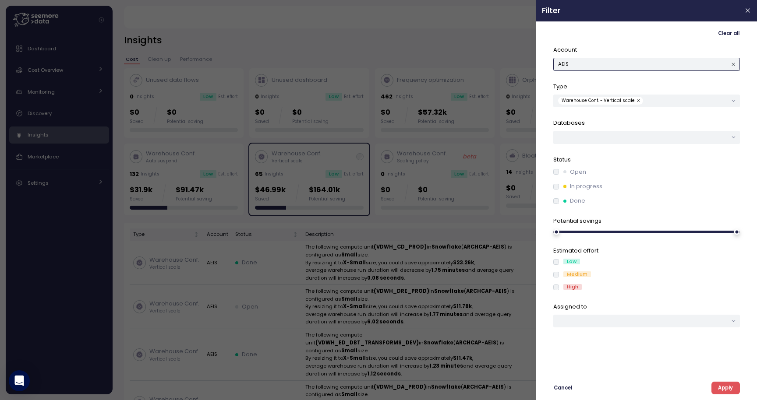
click at [671, 62] on button "AEIS" at bounding box center [646, 64] width 187 height 13
click at [651, 85] on div "AIGIEDR" at bounding box center [644, 81] width 19 height 7
click at [717, 388] on button "Apply" at bounding box center [725, 388] width 28 height 13
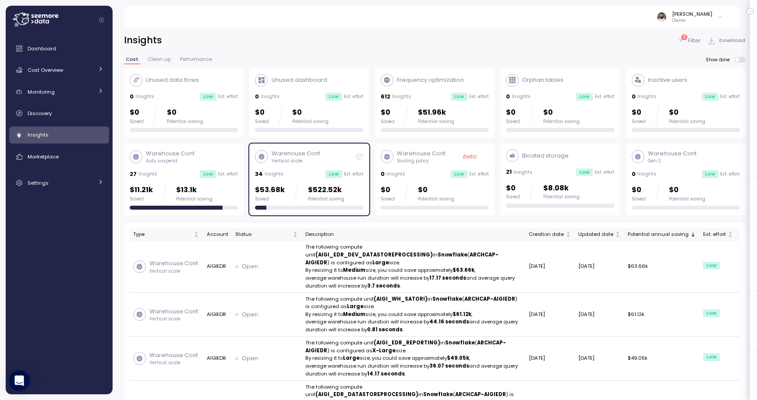
click at [210, 190] on div "$11.21k Saved $13.1k Potential saving" at bounding box center [184, 193] width 108 height 18
click at [305, 180] on div "Warehouse Conf. Vertical scale 34 Insights Low Est. effort $53.68k Saved $522.5…" at bounding box center [309, 179] width 108 height 60
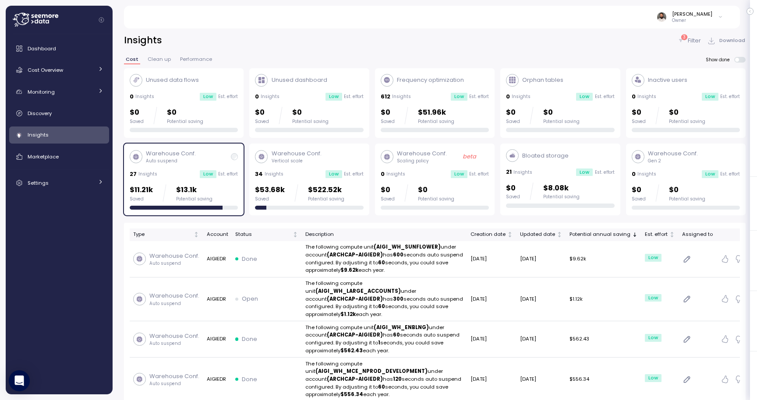
click at [299, 173] on div "34 Insights Low Est. effort" at bounding box center [309, 174] width 108 height 9
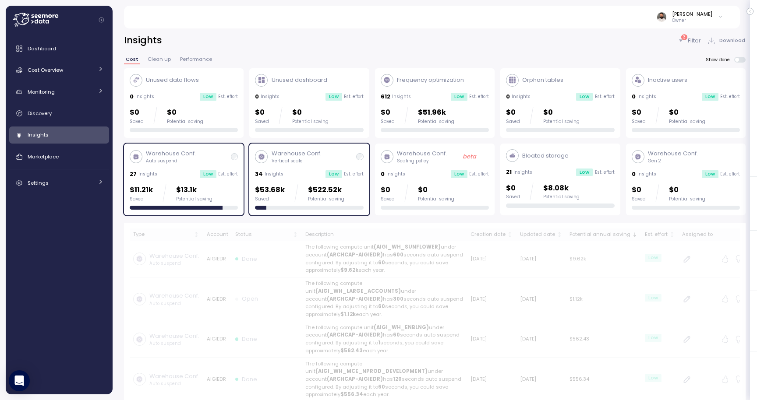
click at [240, 170] on div "Warehouse Conf. Auto suspend 27 Insights Low Est. effort $11.21k Saved $13.1k P…" at bounding box center [184, 180] width 120 height 72
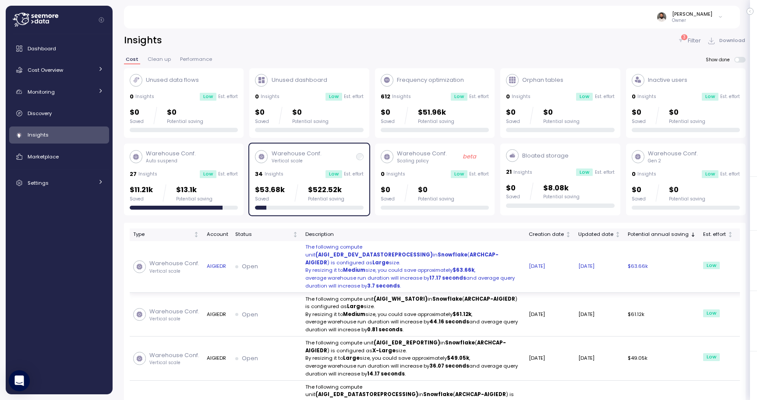
click at [525, 266] on td "08 Sep 2025" at bounding box center [550, 267] width 50 height 52
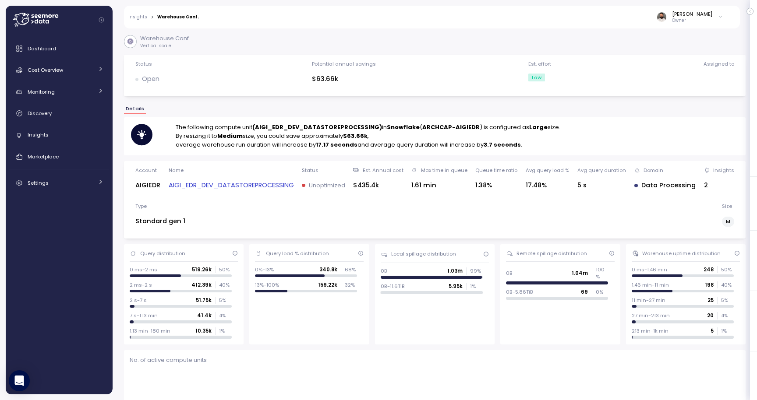
click at [256, 182] on link "AIGI_EDR_DEV_DATASTOREPROCESSING" at bounding box center [231, 185] width 125 height 10
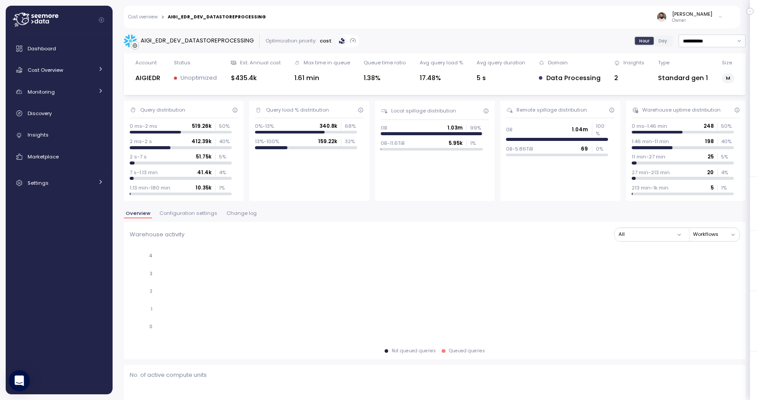
click at [225, 220] on div "Overview Configuration settings Change log" at bounding box center [435, 216] width 622 height 11
click at [232, 213] on span "Change log" at bounding box center [241, 213] width 30 height 5
click at [204, 208] on div "**********" at bounding box center [435, 173] width 622 height 279
click at [204, 211] on span "Configuration settings" at bounding box center [186, 213] width 58 height 5
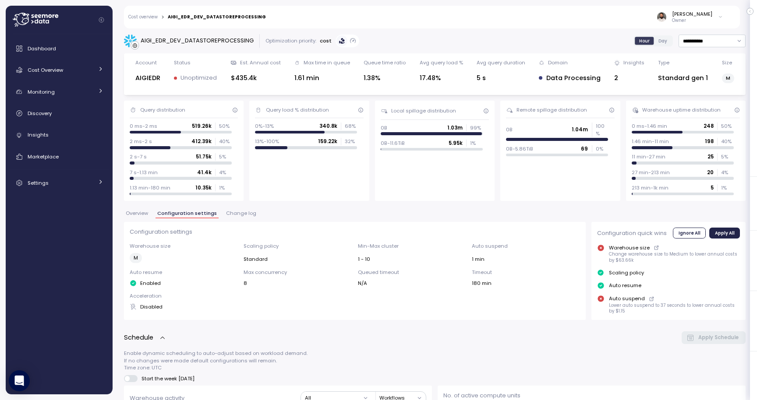
click at [249, 216] on span "Change log" at bounding box center [241, 213] width 30 height 5
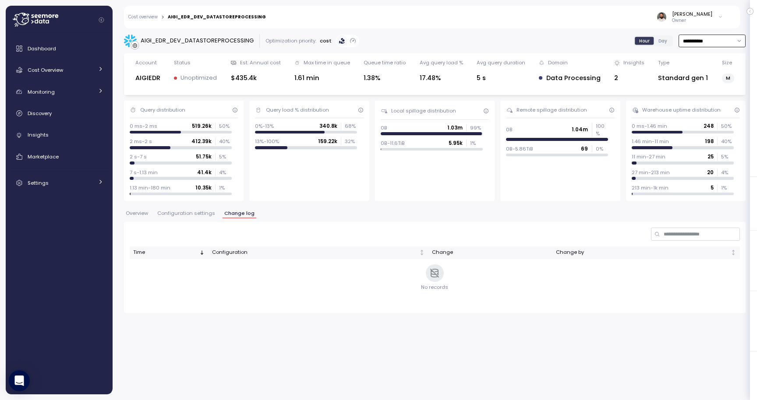
click at [721, 46] on input "**********" at bounding box center [712, 41] width 67 height 13
click at [708, 97] on div "Last 14 days" at bounding box center [711, 92] width 64 height 11
click at [713, 47] on input "**********" at bounding box center [712, 41] width 67 height 13
click at [693, 104] on div "Last 30 days" at bounding box center [709, 104] width 32 height 7
click at [710, 44] on input "**********" at bounding box center [712, 41] width 67 height 13
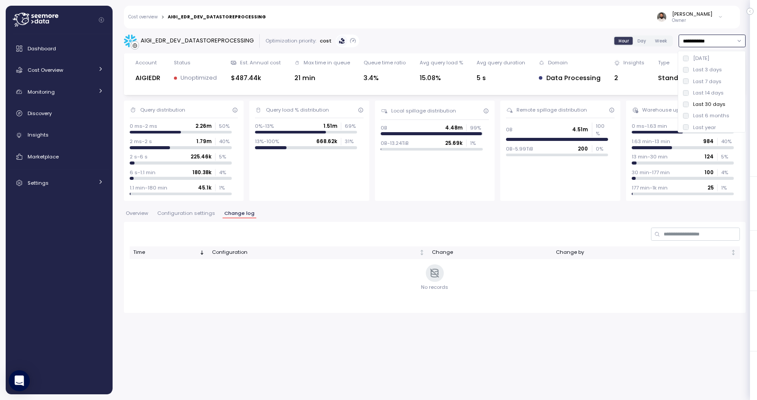
click at [706, 117] on div "Last 6 months" at bounding box center [711, 115] width 36 height 7
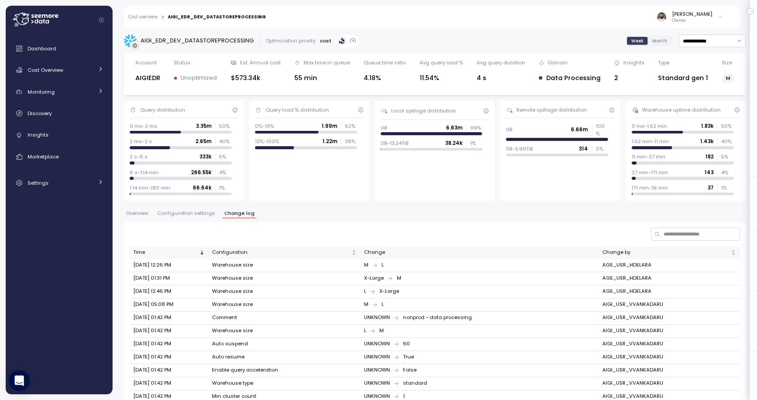
click at [204, 221] on div "Overview Configuration settings Change log" at bounding box center [435, 216] width 622 height 11
click at [204, 217] on button "Configuration settings" at bounding box center [186, 214] width 61 height 7
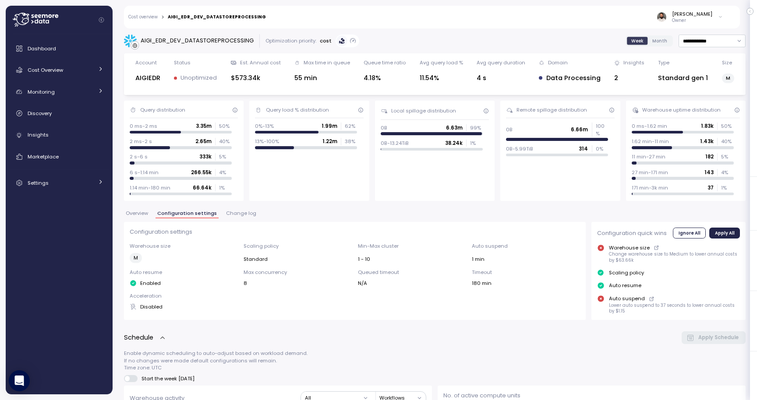
click at [141, 216] on span "Overview" at bounding box center [137, 213] width 22 height 5
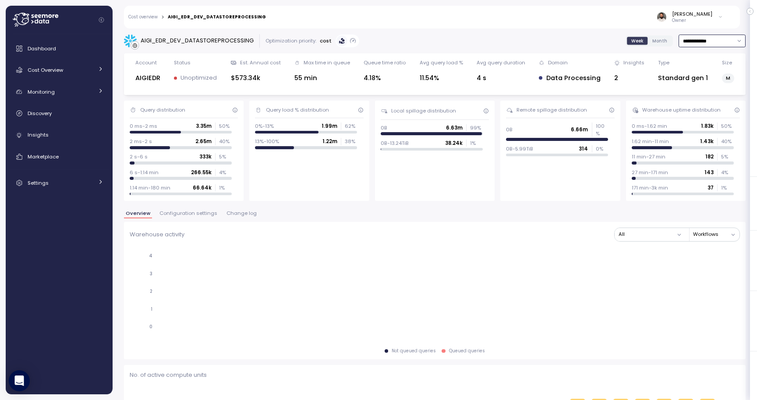
click at [720, 39] on input "**********" at bounding box center [712, 41] width 67 height 13
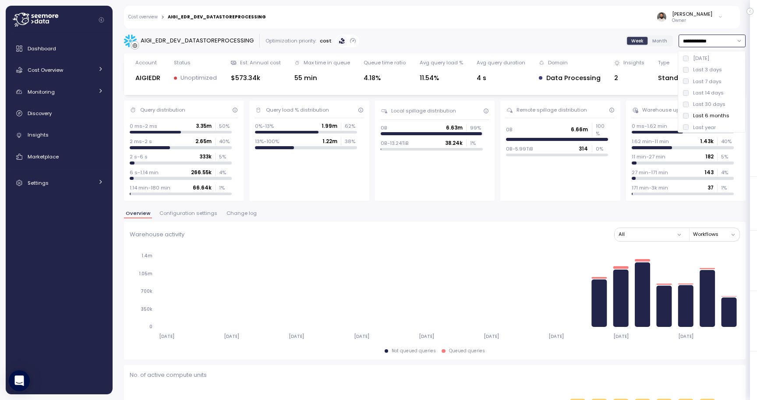
click at [716, 78] on div "Last 7 days" at bounding box center [707, 81] width 28 height 7
type input "**********"
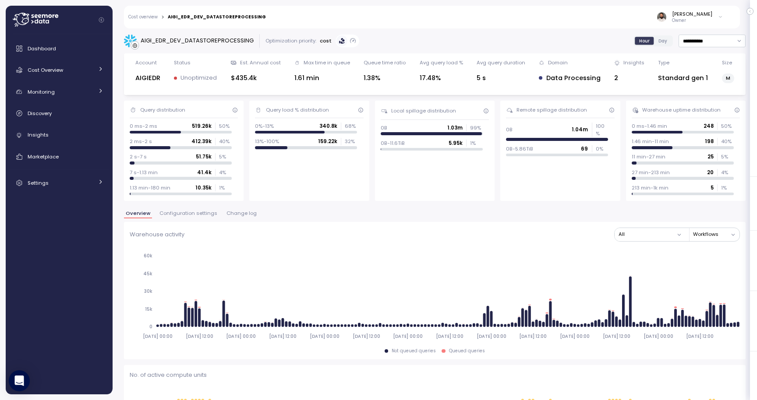
click at [224, 45] on div "AIGI_EDR_DEV_DATASTOREPROCESSING" at bounding box center [197, 40] width 113 height 9
copy div "AIGI_EDR_DEV_DATASTOREPROCESSING"
click at [199, 216] on span "Configuration settings" at bounding box center [188, 213] width 58 height 5
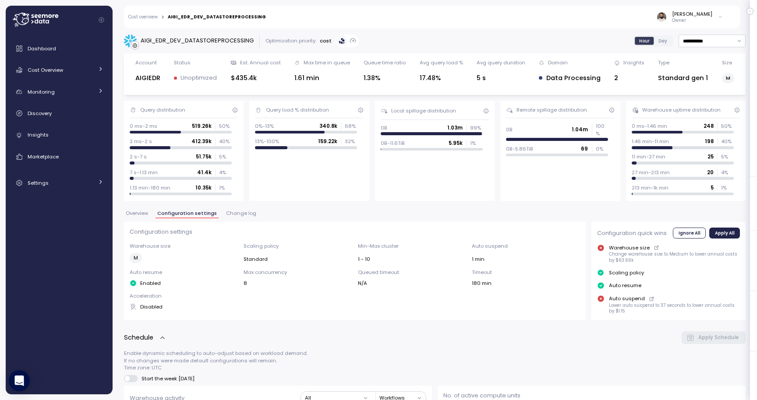
click at [92, 61] on div "Dashboard Cost Overview Compute Workloads Storage Cloud Services Clustering col…" at bounding box center [59, 116] width 100 height 152
click at [85, 71] on div "Cost Overview" at bounding box center [61, 70] width 66 height 9
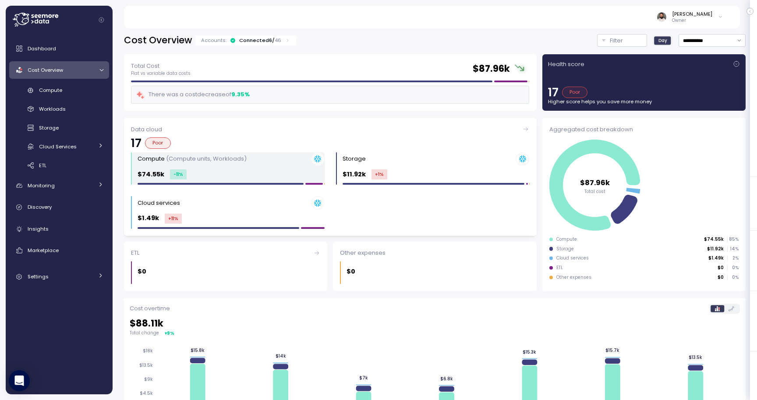
click at [173, 172] on div "-11 %" at bounding box center [178, 175] width 17 height 10
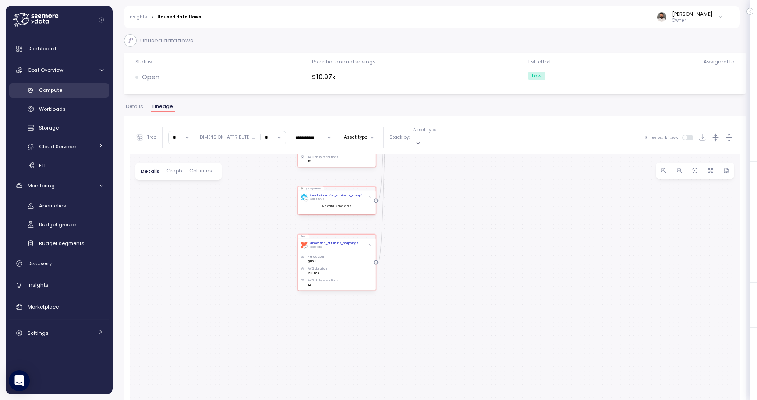
click at [67, 95] on div "Compute" at bounding box center [71, 90] width 64 height 9
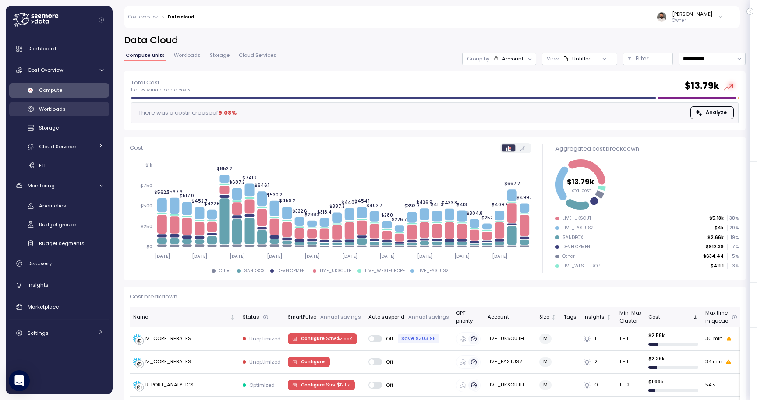
click at [68, 108] on div "Workloads" at bounding box center [71, 109] width 64 height 9
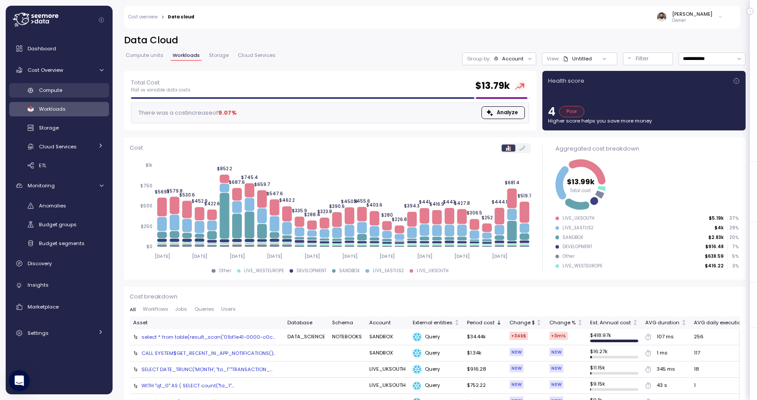
click at [68, 90] on div "Compute" at bounding box center [71, 90] width 64 height 9
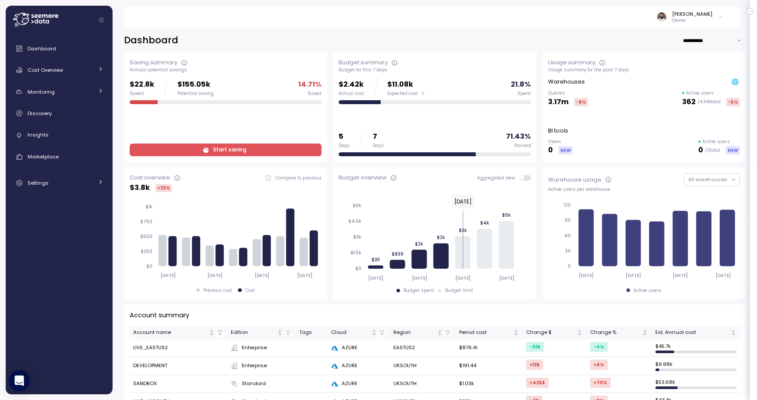
click at [165, 151] on span "Start saving" at bounding box center [224, 150] width 180 height 12
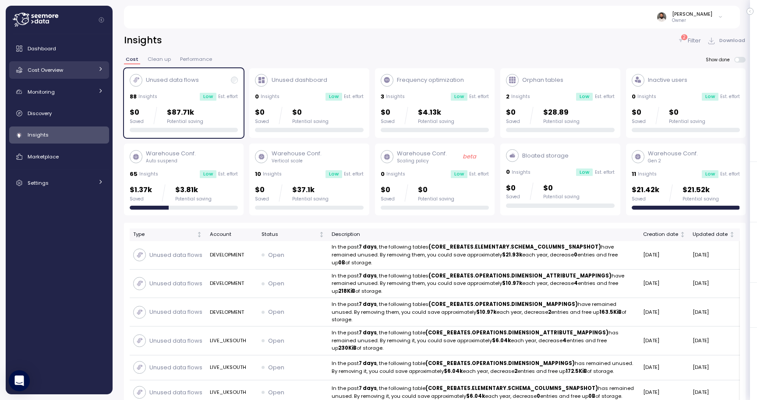
click at [88, 71] on div "Cost Overview" at bounding box center [61, 70] width 66 height 9
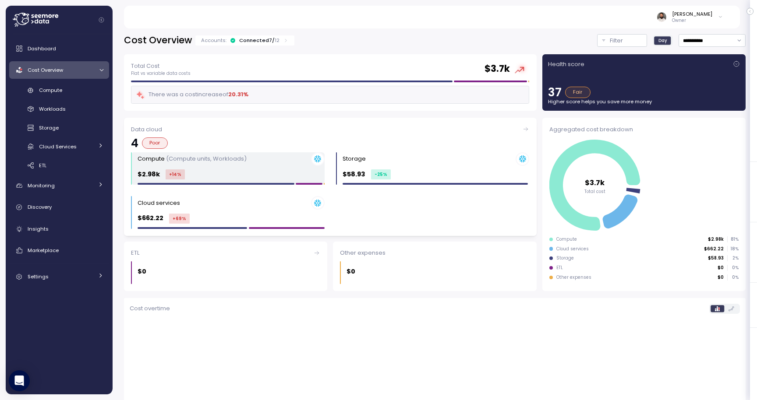
click at [193, 164] on div "Compute (Compute units, Workloads)" at bounding box center [231, 159] width 187 height 14
